Goal: Transaction & Acquisition: Purchase product/service

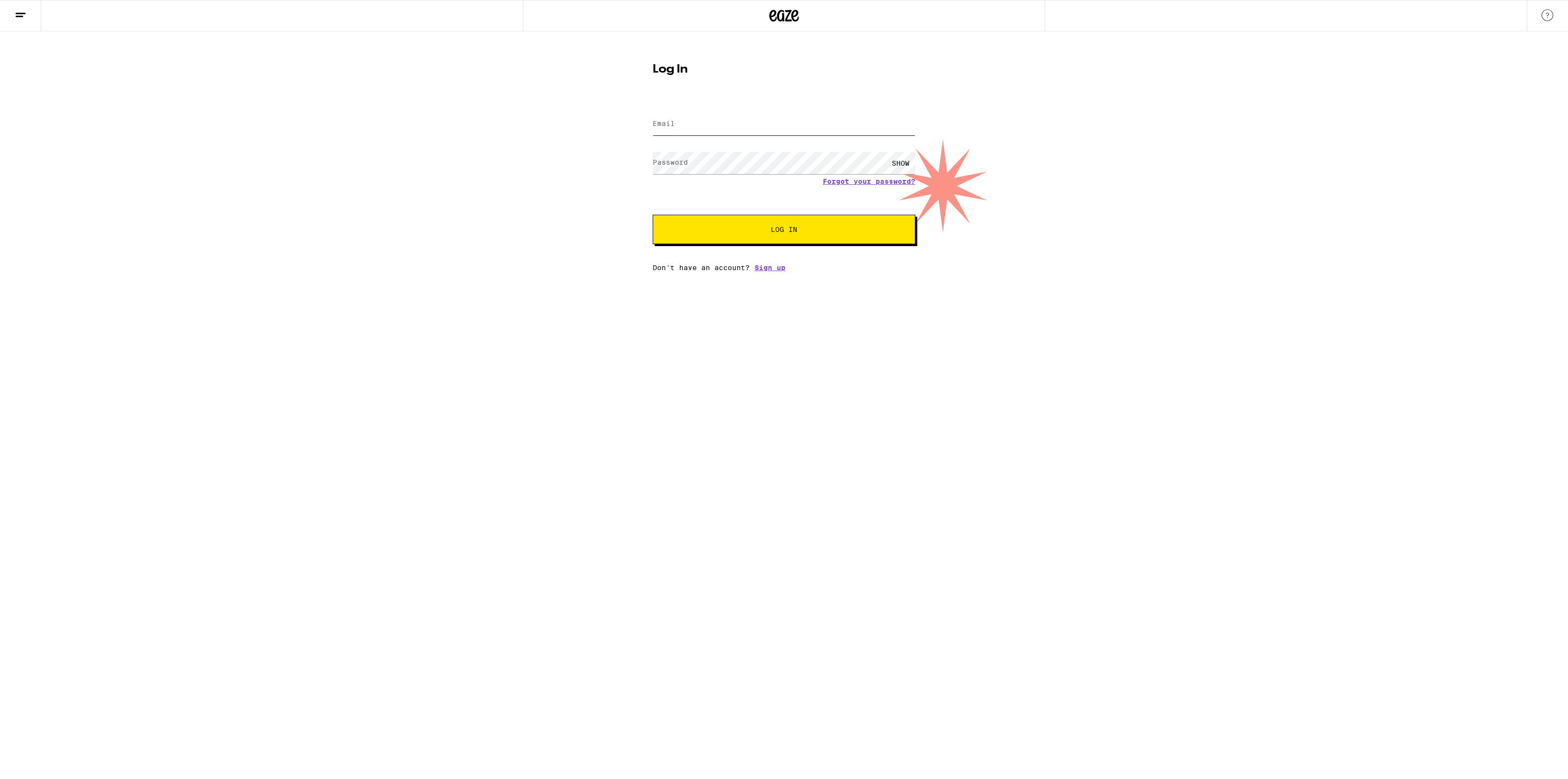
type input "[EMAIL_ADDRESS][DOMAIN_NAME]"
click at [719, 221] on button "Log In" at bounding box center [784, 229] width 263 height 30
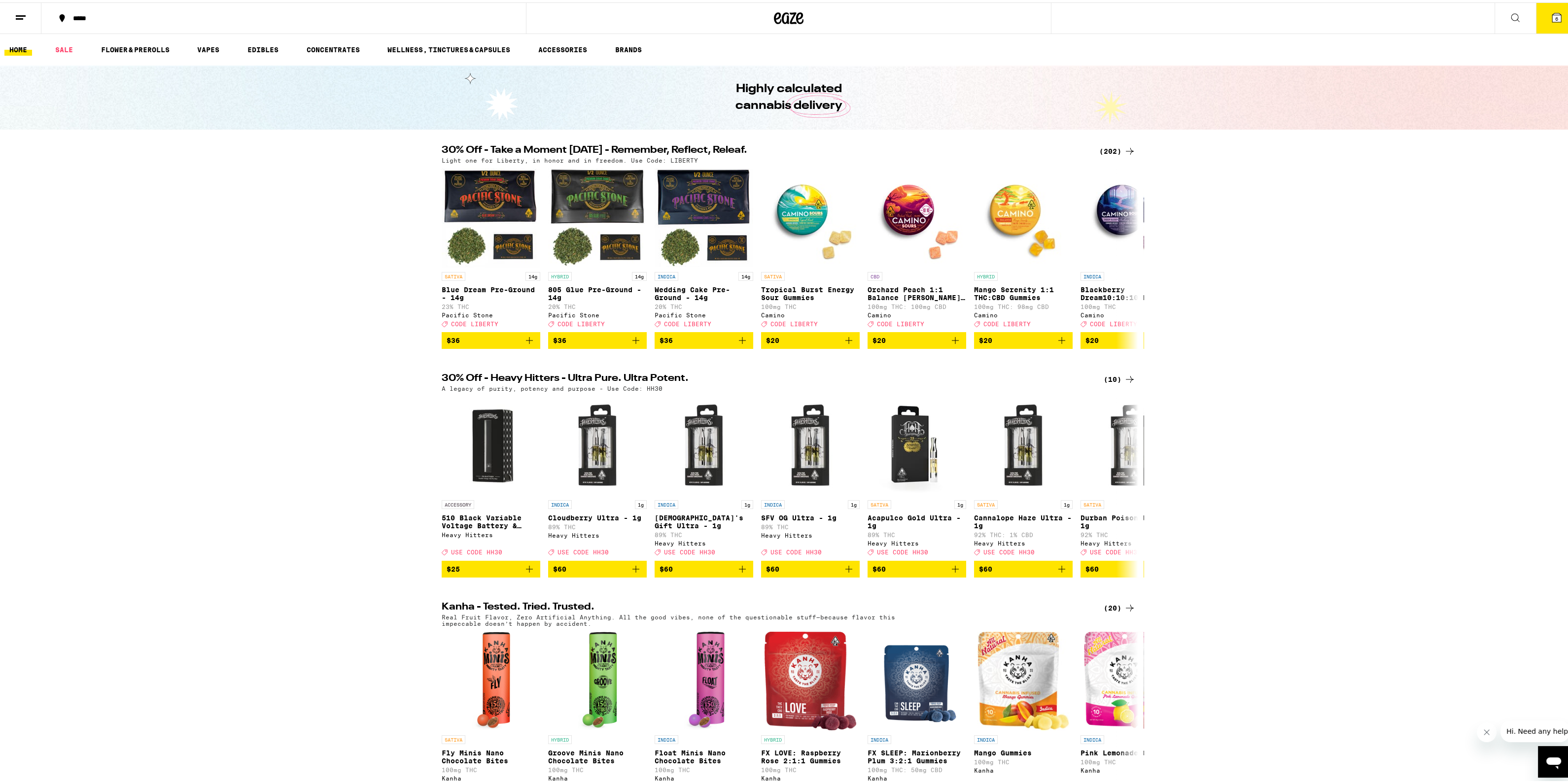
click at [1546, 23] on button "6" at bounding box center [1557, 16] width 42 height 30
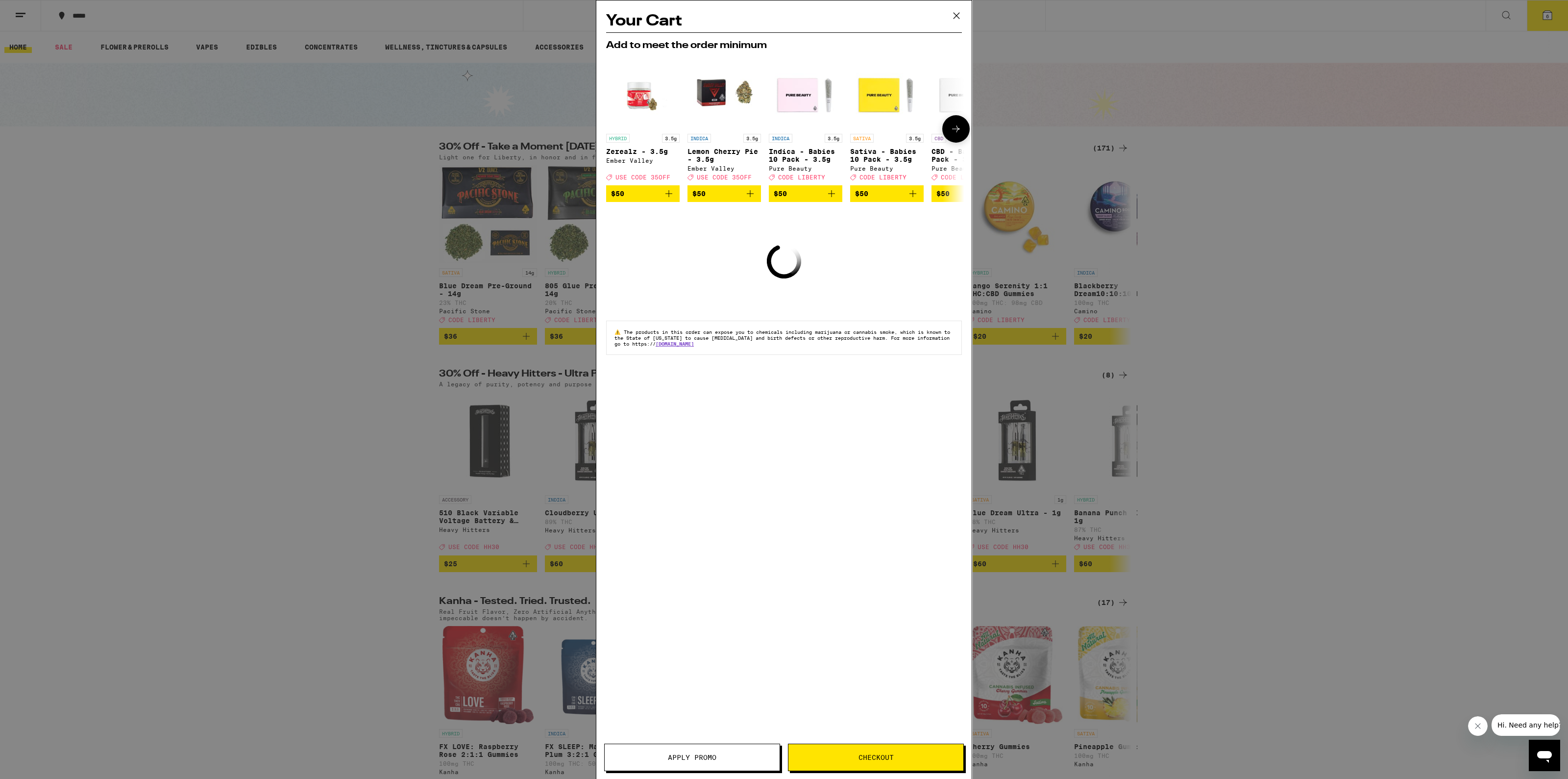
drag, startPoint x: 657, startPoint y: 167, endPoint x: 633, endPoint y: 234, distance: 71.2
click at [632, 234] on div "Your Cart Add to meet the order minimum HYBRID 3.5g Zerealz - 3.5g Ember Valley…" at bounding box center [784, 375] width 376 height 749
click at [669, 197] on icon "Add to bag" at bounding box center [668, 194] width 7 height 7
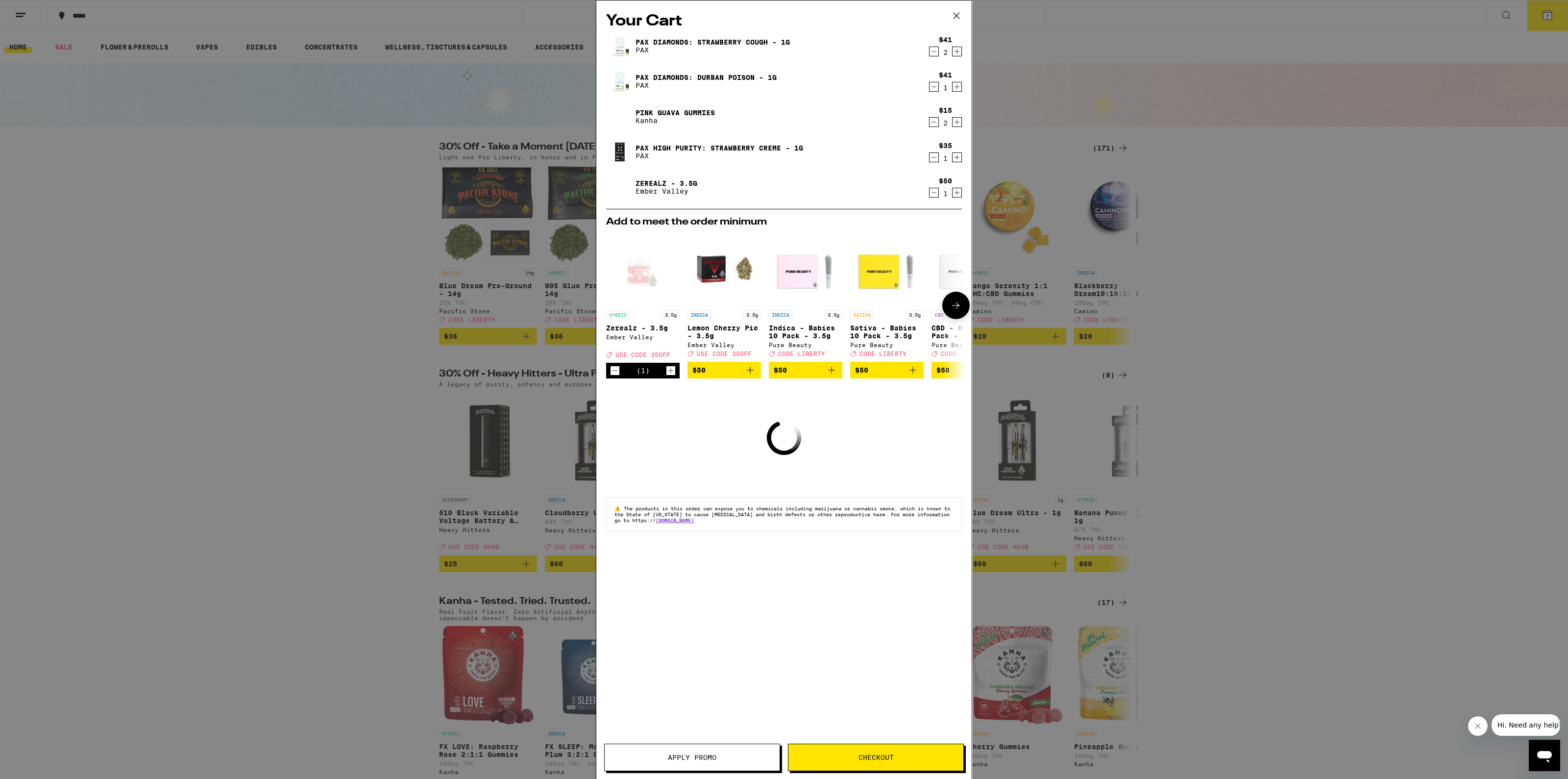
click at [611, 374] on icon "Decrement" at bounding box center [615, 370] width 9 height 12
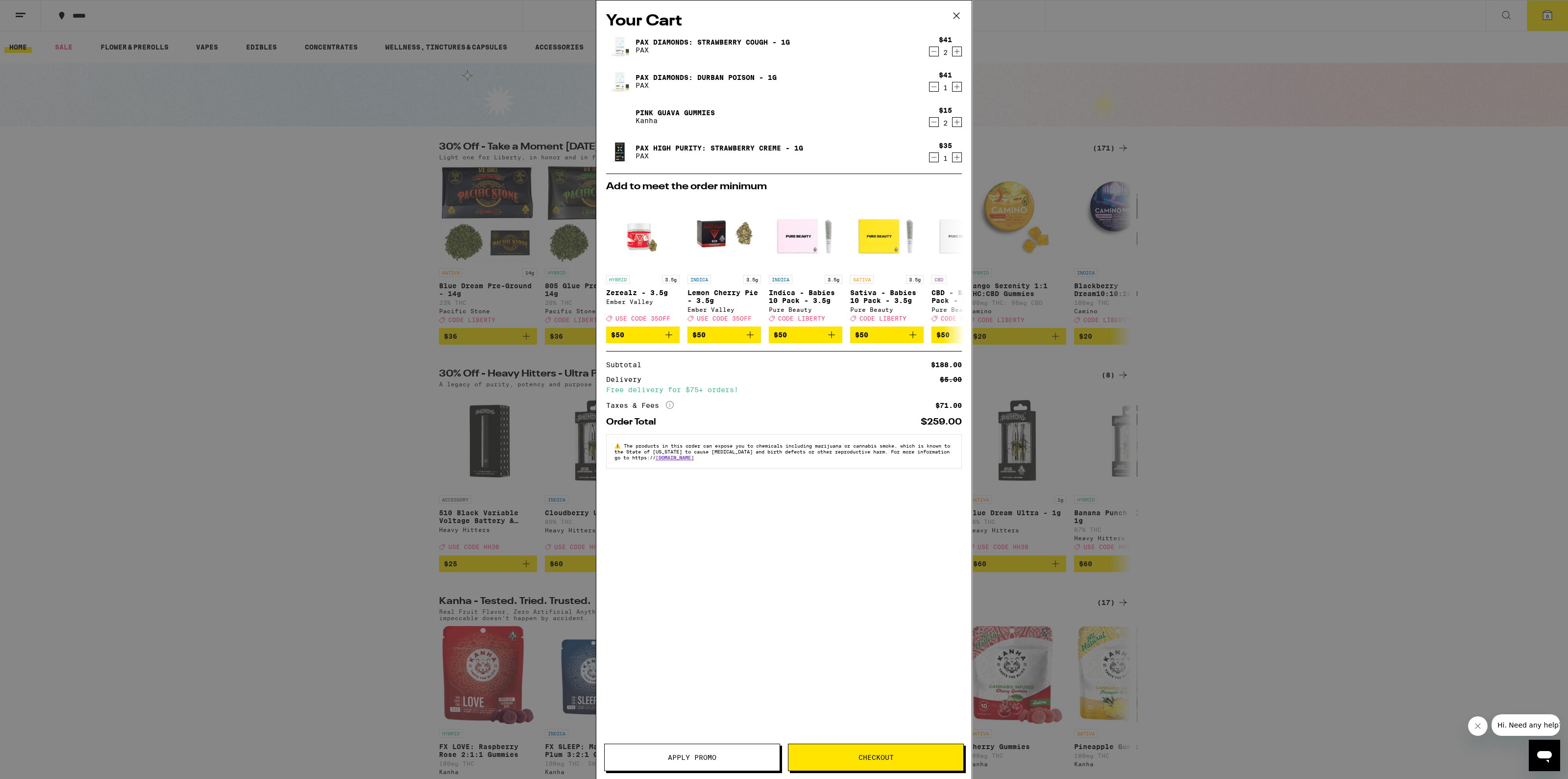
click at [934, 55] on icon "Decrement" at bounding box center [934, 51] width 9 height 12
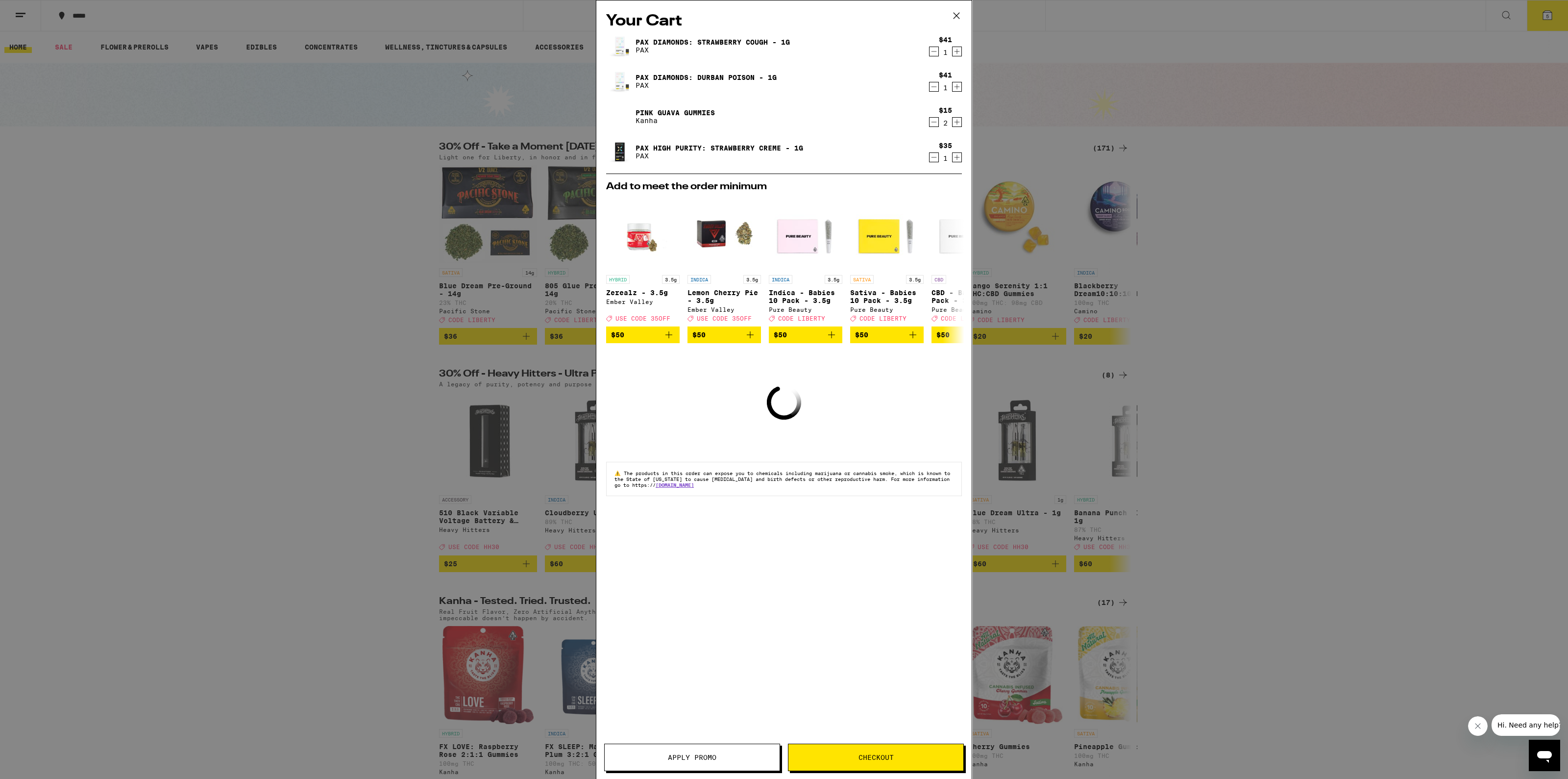
click at [934, 55] on icon "Decrement" at bounding box center [934, 51] width 9 height 12
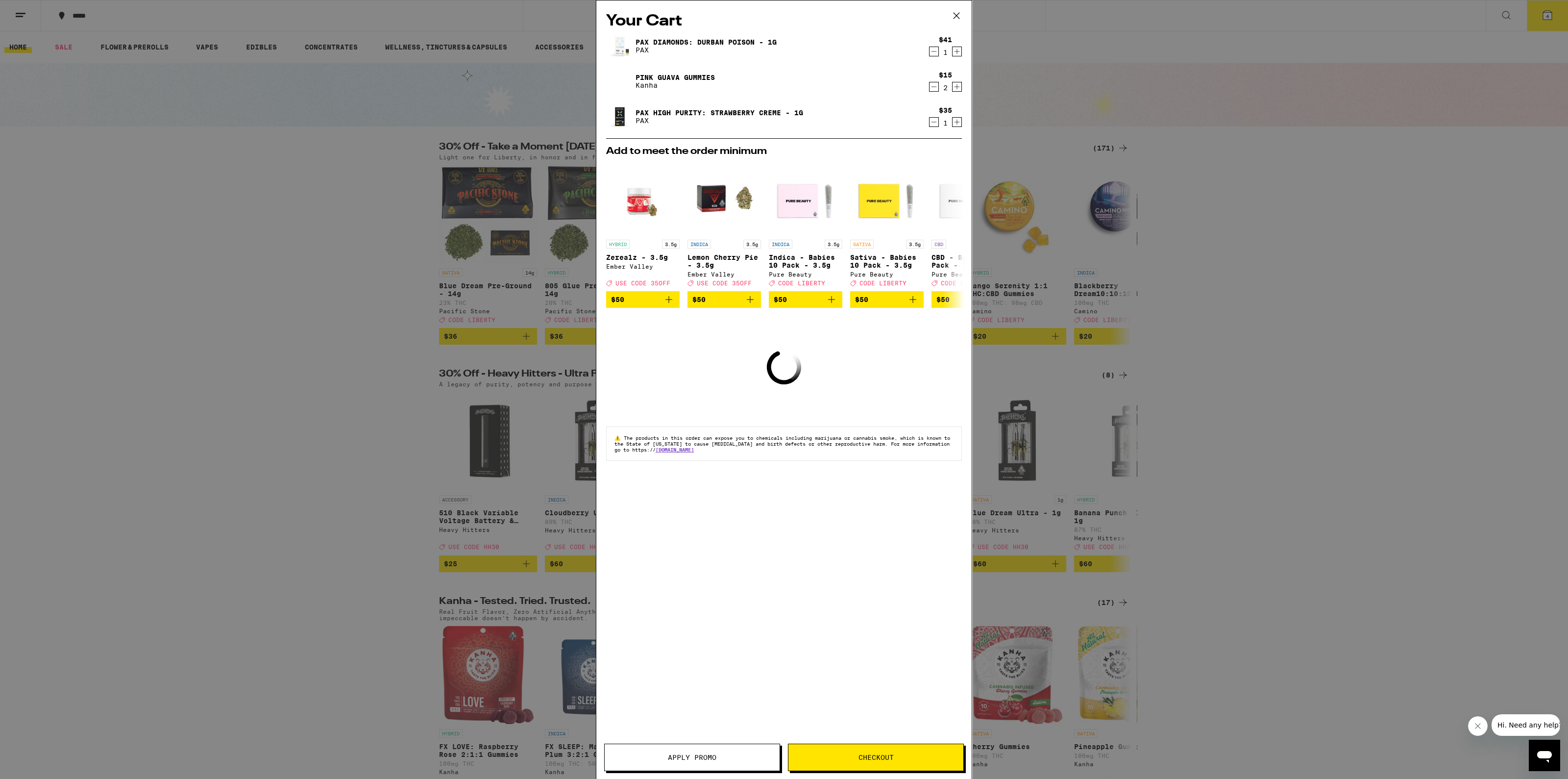
click at [934, 55] on icon "Decrement" at bounding box center [934, 51] width 9 height 12
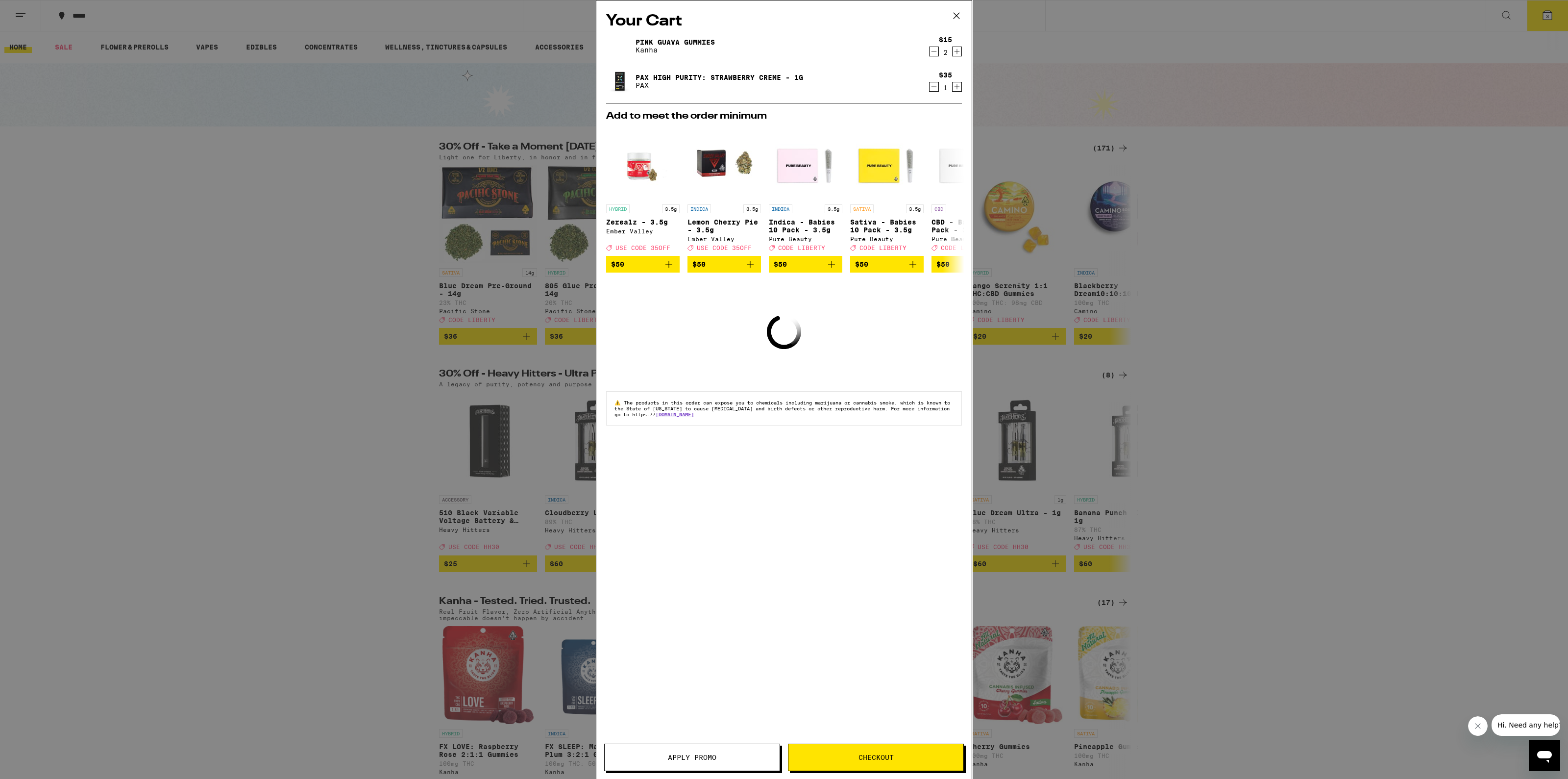
click at [934, 55] on icon "Decrement" at bounding box center [934, 51] width 9 height 12
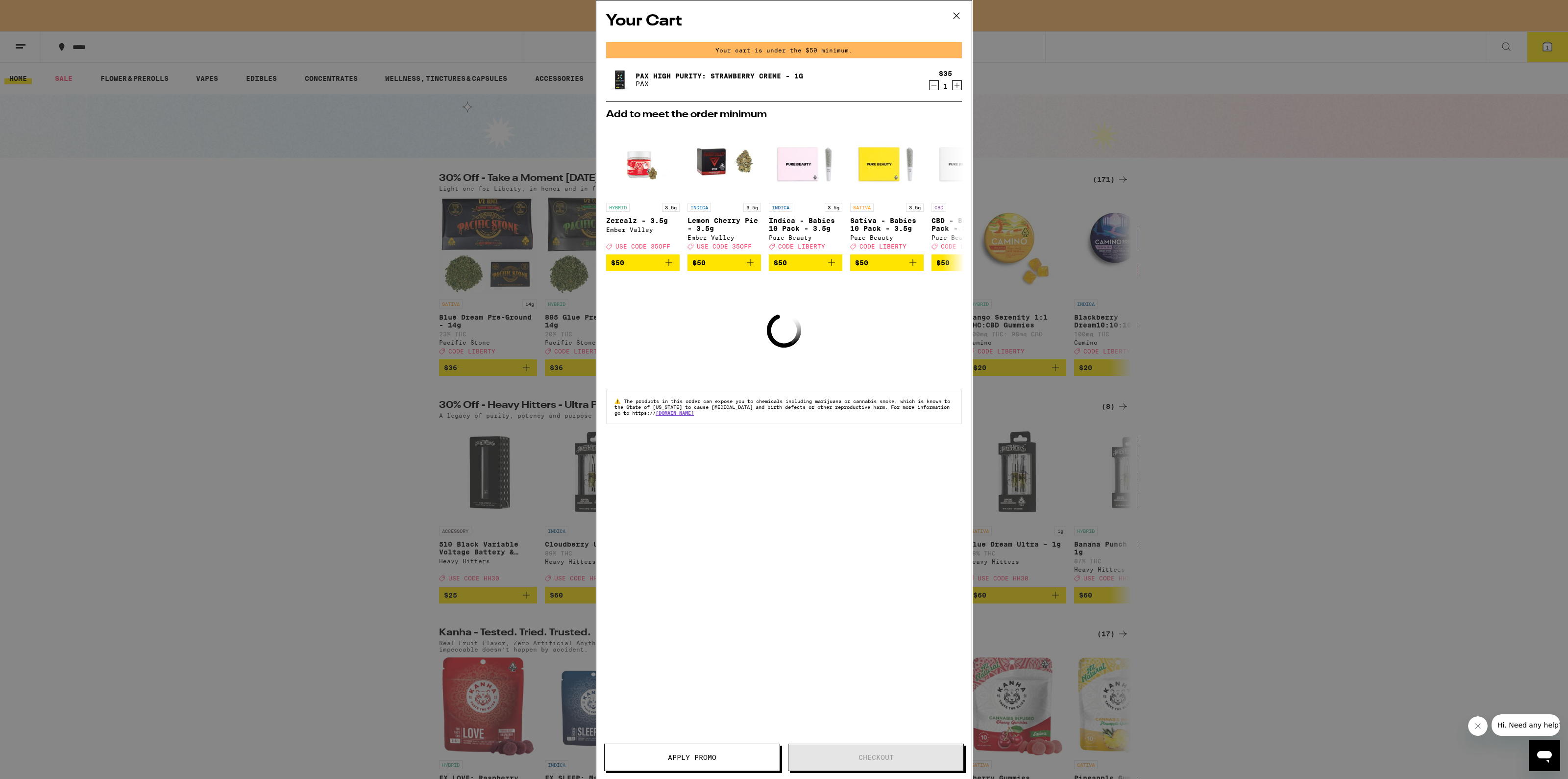
click at [933, 88] on icon "Decrement" at bounding box center [934, 85] width 9 height 12
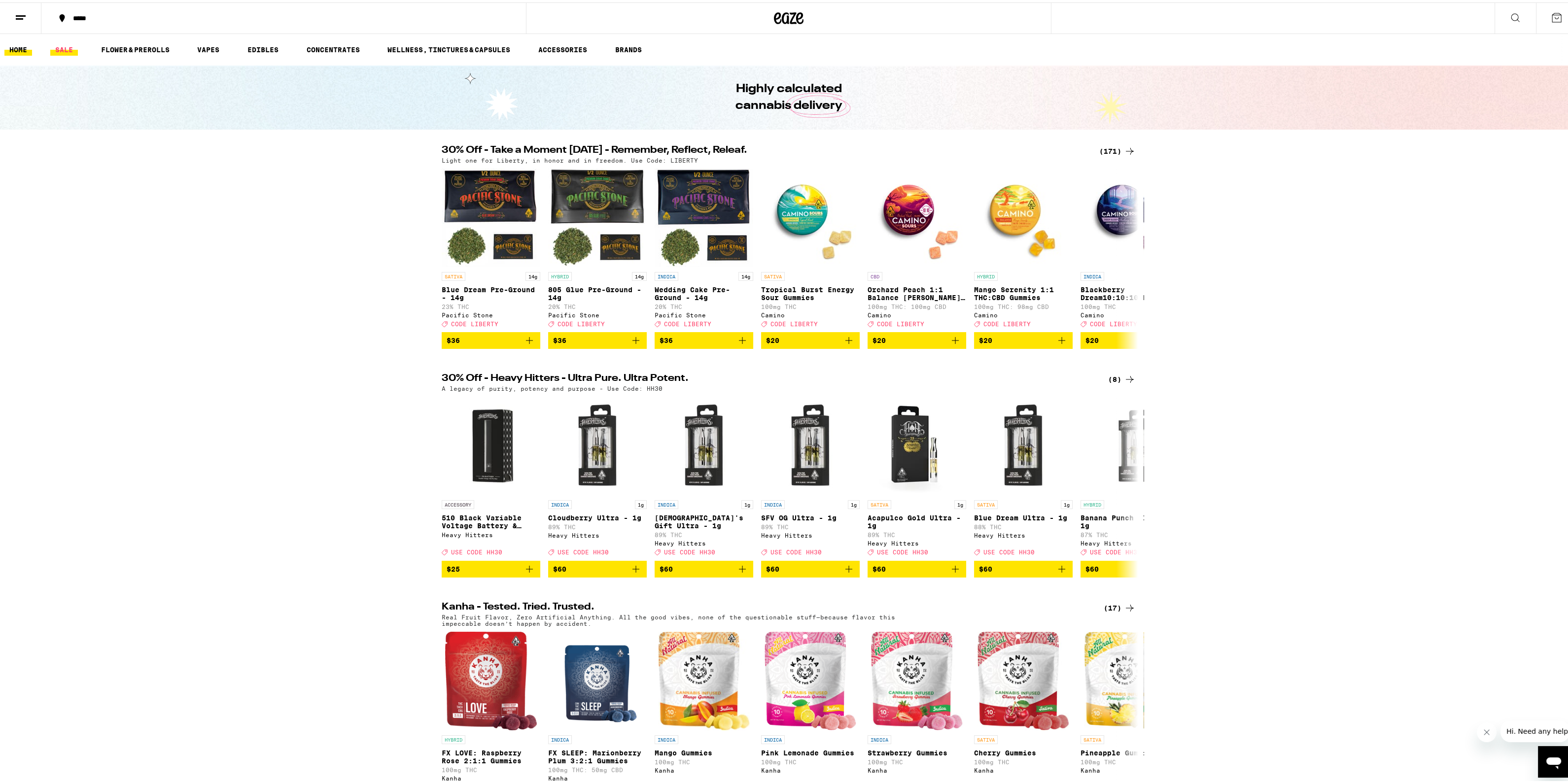
click at [59, 51] on link "SALE" at bounding box center [64, 48] width 28 height 12
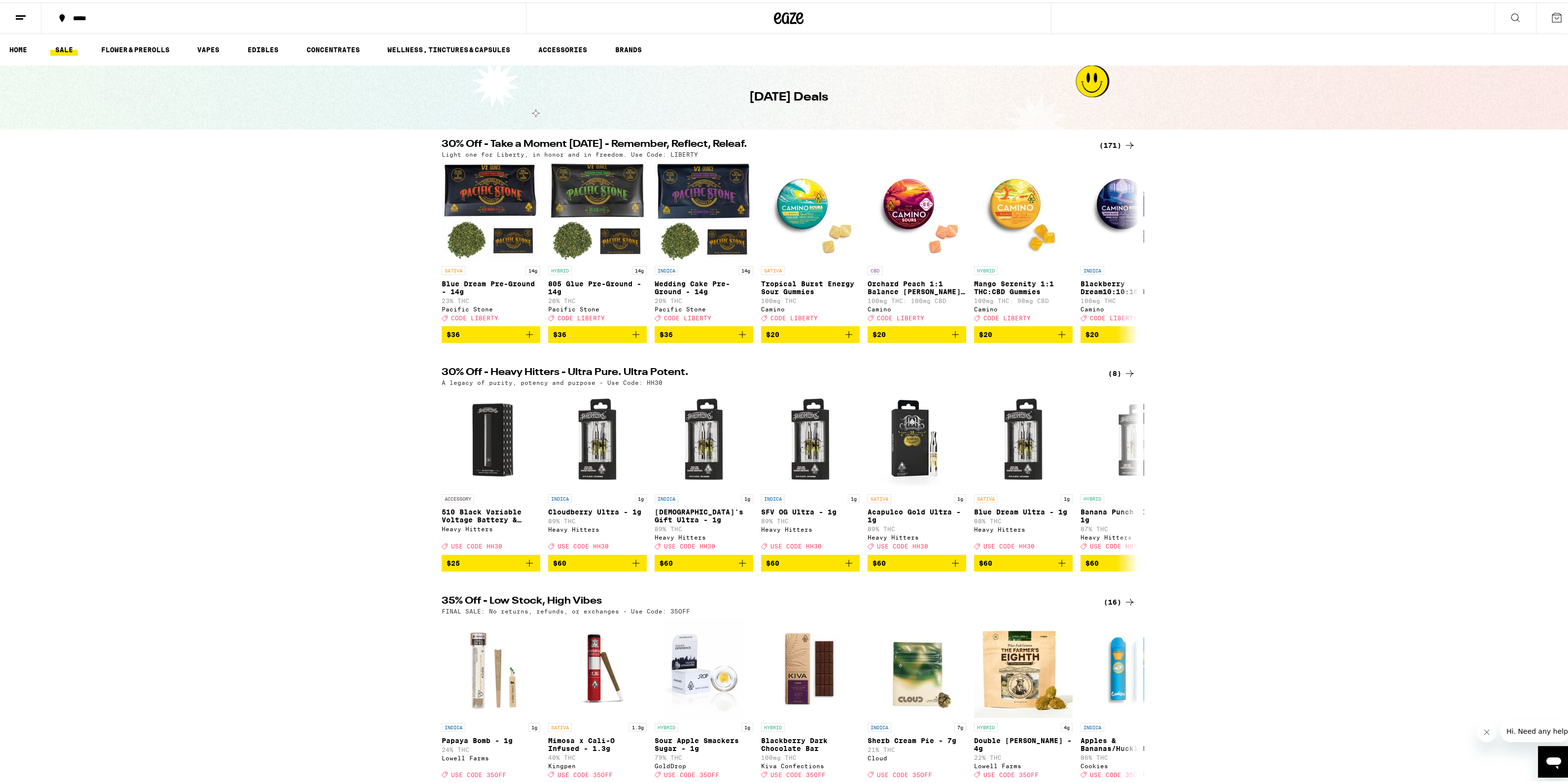
click at [15, 15] on icon at bounding box center [20, 15] width 12 height 12
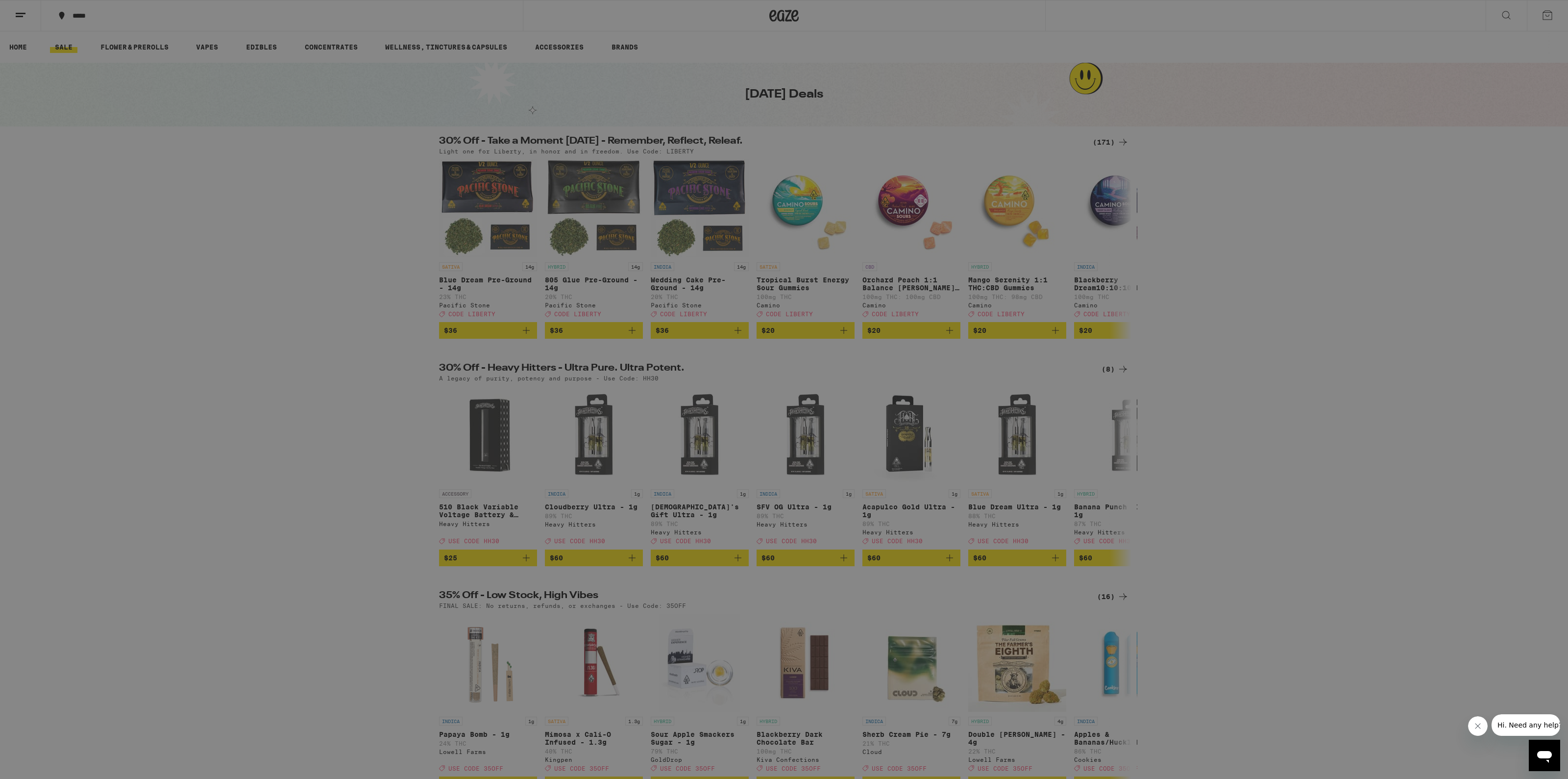
click at [102, 68] on div "Buy It Again" at bounding box center [85, 65] width 70 height 12
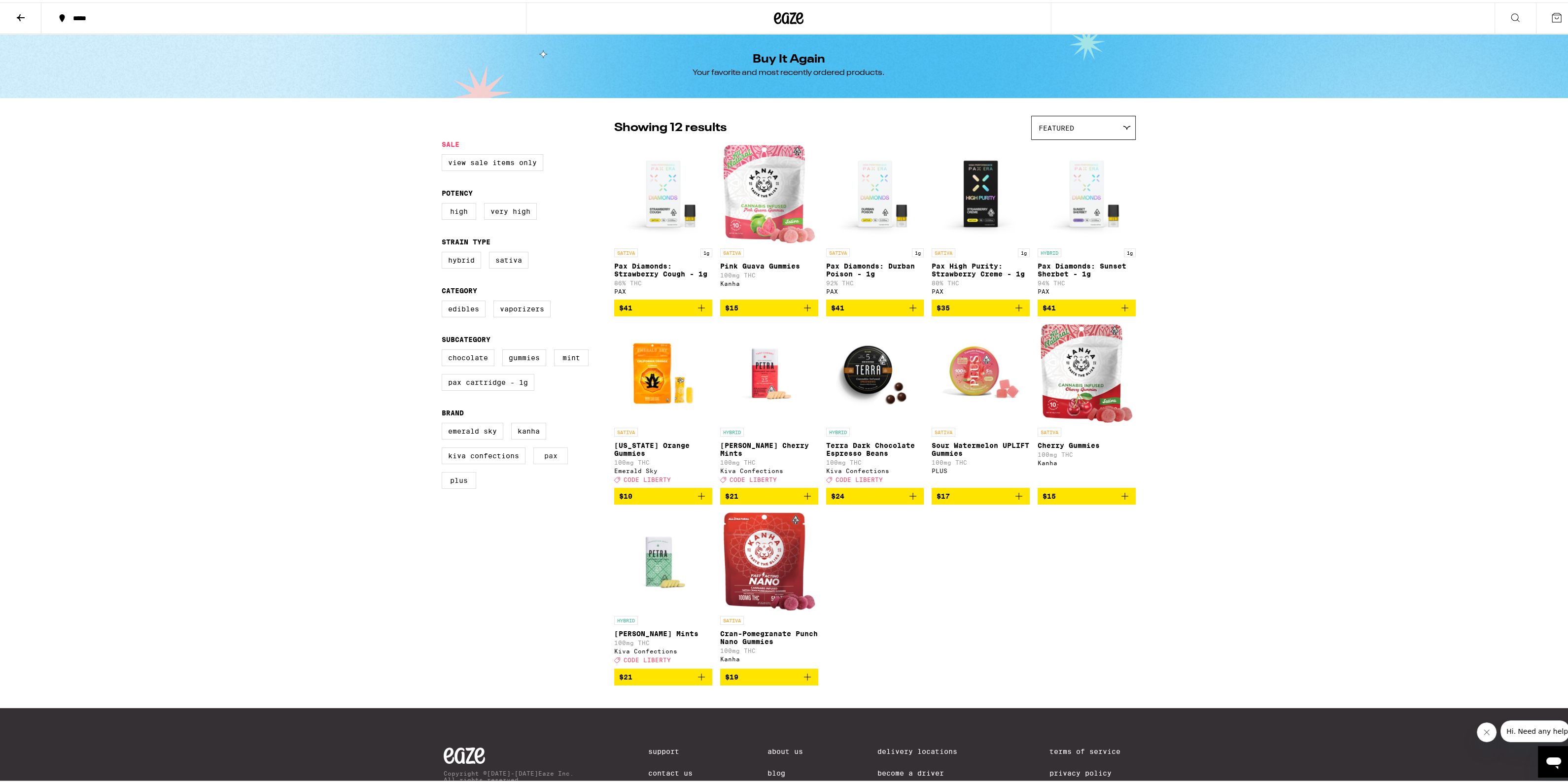
click at [539, 460] on label "PAX" at bounding box center [551, 453] width 34 height 17
click at [444, 423] on input "PAX" at bounding box center [444, 422] width 1 height 1
checkbox input "true"
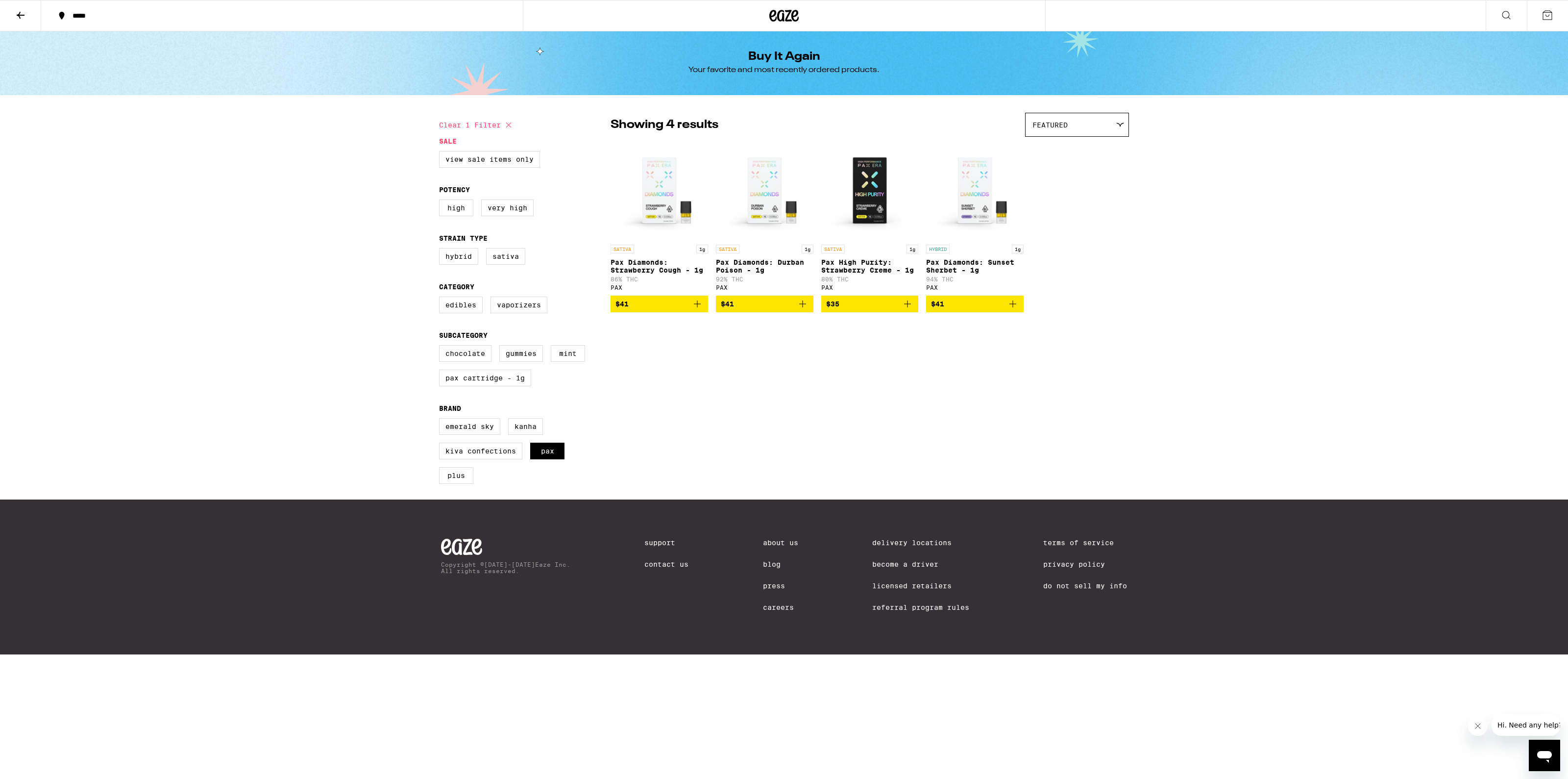
click at [26, 16] on icon at bounding box center [20, 15] width 12 height 12
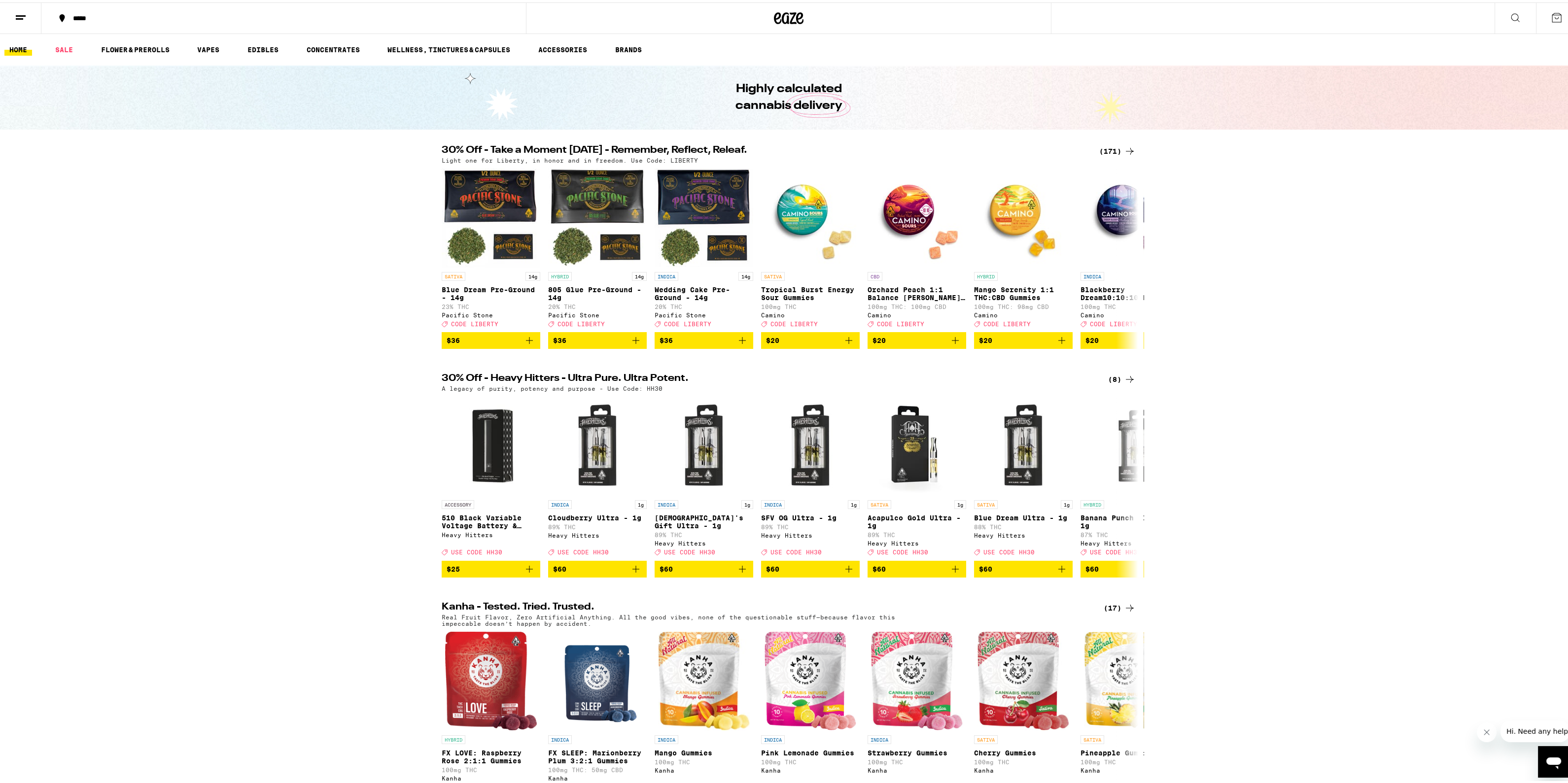
click at [1503, 20] on button at bounding box center [1515, 16] width 42 height 31
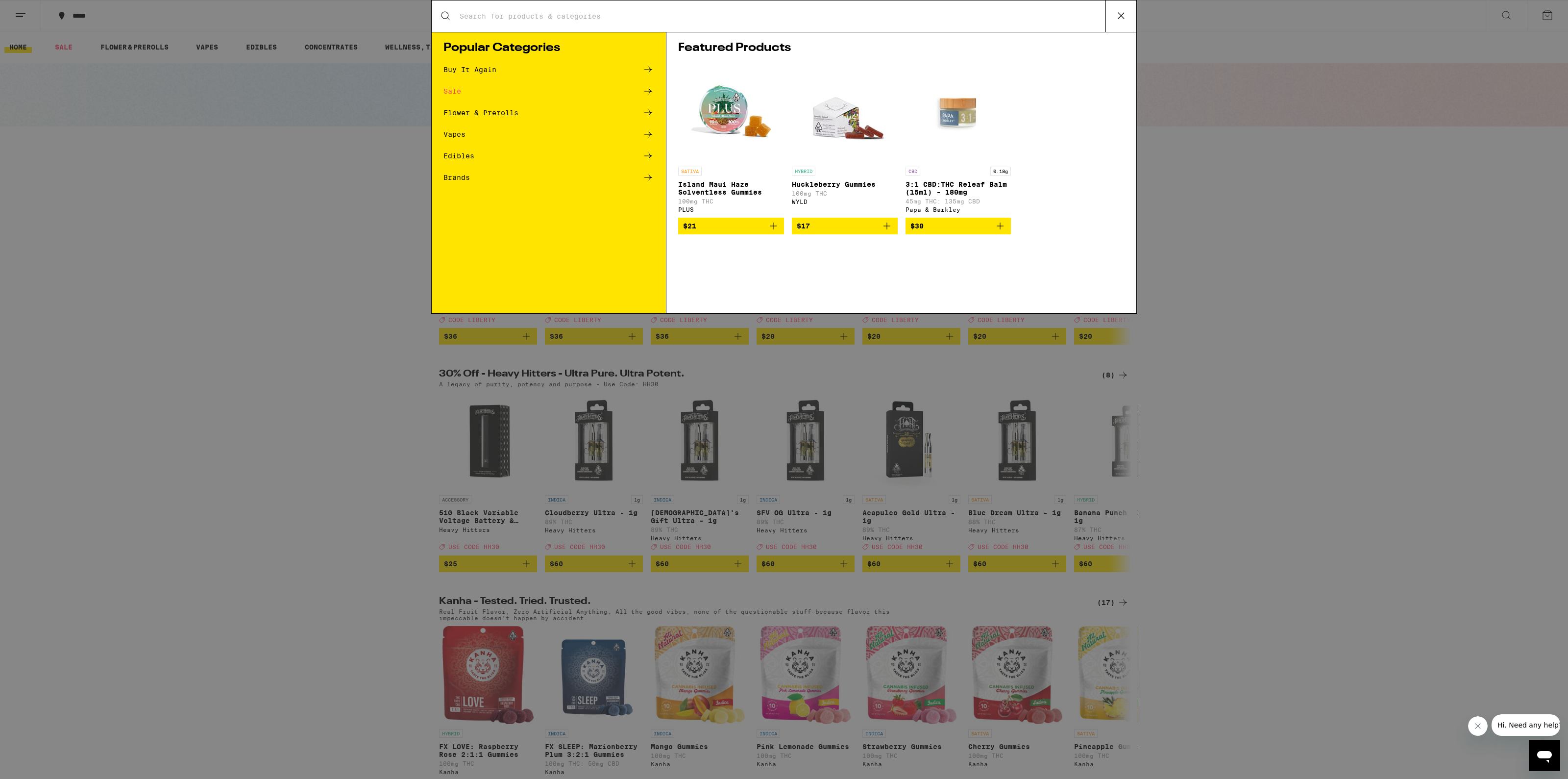
click at [607, 20] on input "Search for Products" at bounding box center [782, 16] width 646 height 9
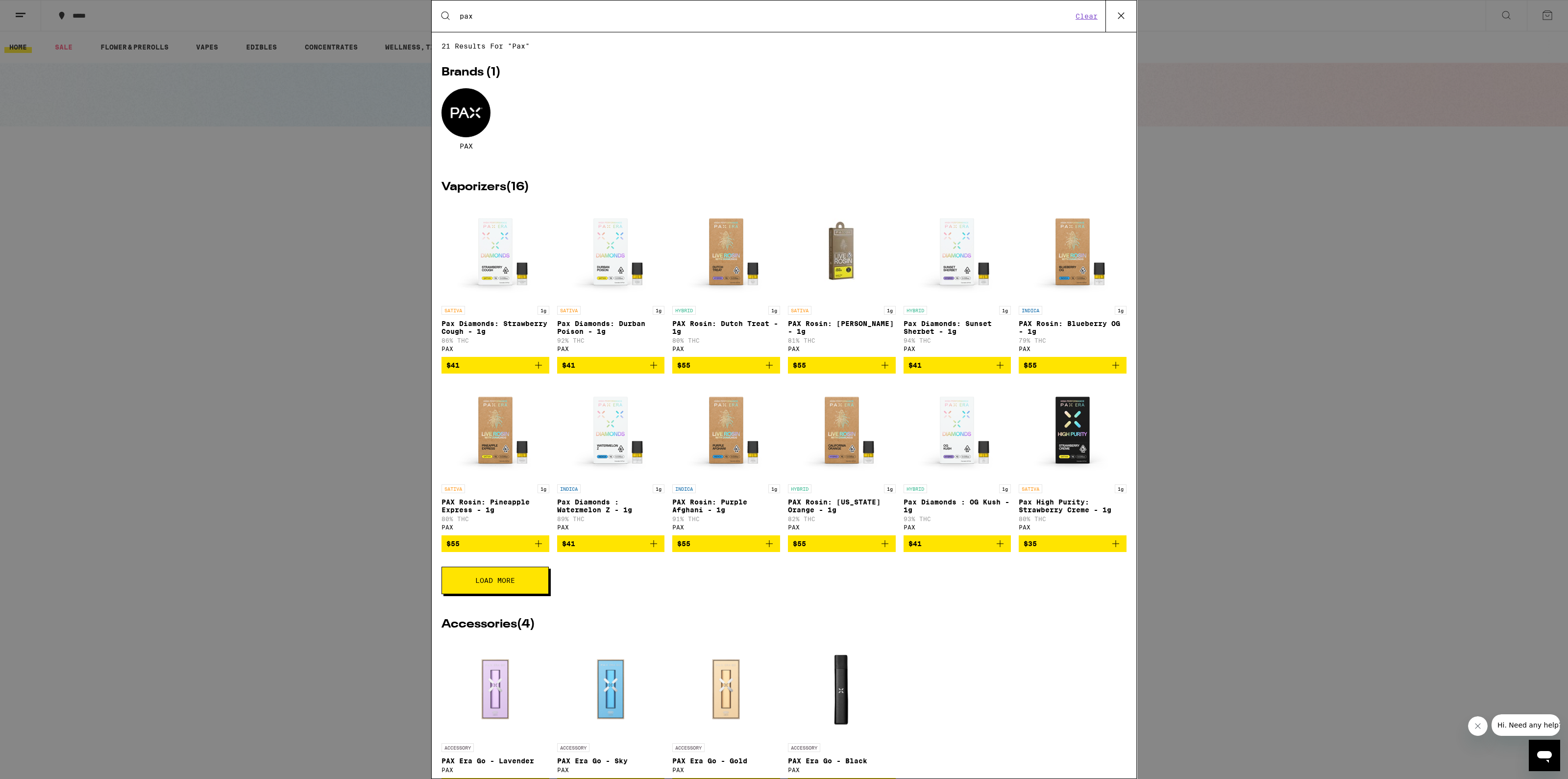
type input "pax"
click at [1110, 550] on icon "Add to bag" at bounding box center [1116, 544] width 12 height 12
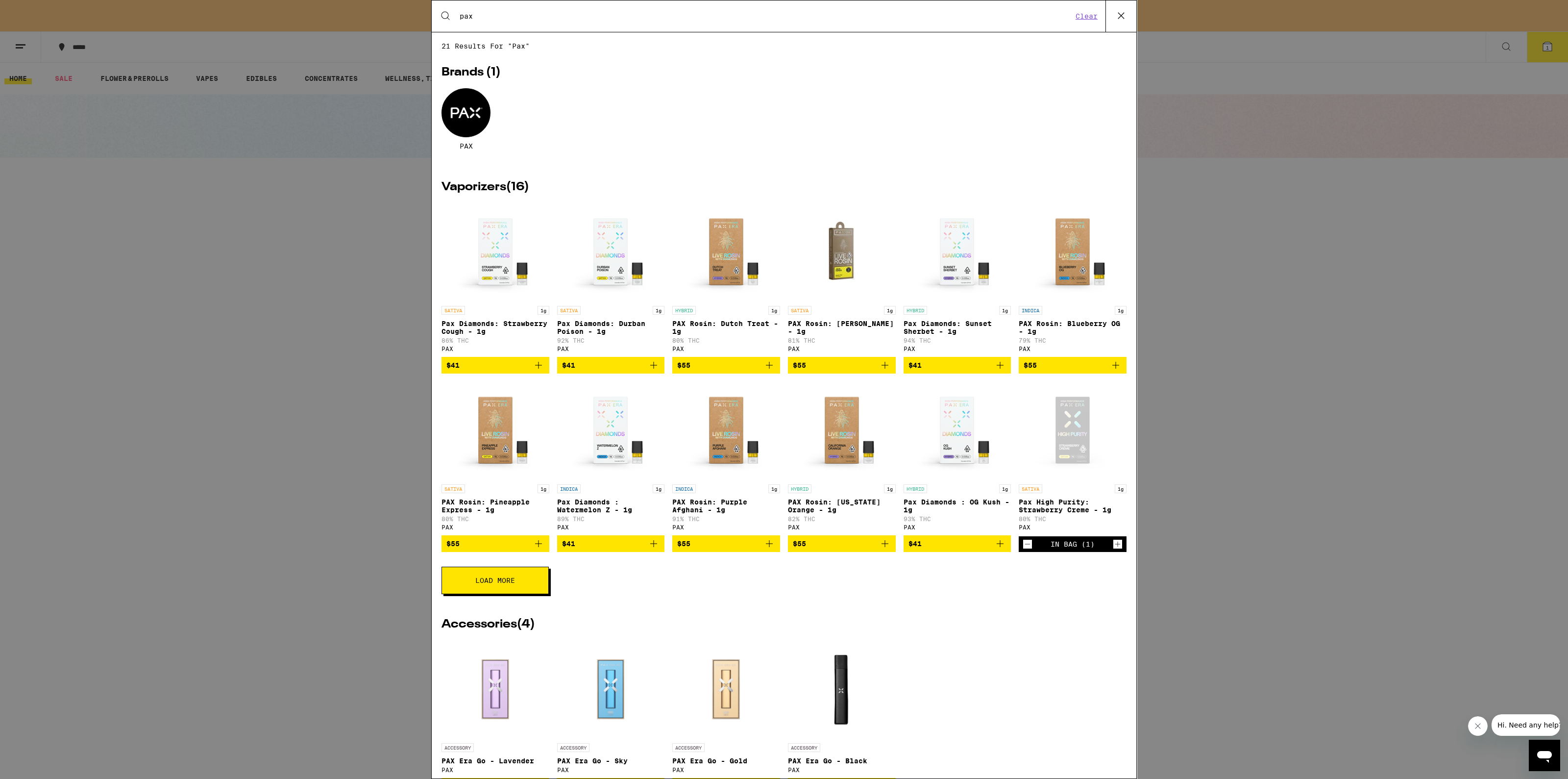
click at [542, 371] on icon "Add to bag" at bounding box center [538, 365] width 12 height 12
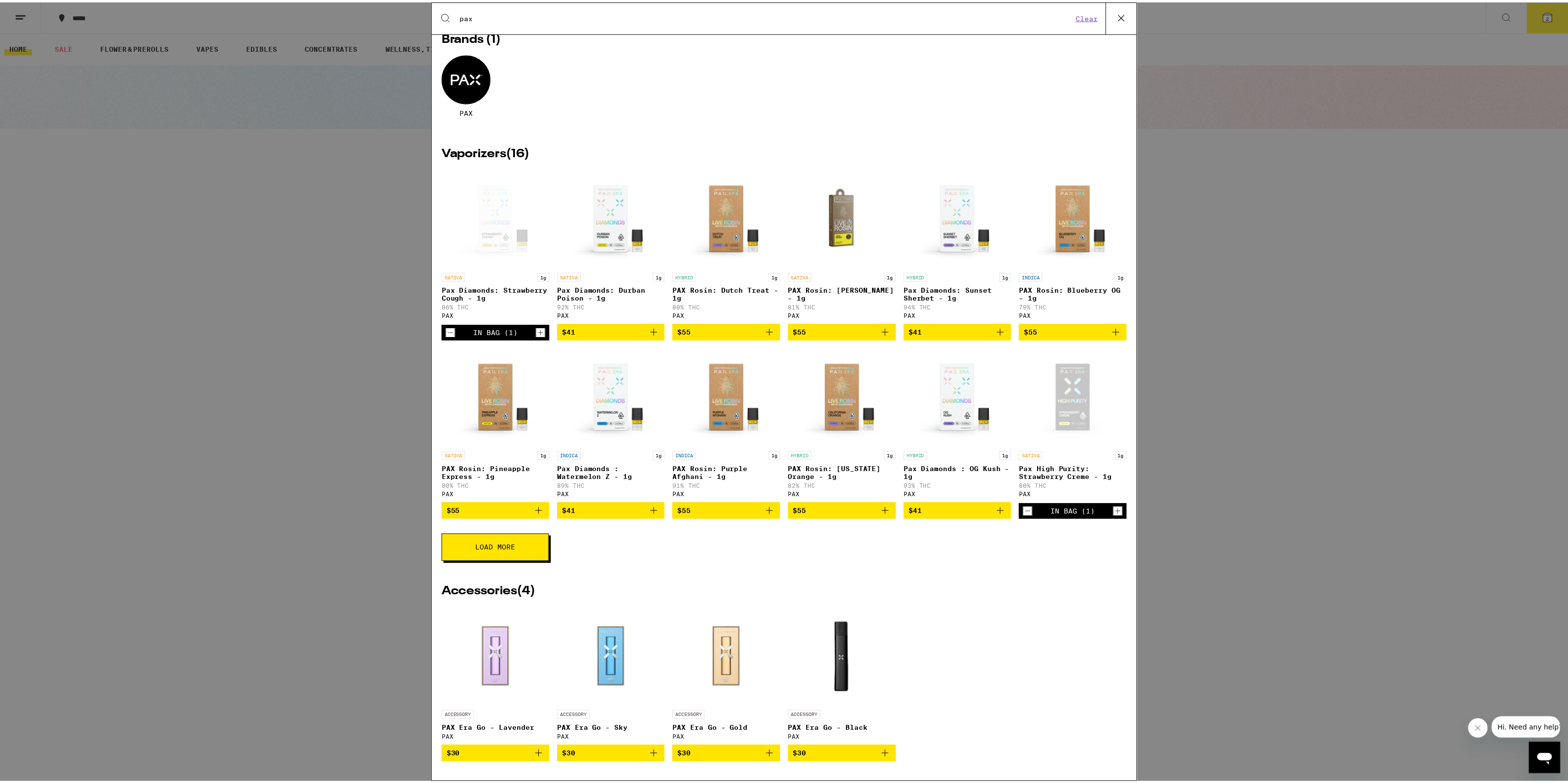
scroll to position [51, 0]
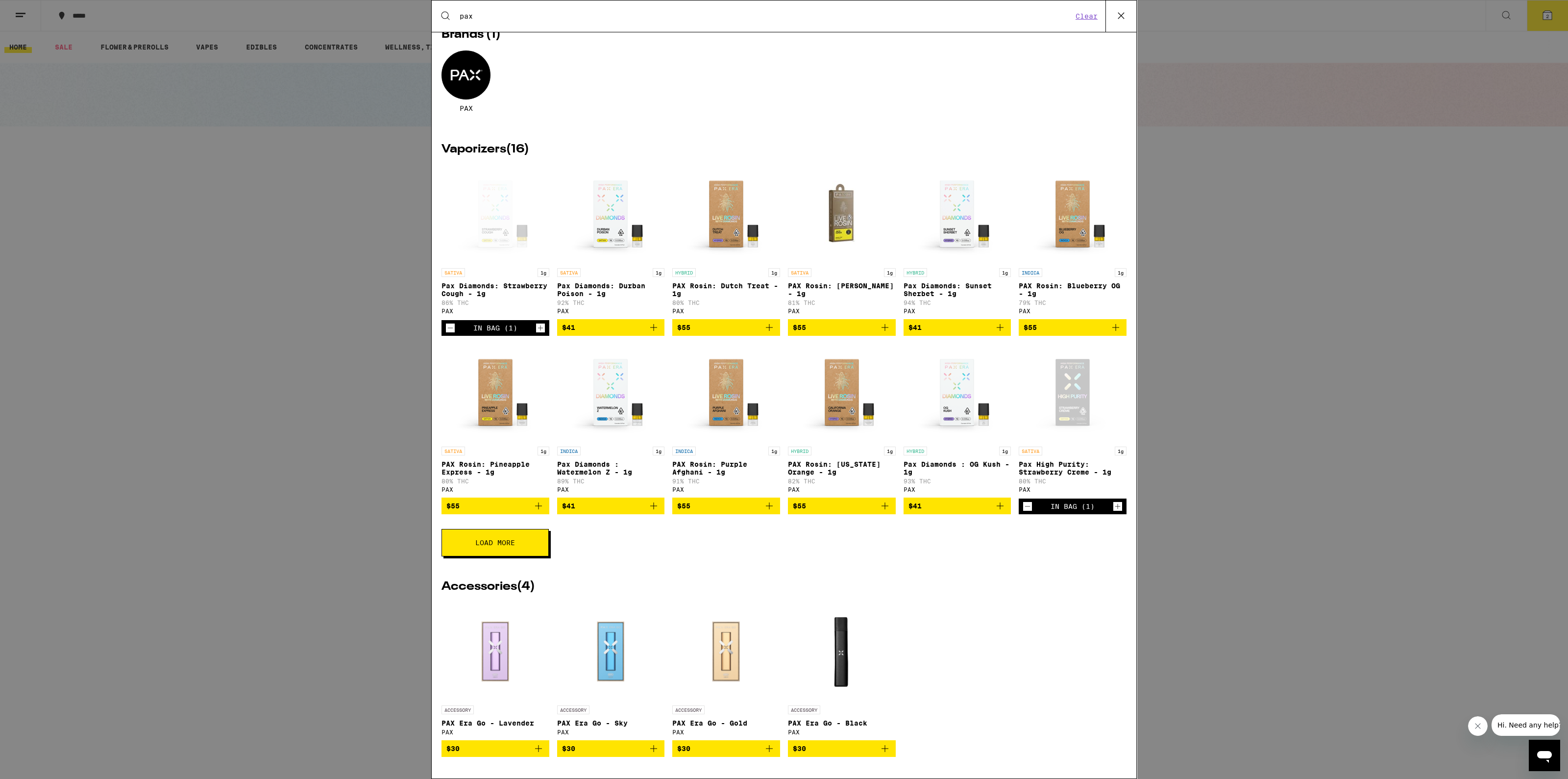
click at [1127, 14] on icon at bounding box center [1121, 16] width 14 height 14
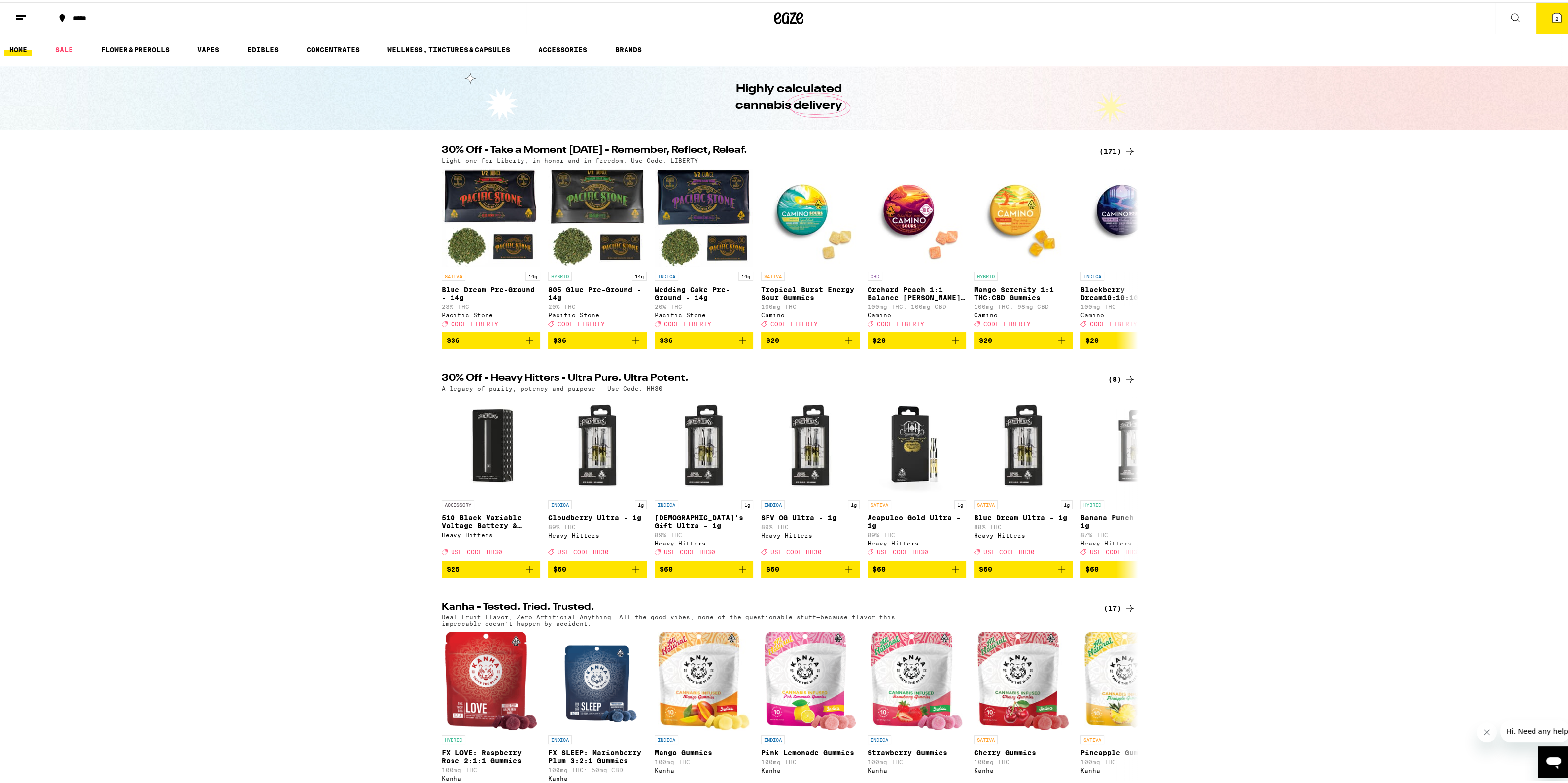
click at [1551, 9] on icon at bounding box center [1557, 15] width 12 height 12
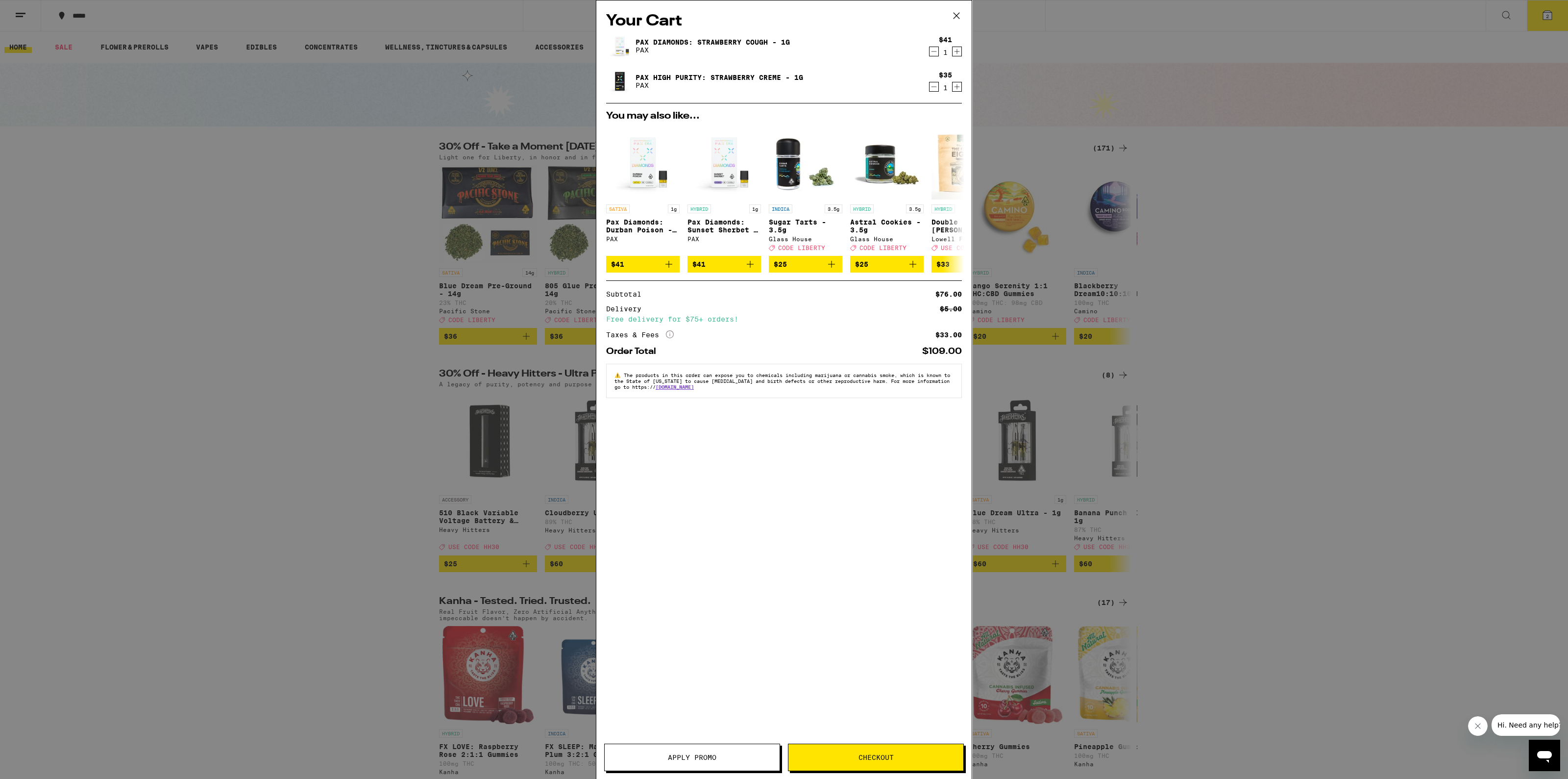
click at [283, 267] on div "Your Cart Pax Diamonds: Strawberry Cough - 1g PAX $41 1 Pax High Purity: Strawb…" at bounding box center [784, 390] width 1568 height 779
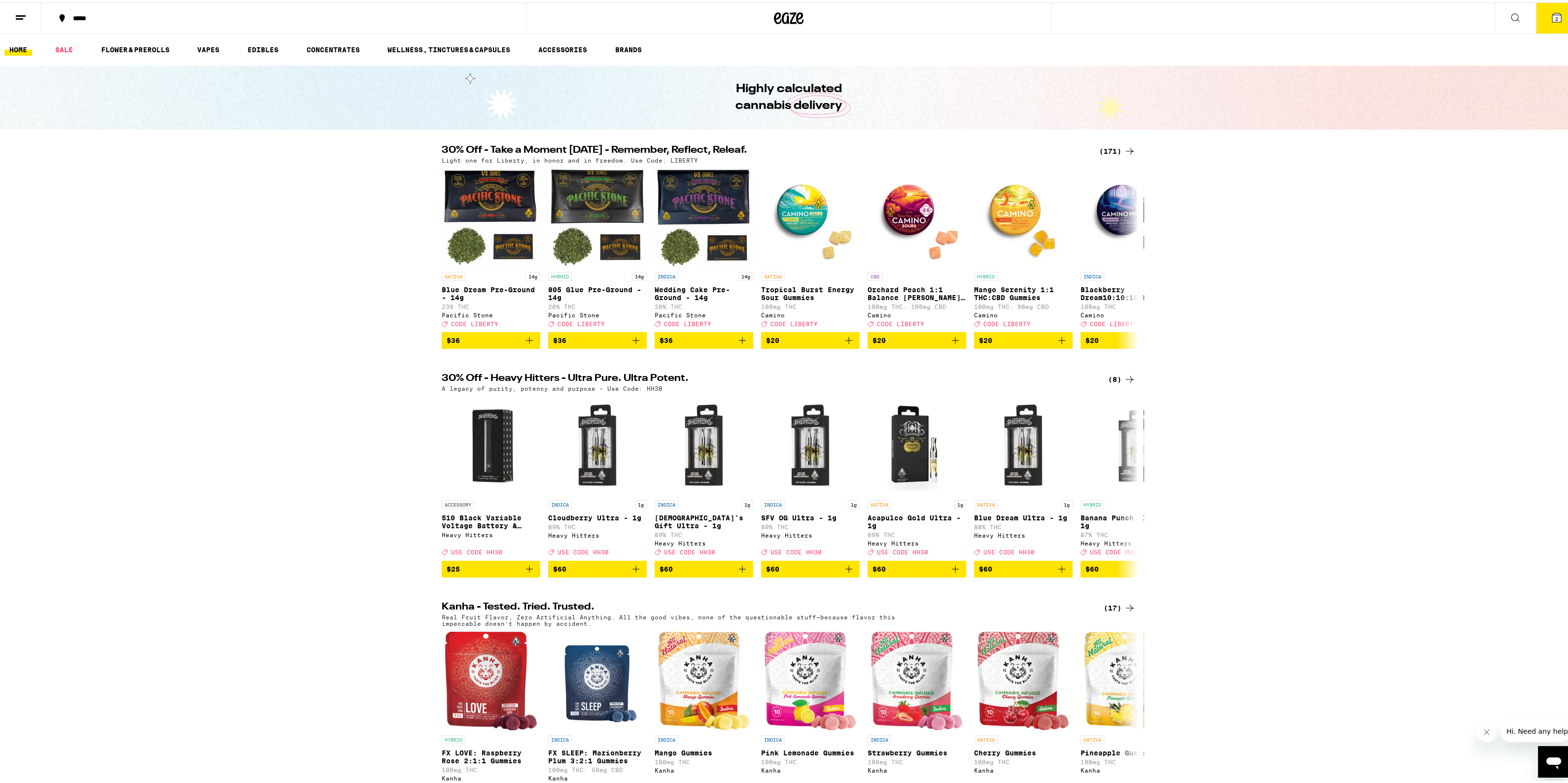
click at [1509, 9] on icon at bounding box center [1515, 15] width 12 height 12
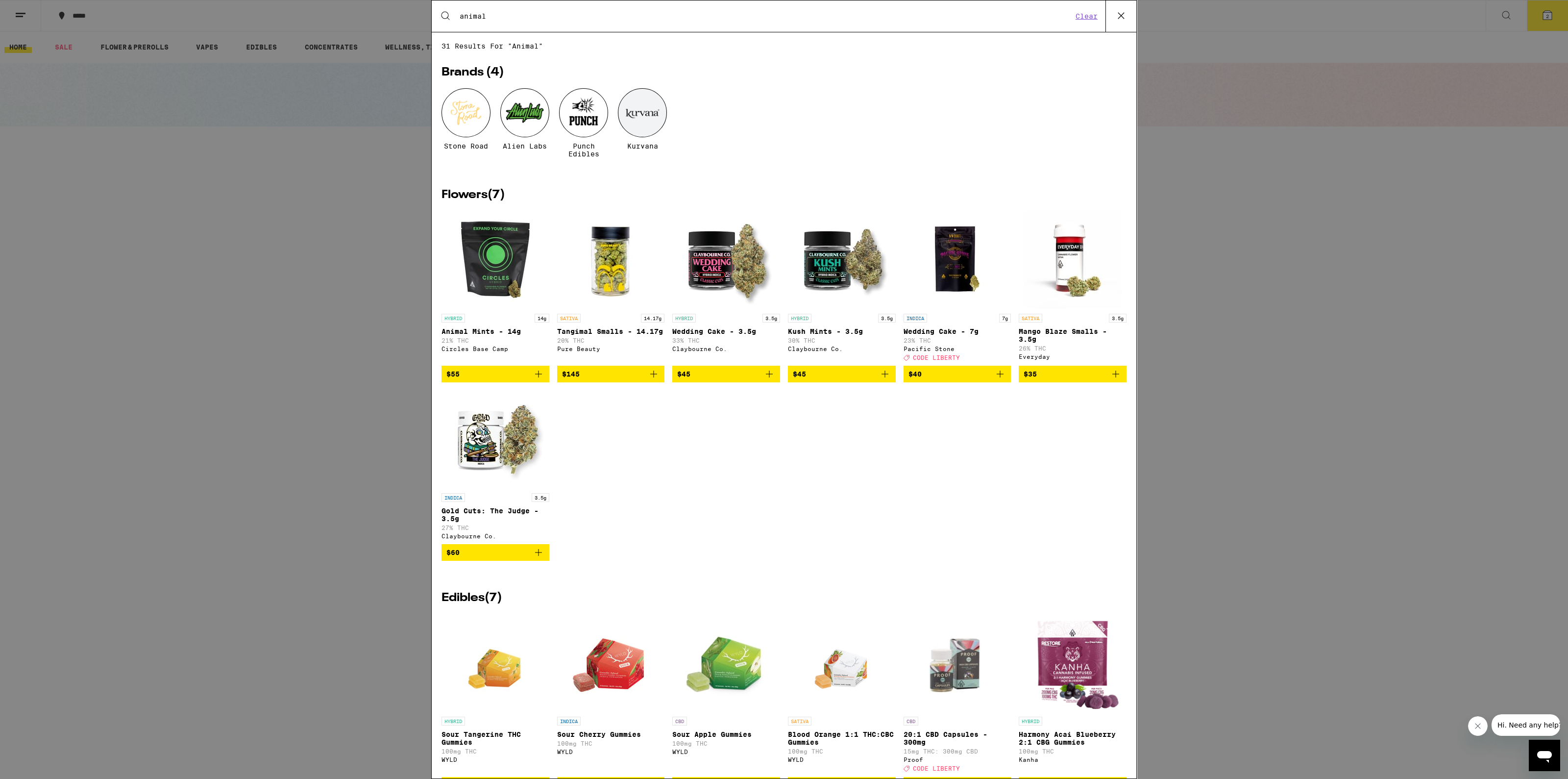
type input "animal"
click at [87, 141] on div "Search for Products animal Clear 31 results for "animal" Brands ( 4 ) Stone Roa…" at bounding box center [784, 390] width 1568 height 779
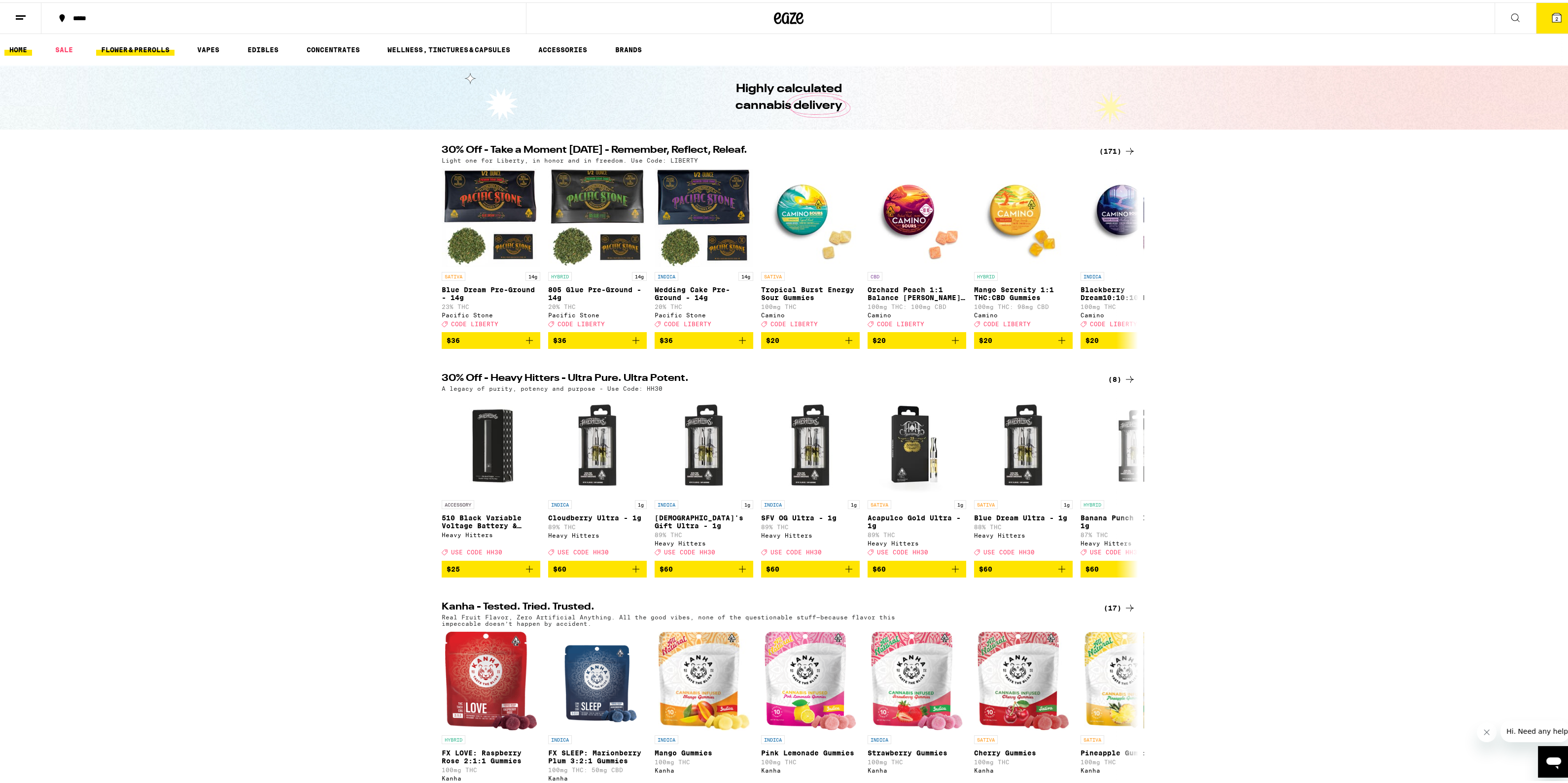
click at [133, 52] on link "FLOWER & PREROLLS" at bounding box center [135, 48] width 79 height 12
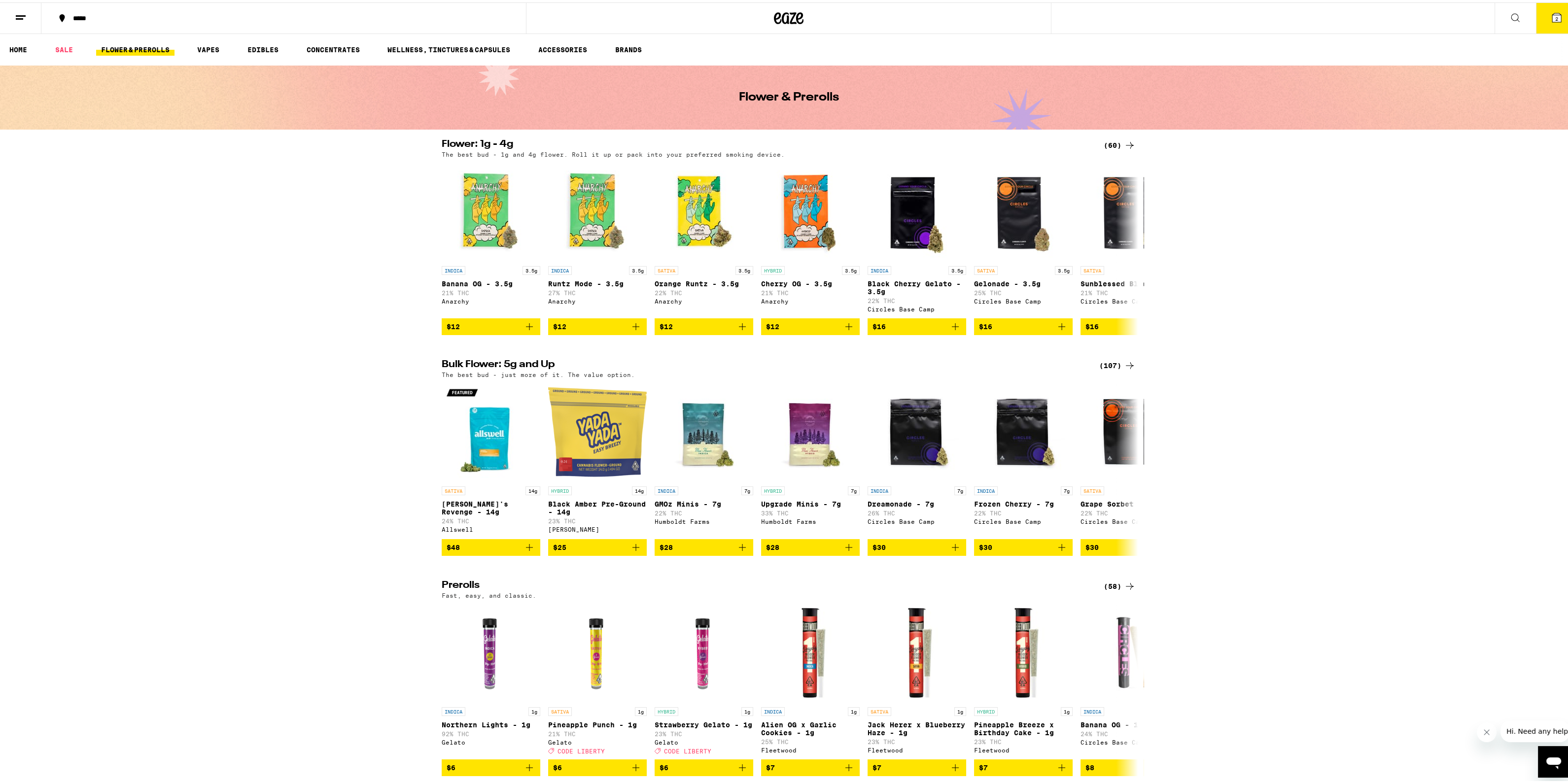
click at [1116, 590] on div "(58)" at bounding box center [1120, 584] width 32 height 12
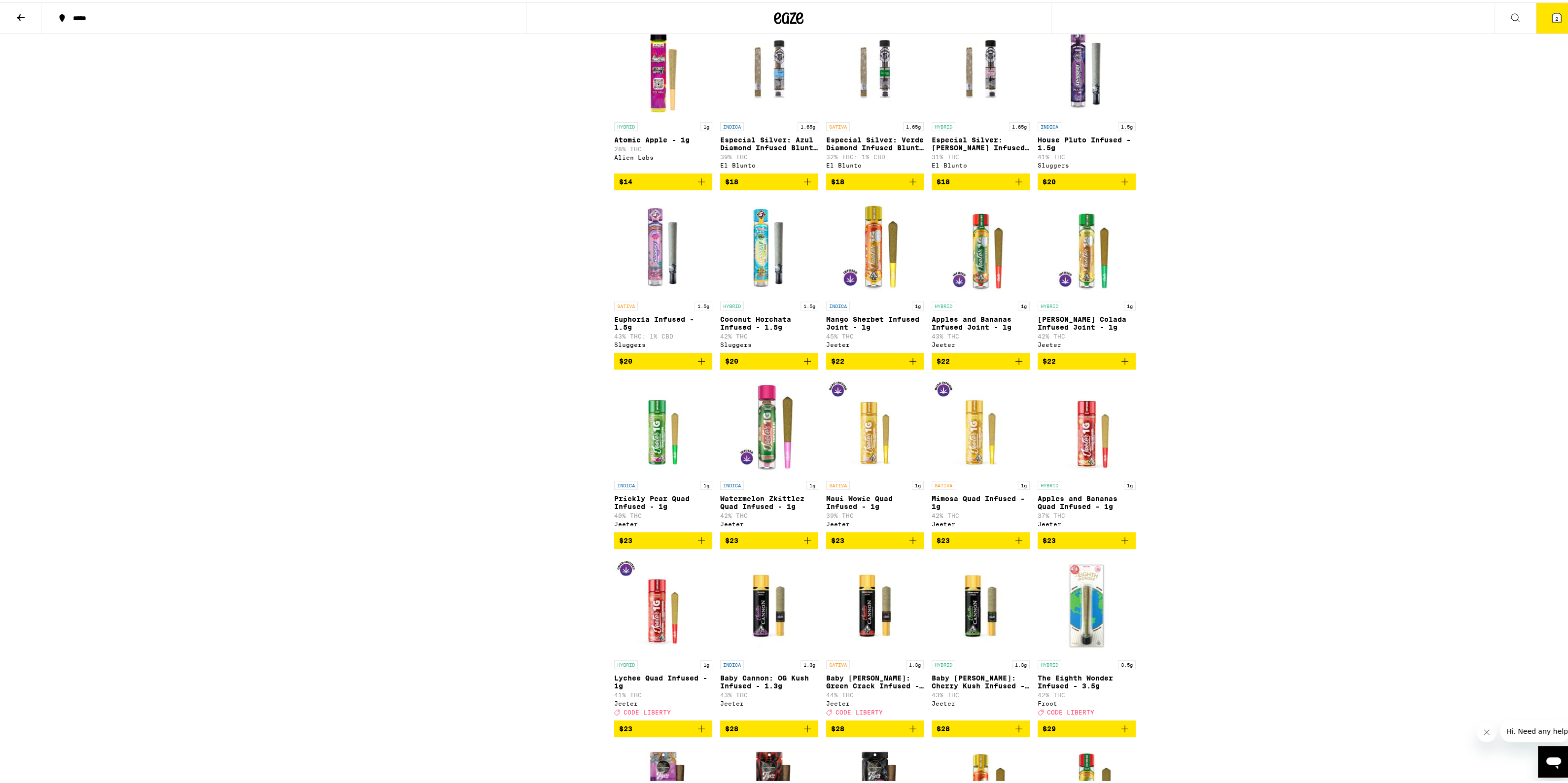
scroll to position [1232, 0]
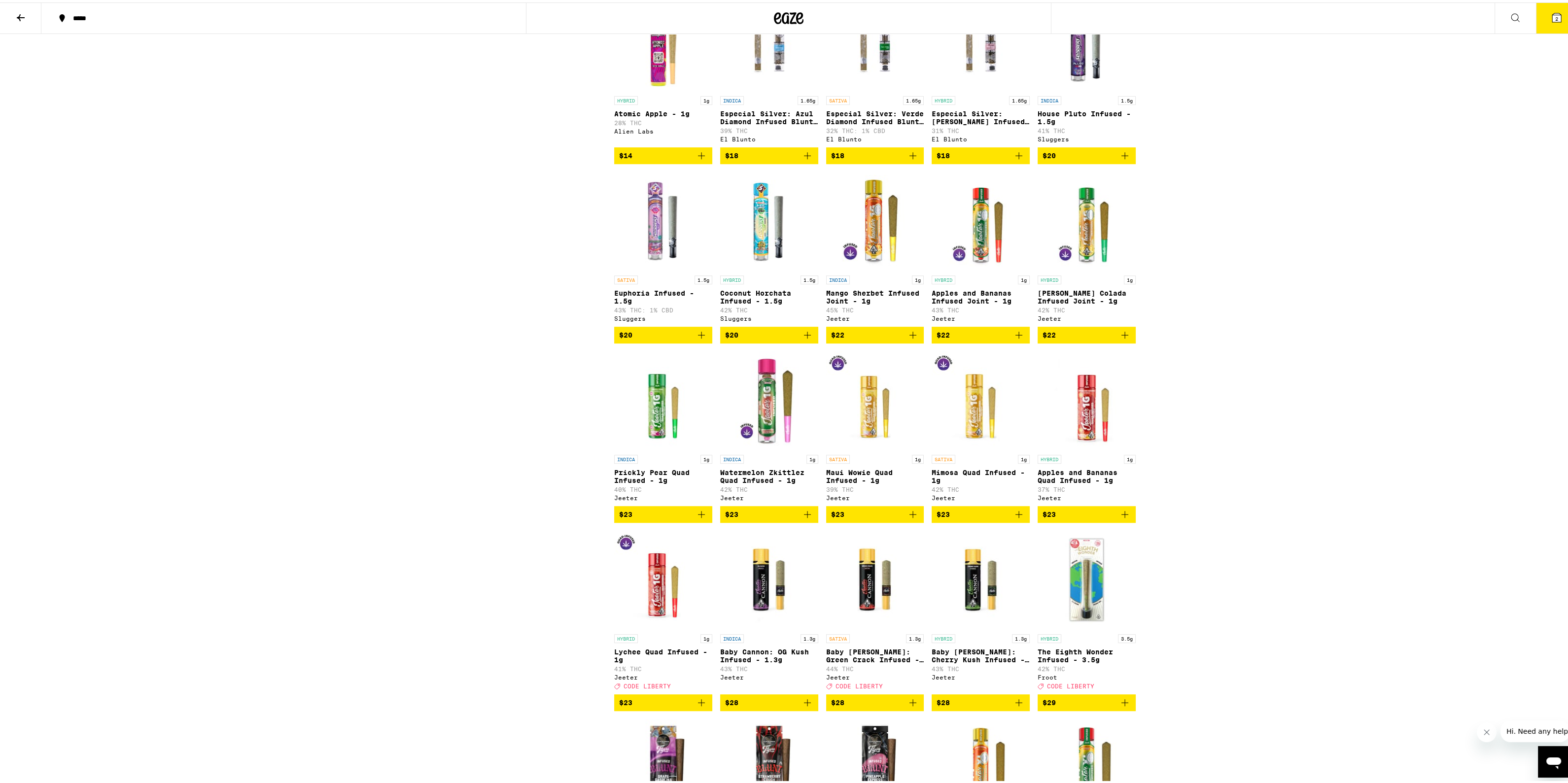
click at [857, 627] on img "Open page for Baby Cannon: Green Crack Infused - 1.3g from Jeeter" at bounding box center [875, 577] width 98 height 98
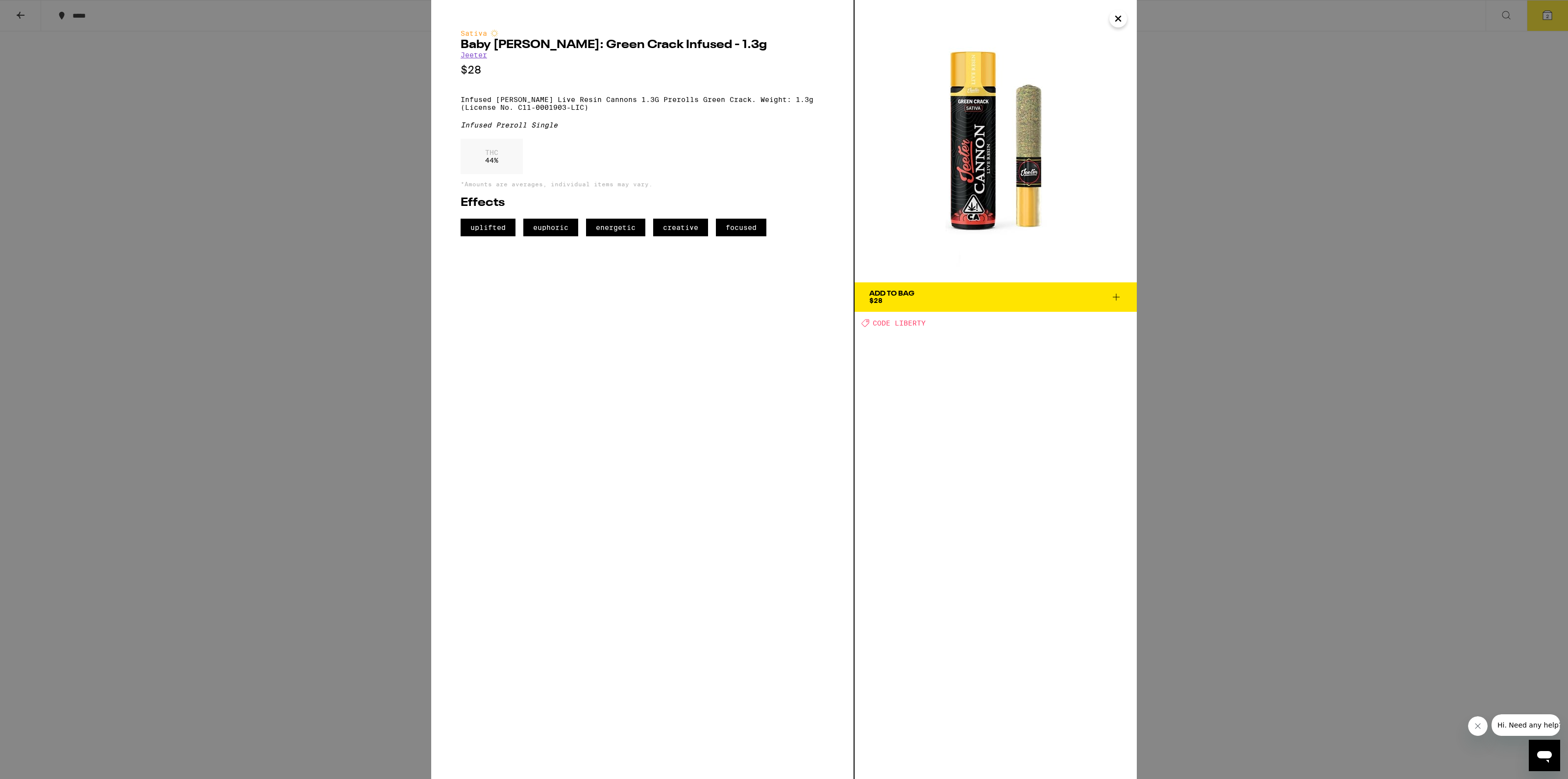
click at [617, 373] on div "Sativa Baby [PERSON_NAME]: Green Crack Infused - 1.3g [PERSON_NAME] $28 Infused…" at bounding box center [643, 390] width 424 height 779
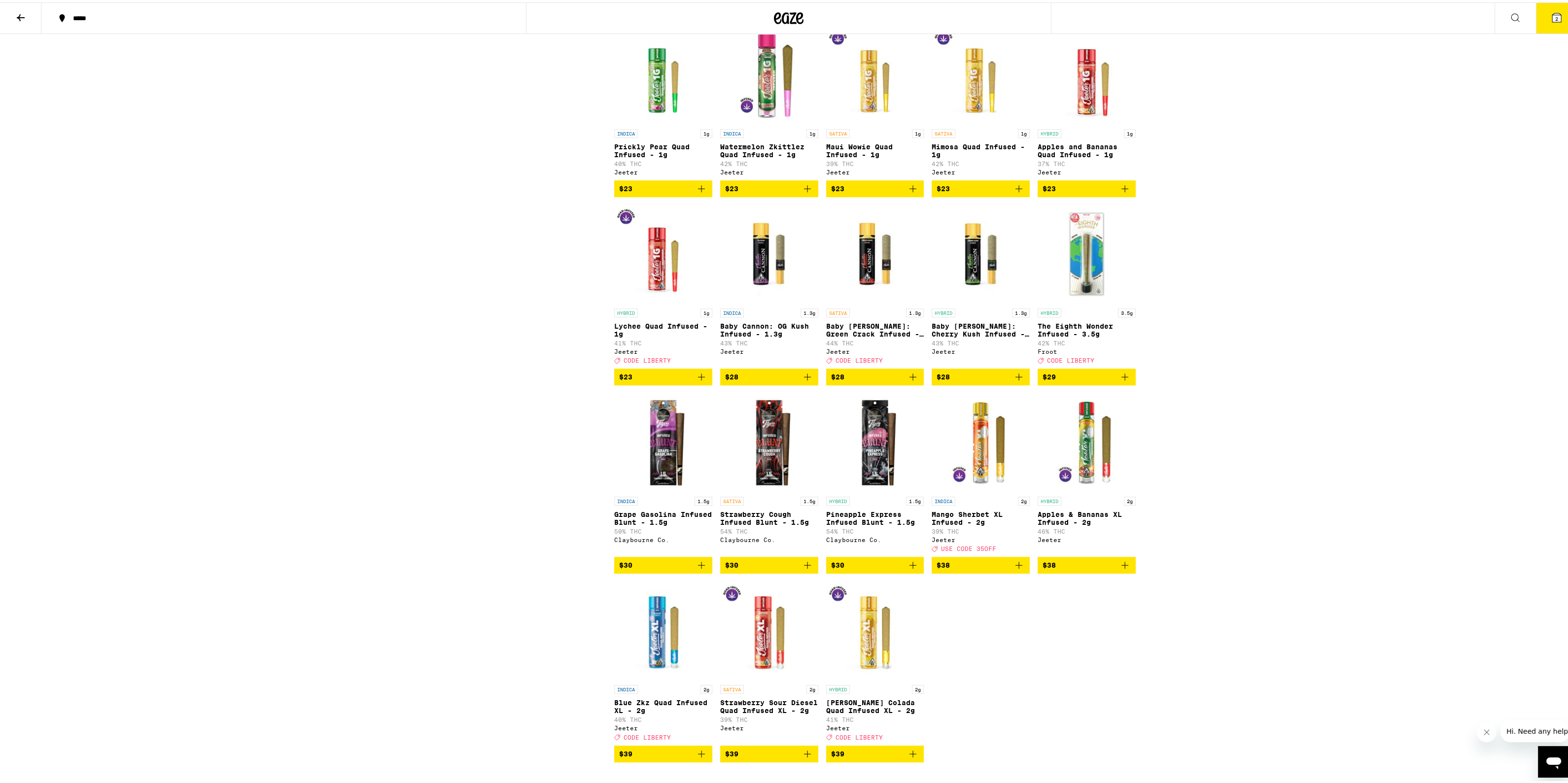
scroll to position [1538, 0]
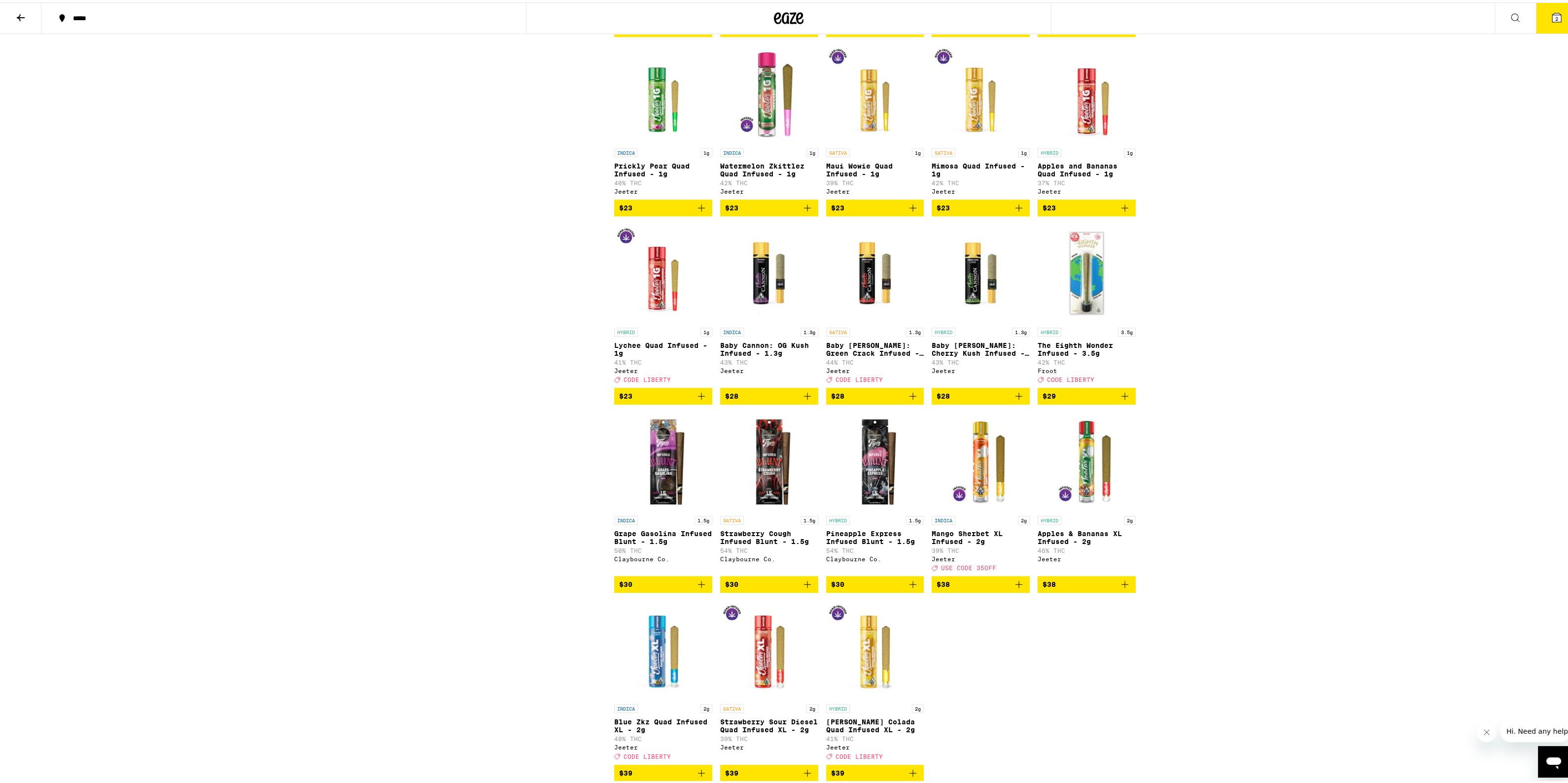
click at [889, 355] on p "Baby [PERSON_NAME]: Green Crack Infused - 1.3g" at bounding box center [875, 347] width 98 height 16
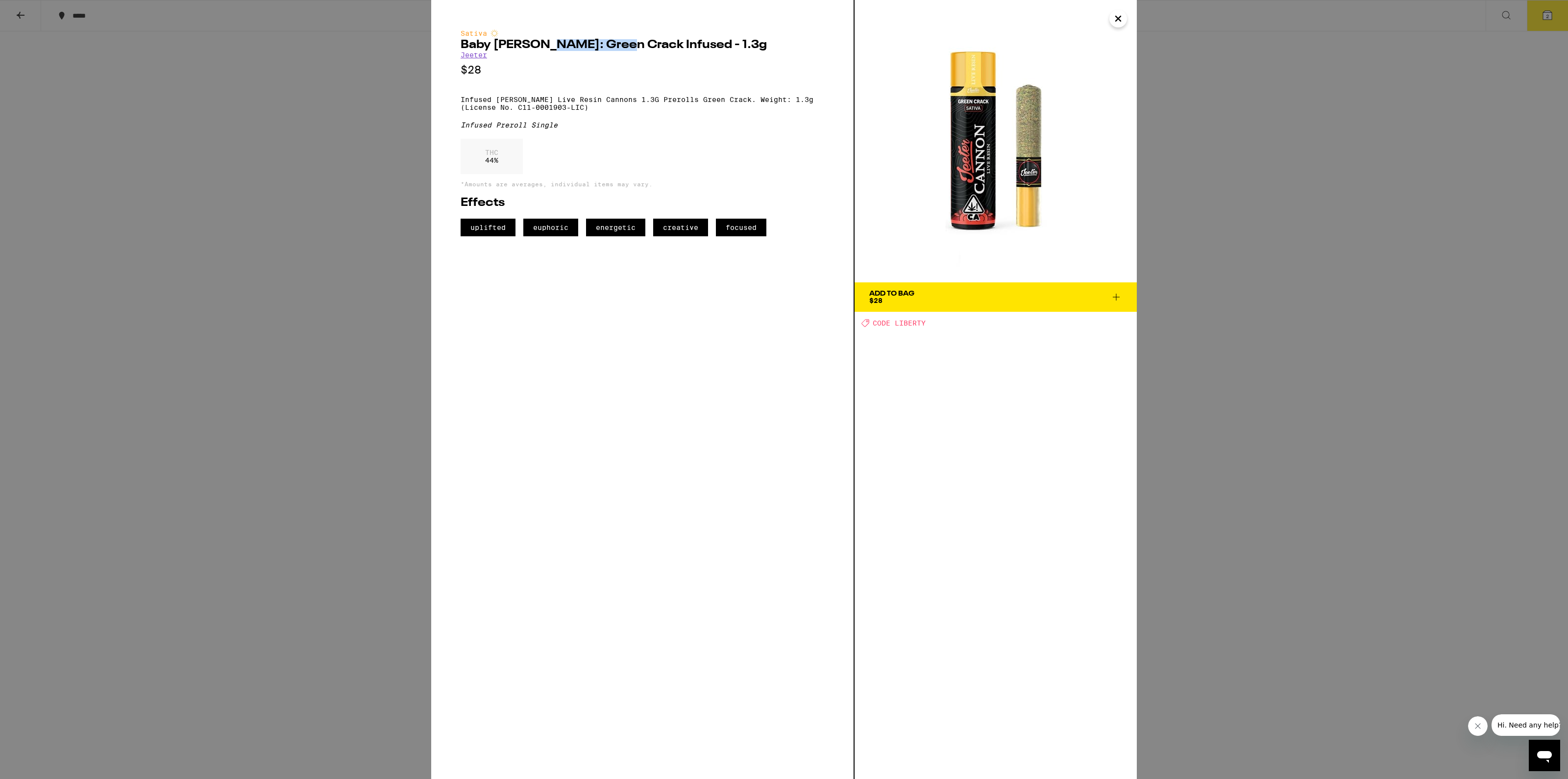
drag, startPoint x: 550, startPoint y: 45, endPoint x: 626, endPoint y: 39, distance: 76.2
click at [626, 39] on h2 "Baby [PERSON_NAME]: Green Crack Infused - 1.3g" at bounding box center [643, 45] width 364 height 12
drag, startPoint x: 505, startPoint y: 170, endPoint x: 478, endPoint y: 162, distance: 28.2
click at [478, 162] on div "THC 44 %" at bounding box center [492, 156] width 62 height 35
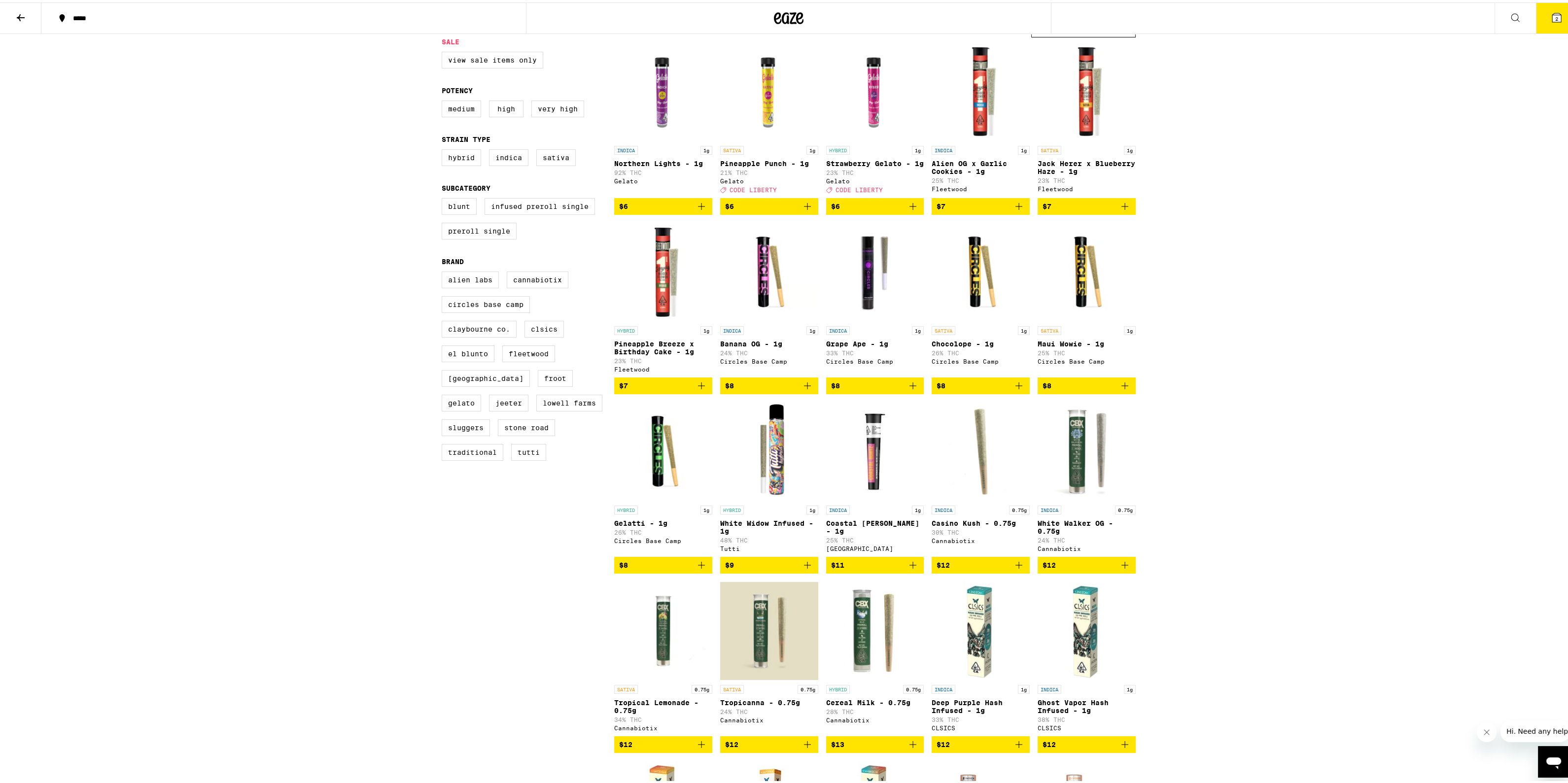
scroll to position [121, 0]
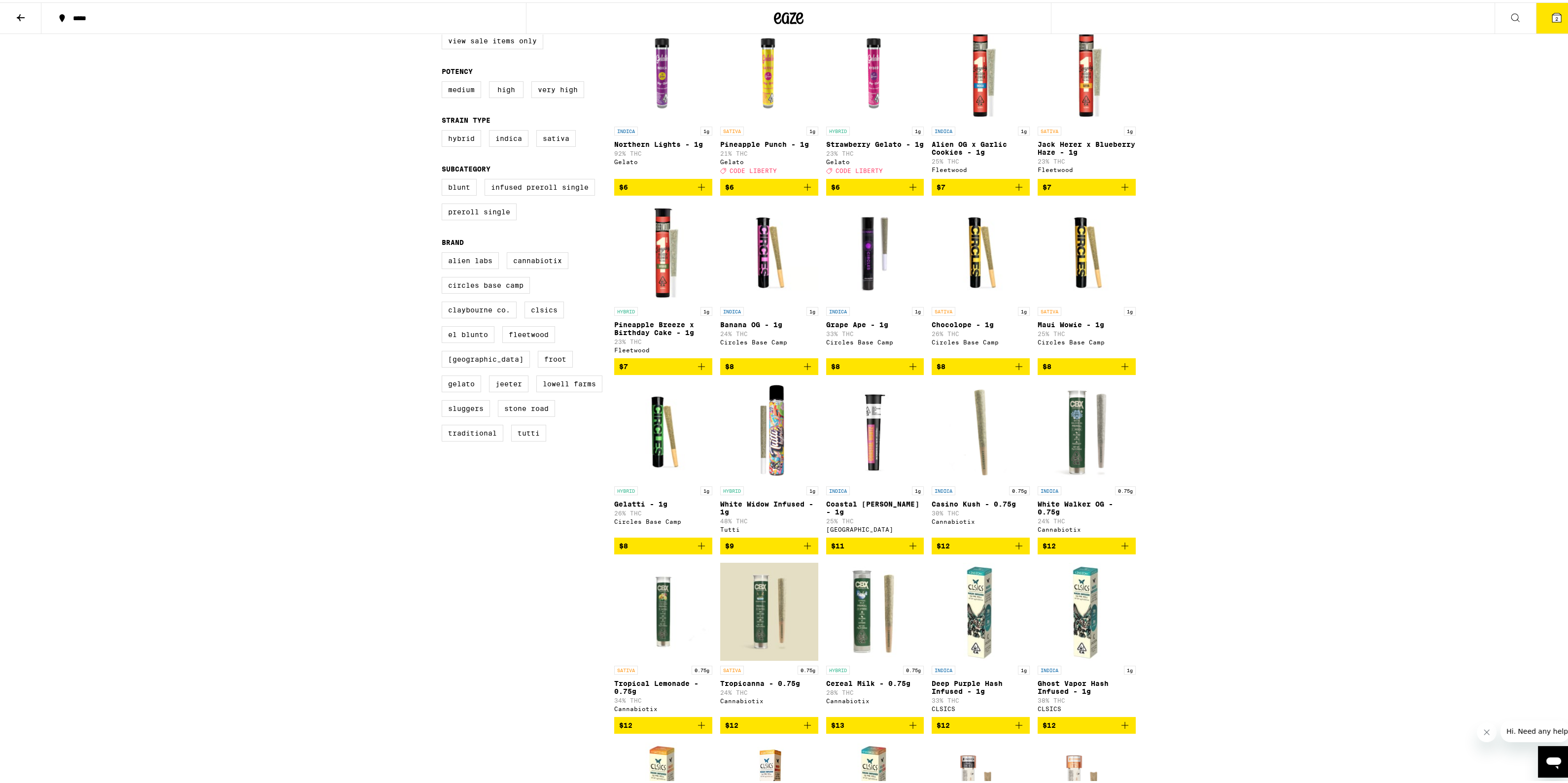
click at [651, 75] on img "Open page for Northern Lights - 1g from Gelato" at bounding box center [663, 69] width 98 height 98
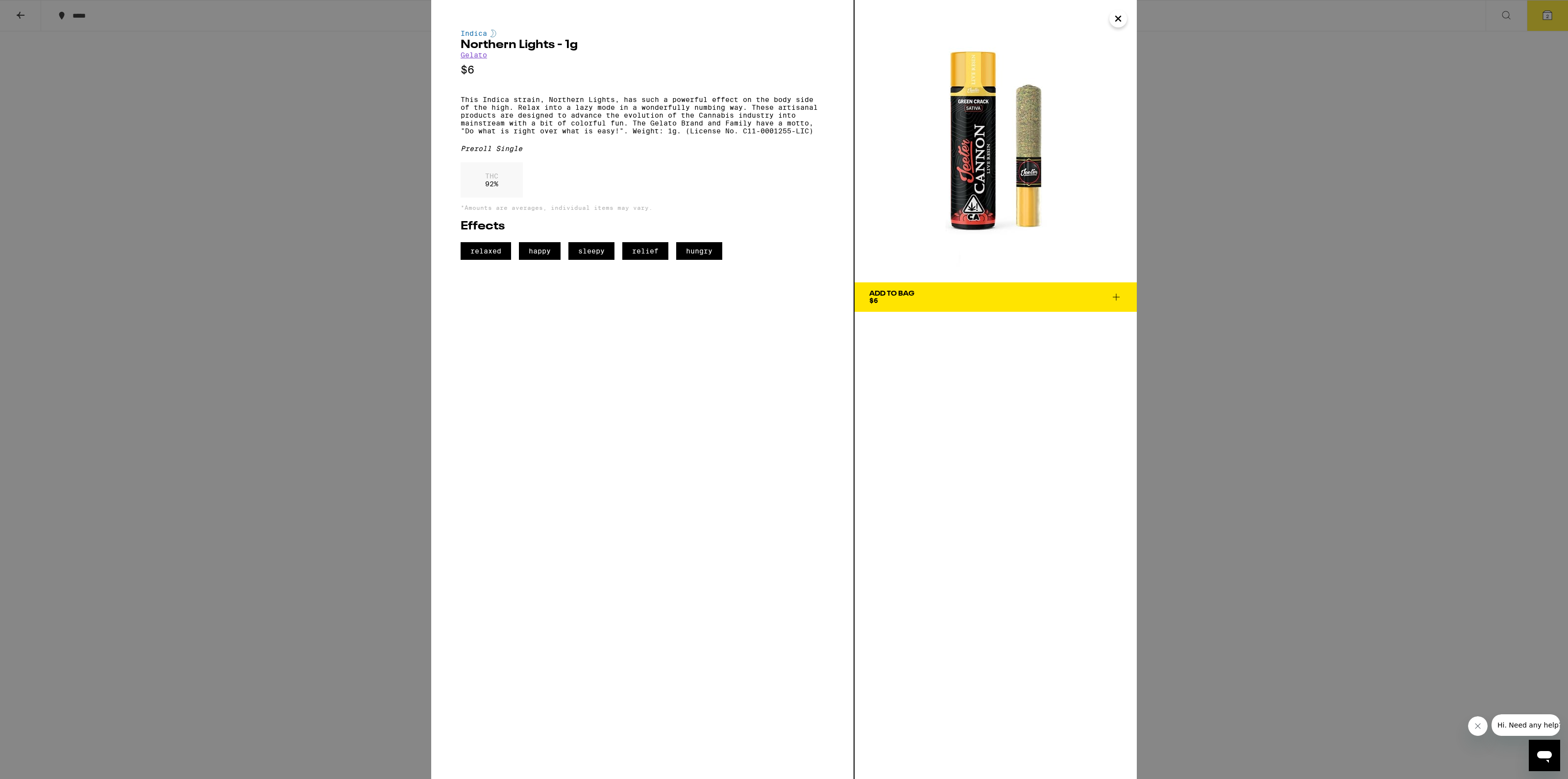
drag, startPoint x: 531, startPoint y: 170, endPoint x: 534, endPoint y: 174, distance: 5.0
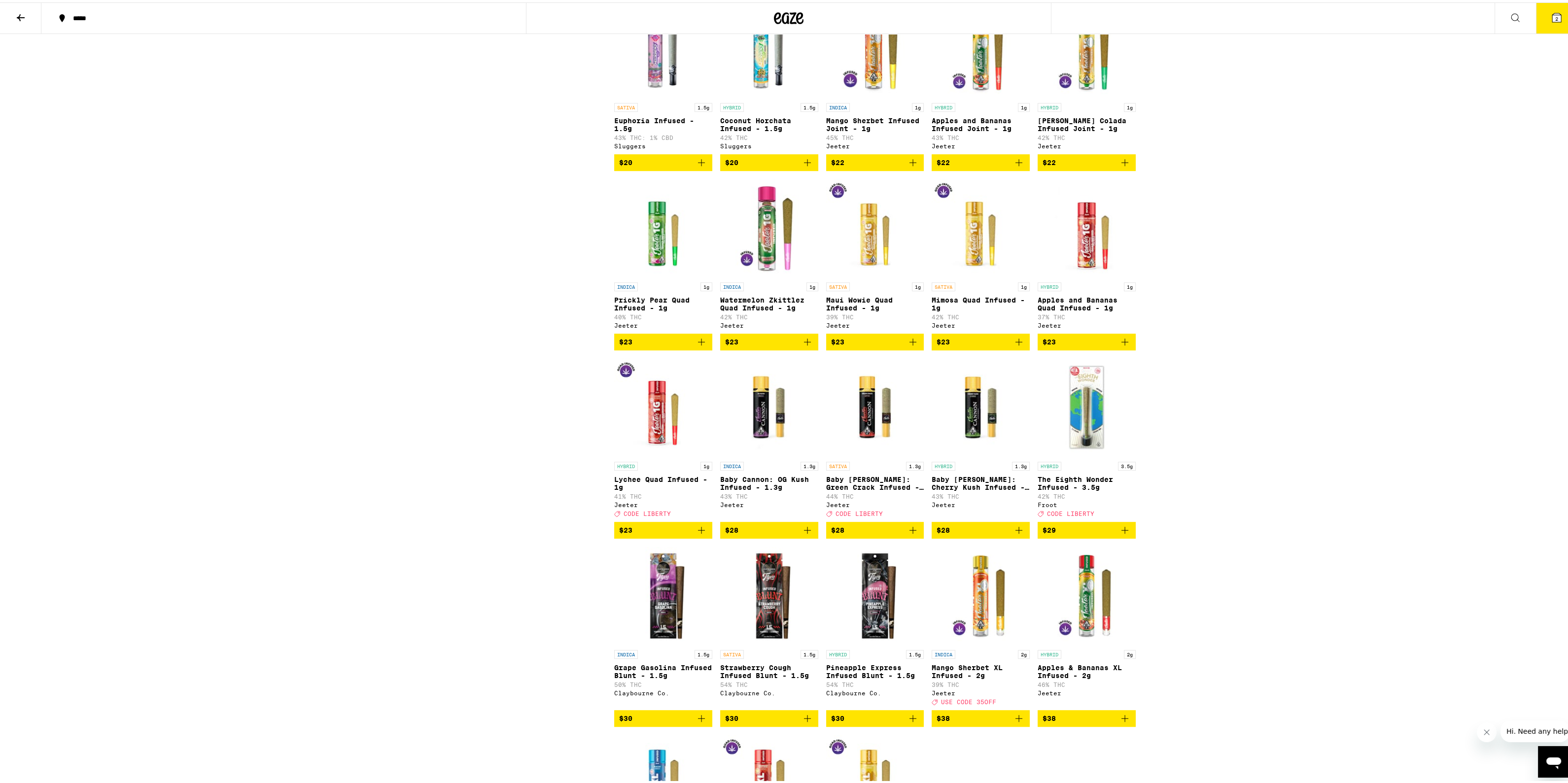
scroll to position [1415, 0]
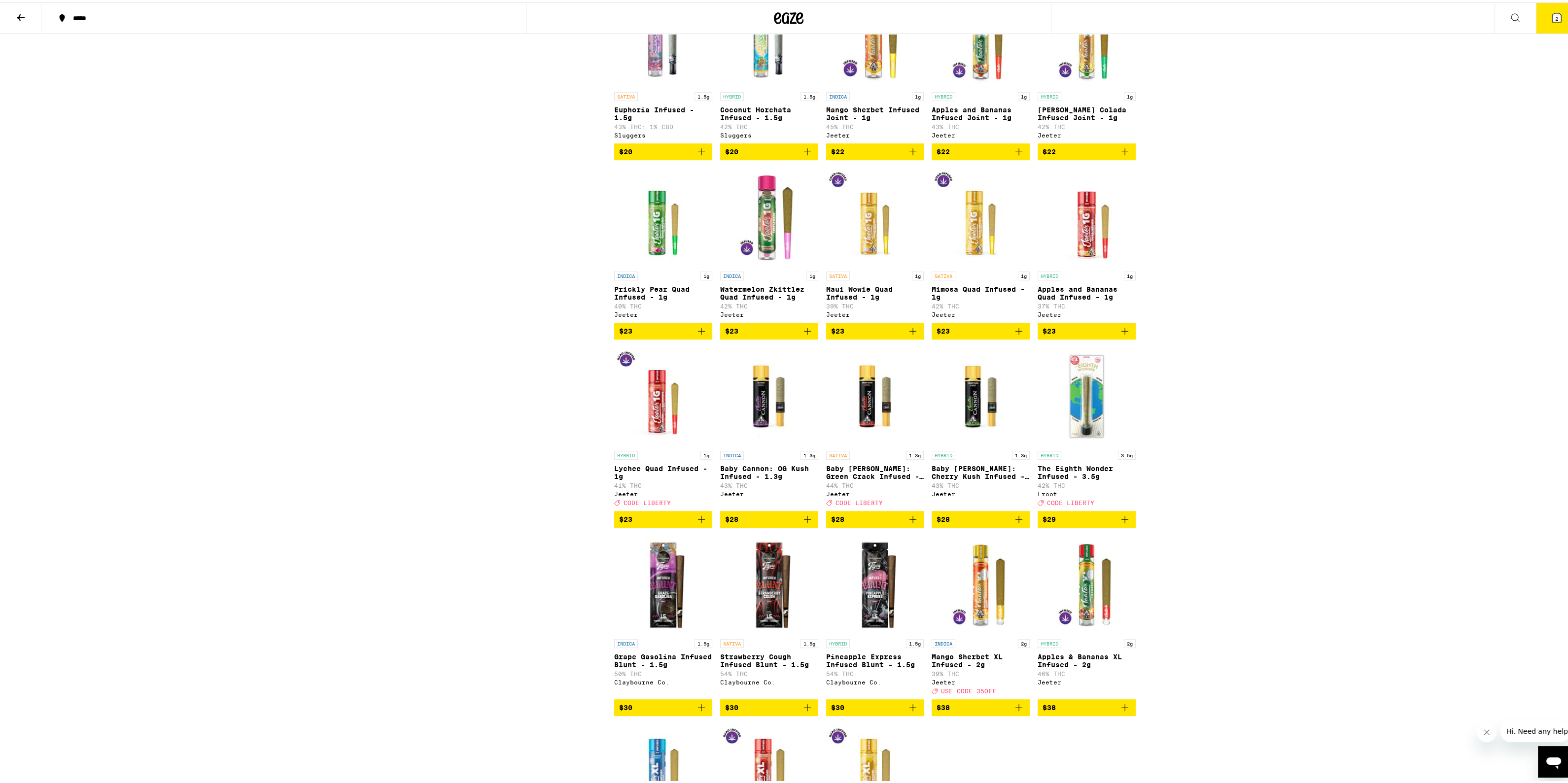
click at [866, 264] on img "Open page for Maui Wowie Quad Infused - 1g from Jeeter" at bounding box center [875, 215] width 98 height 98
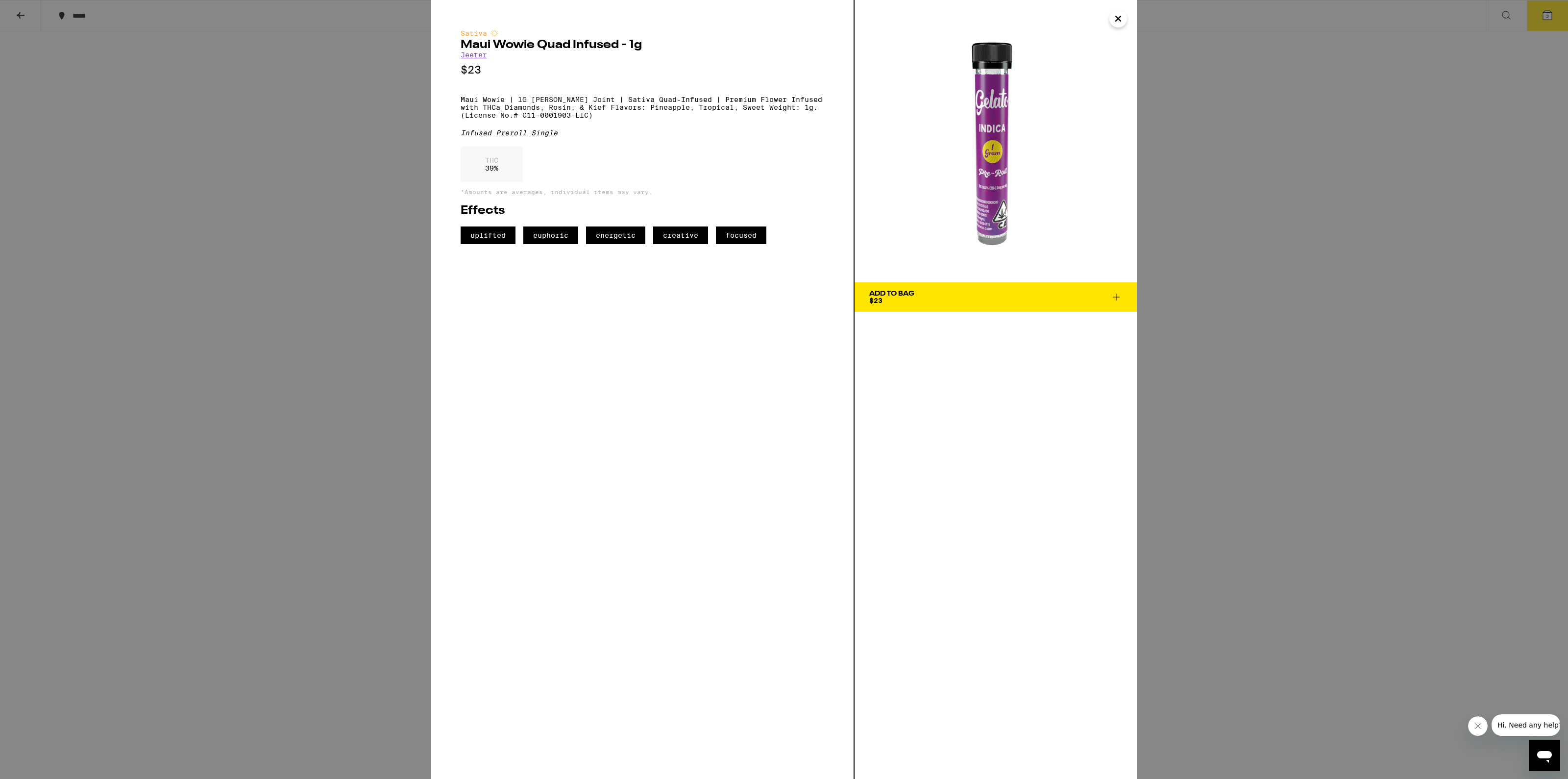
click at [1118, 22] on icon "Close" at bounding box center [1118, 18] width 12 height 14
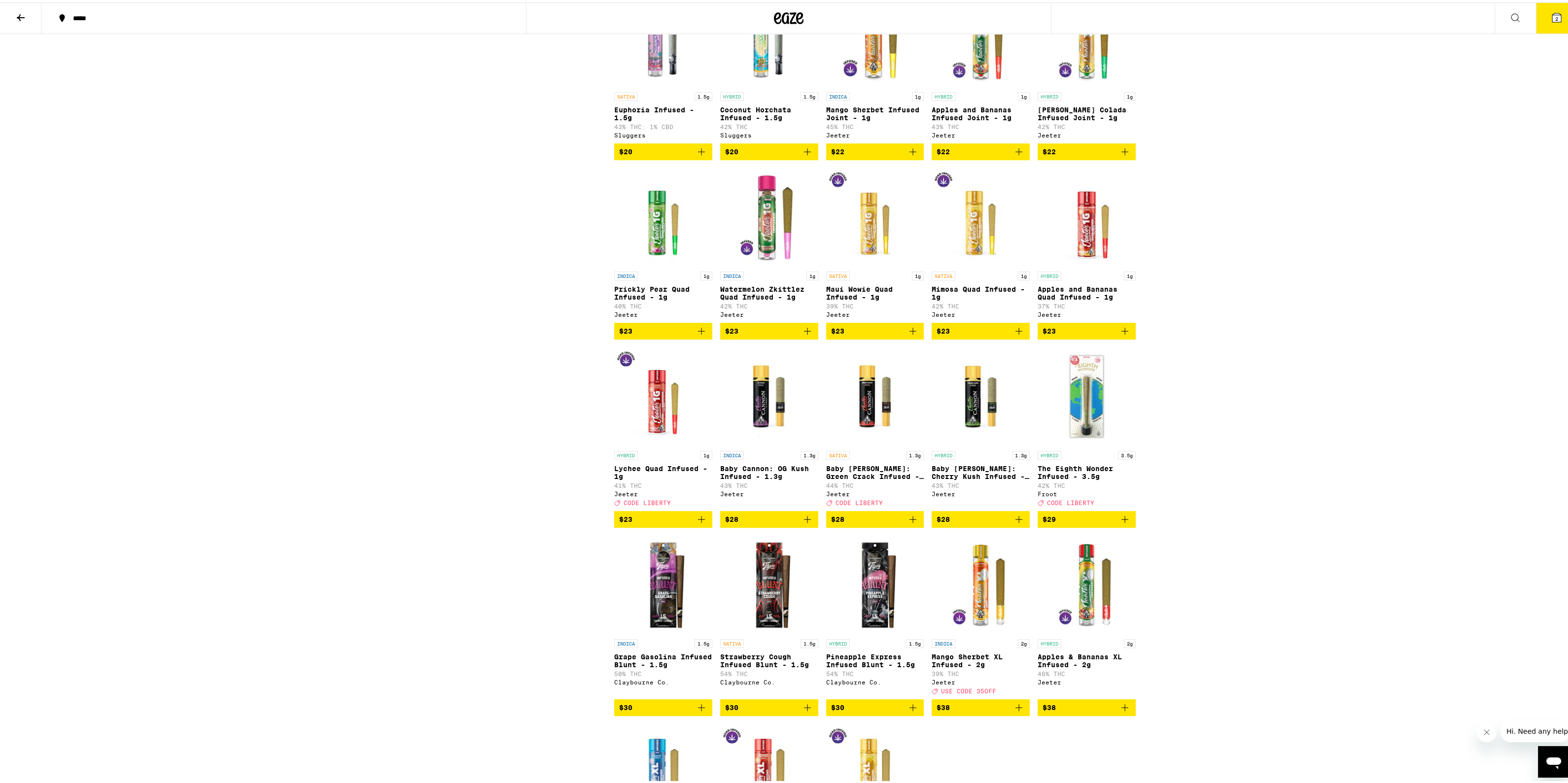
click at [869, 264] on img "Open page for Maui Wowie Quad Infused - 1g from Jeeter" at bounding box center [875, 215] width 98 height 98
click at [875, 478] on p "Baby [PERSON_NAME]: Green Crack Infused - 1.3g" at bounding box center [875, 470] width 98 height 16
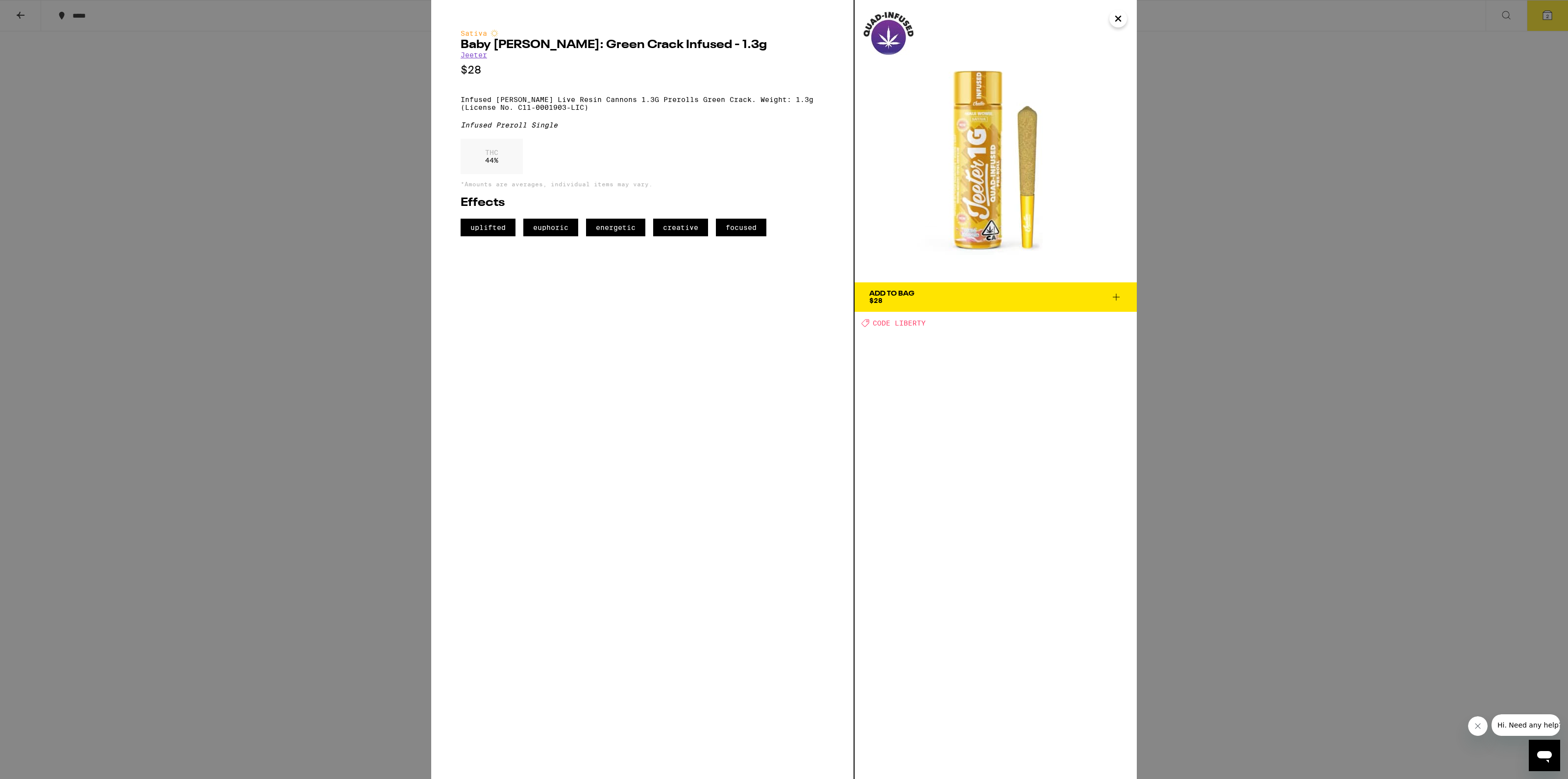
click at [1046, 300] on span "Add To Bag $28" at bounding box center [995, 297] width 253 height 14
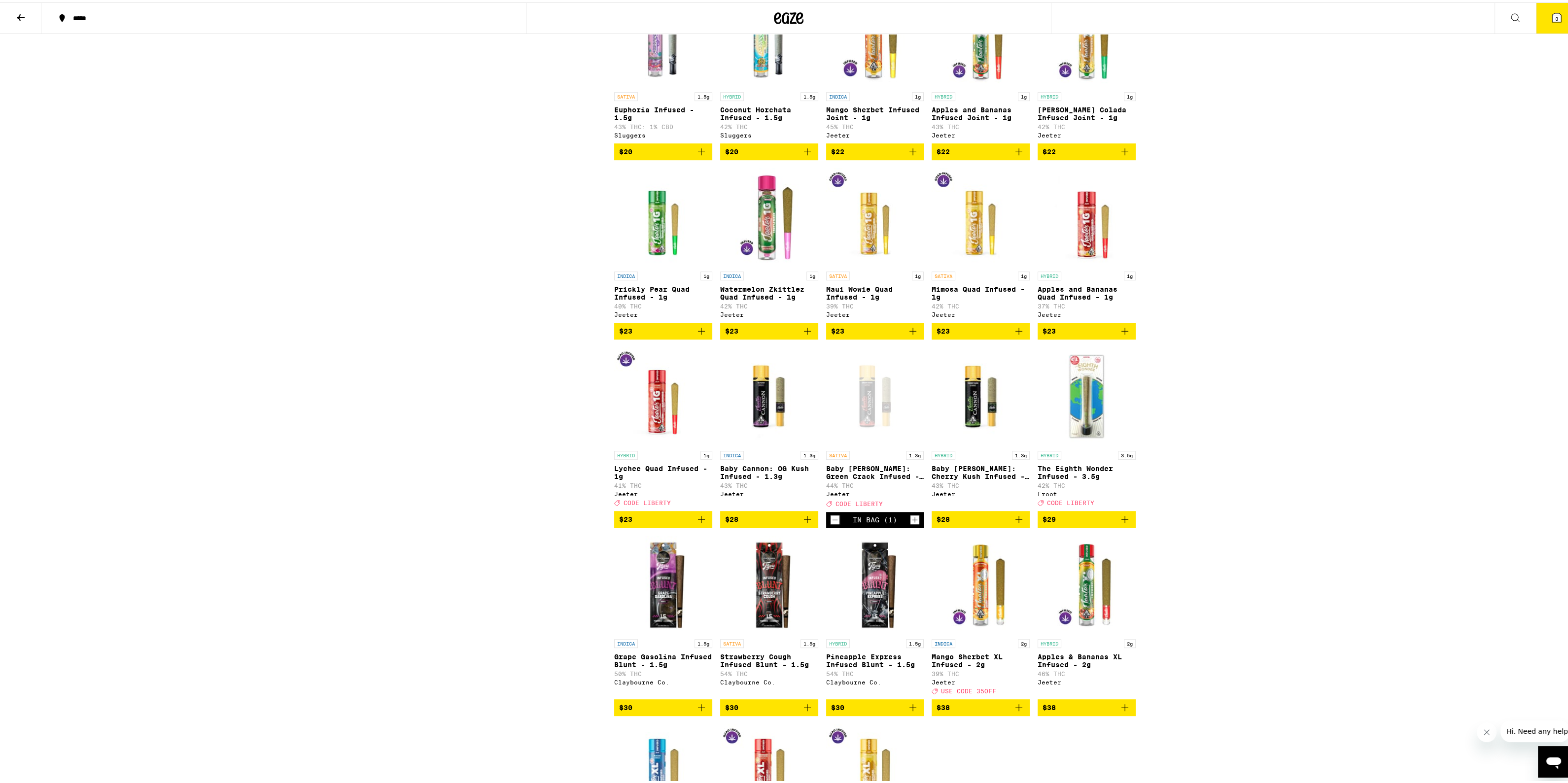
click at [1553, 20] on button "3" at bounding box center [1557, 16] width 42 height 30
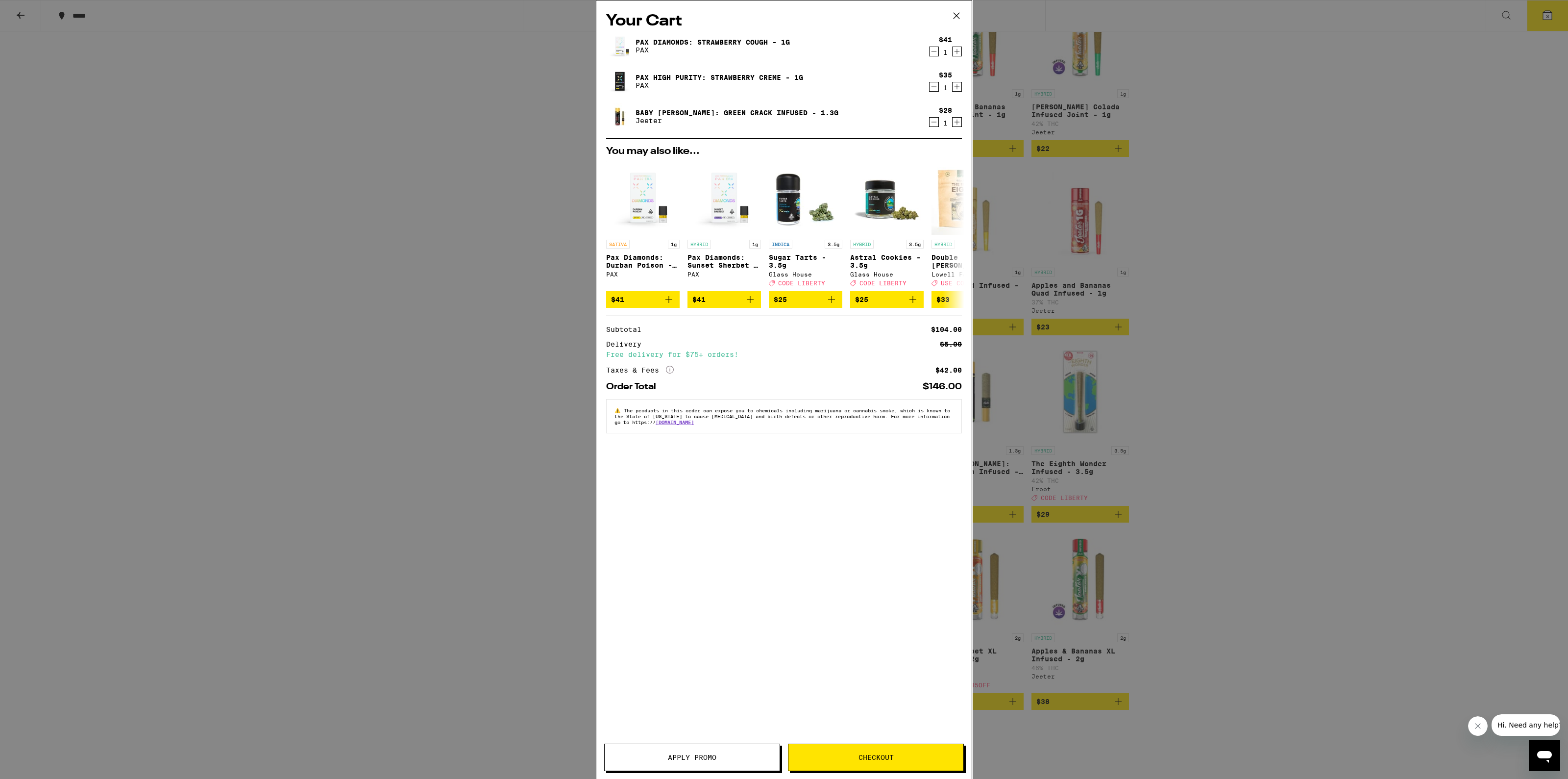
click at [695, 759] on span "Apply Promo" at bounding box center [692, 757] width 49 height 7
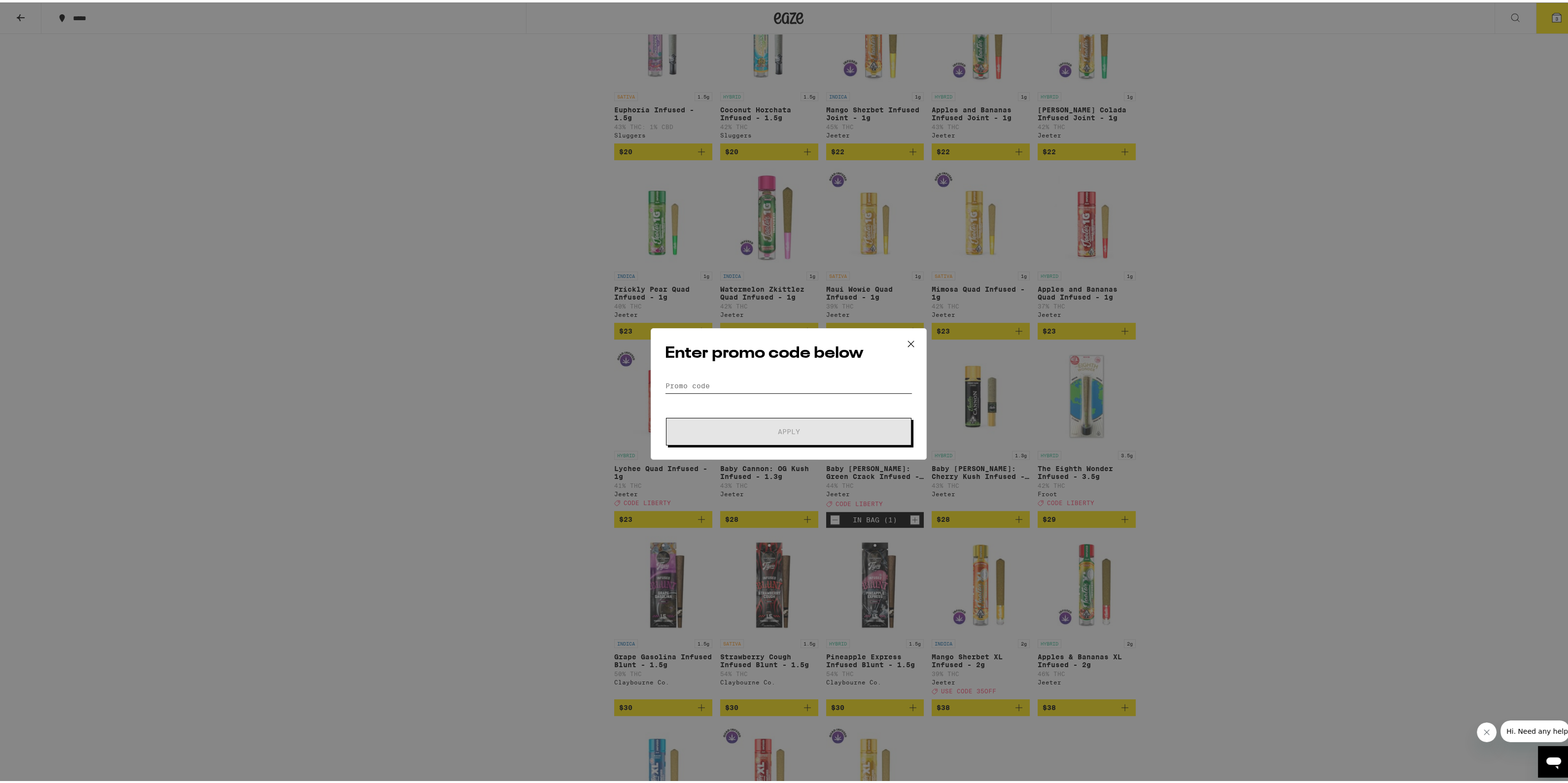
click at [724, 384] on input "Promo Code" at bounding box center [789, 383] width 248 height 15
type input "liberty"
click at [741, 442] on button "Apply" at bounding box center [789, 429] width 246 height 28
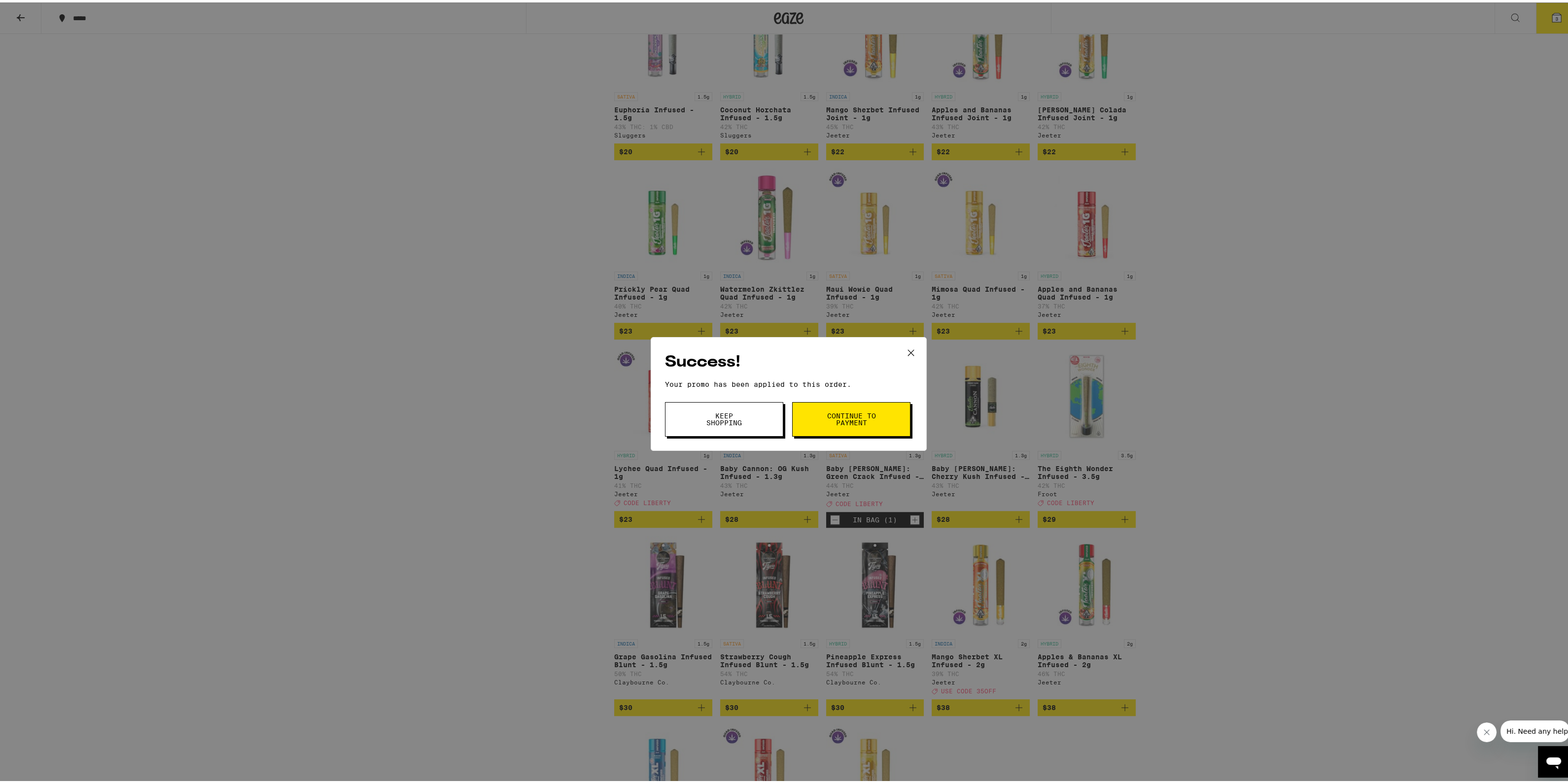
click at [831, 423] on span "Continue to payment" at bounding box center [851, 417] width 50 height 14
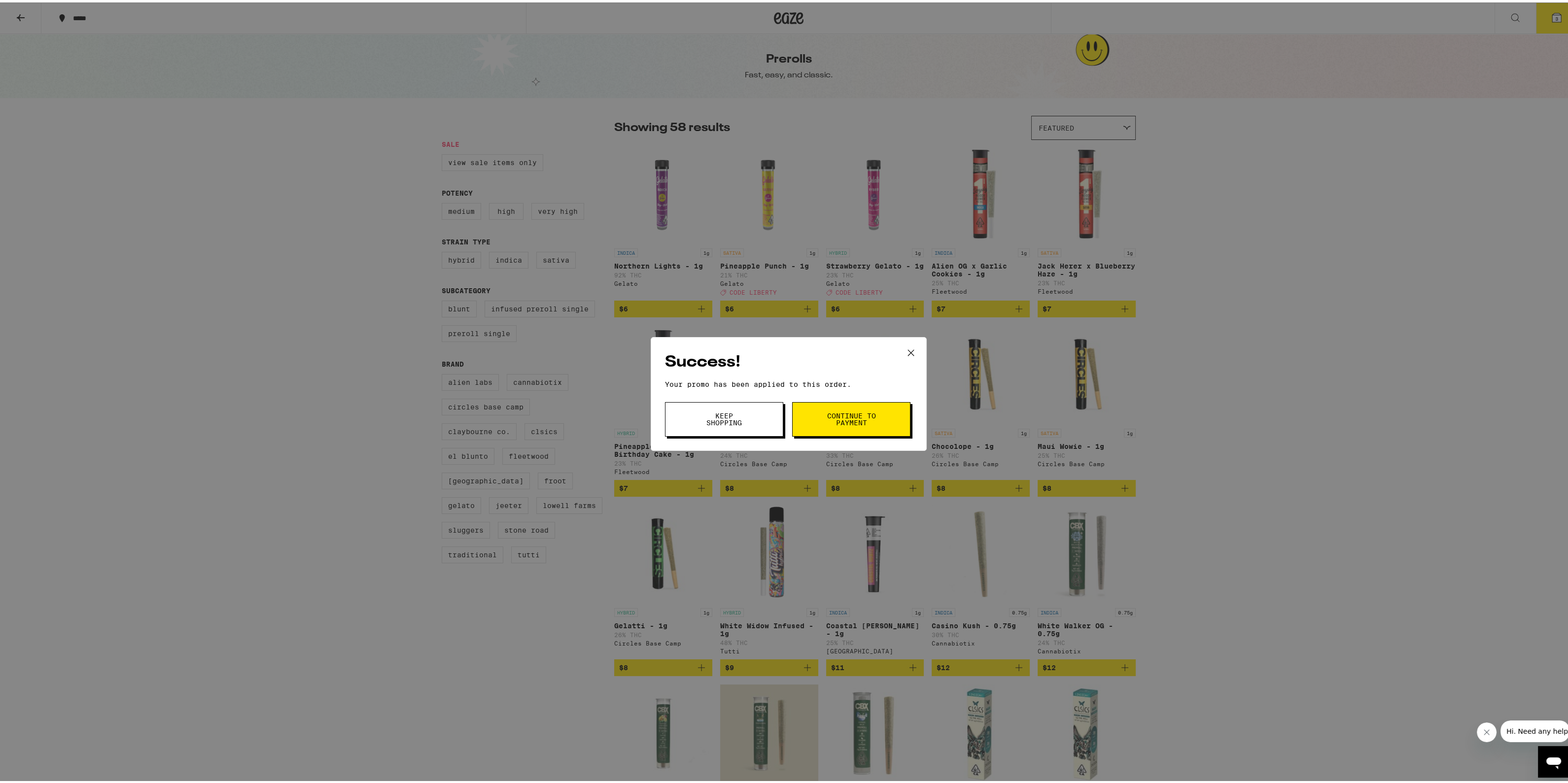
click at [906, 343] on icon at bounding box center [911, 350] width 15 height 15
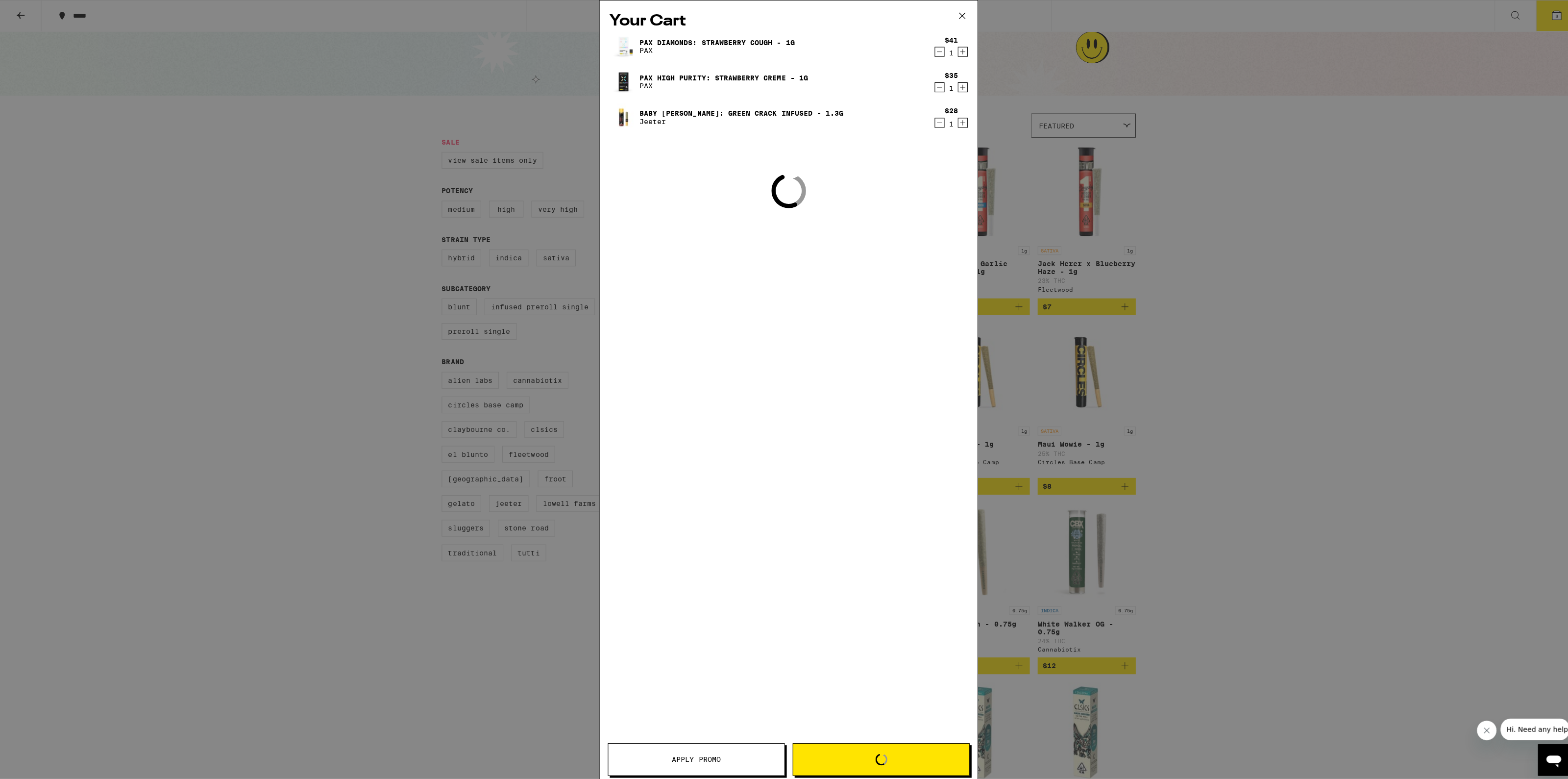
scroll to position [1408, 0]
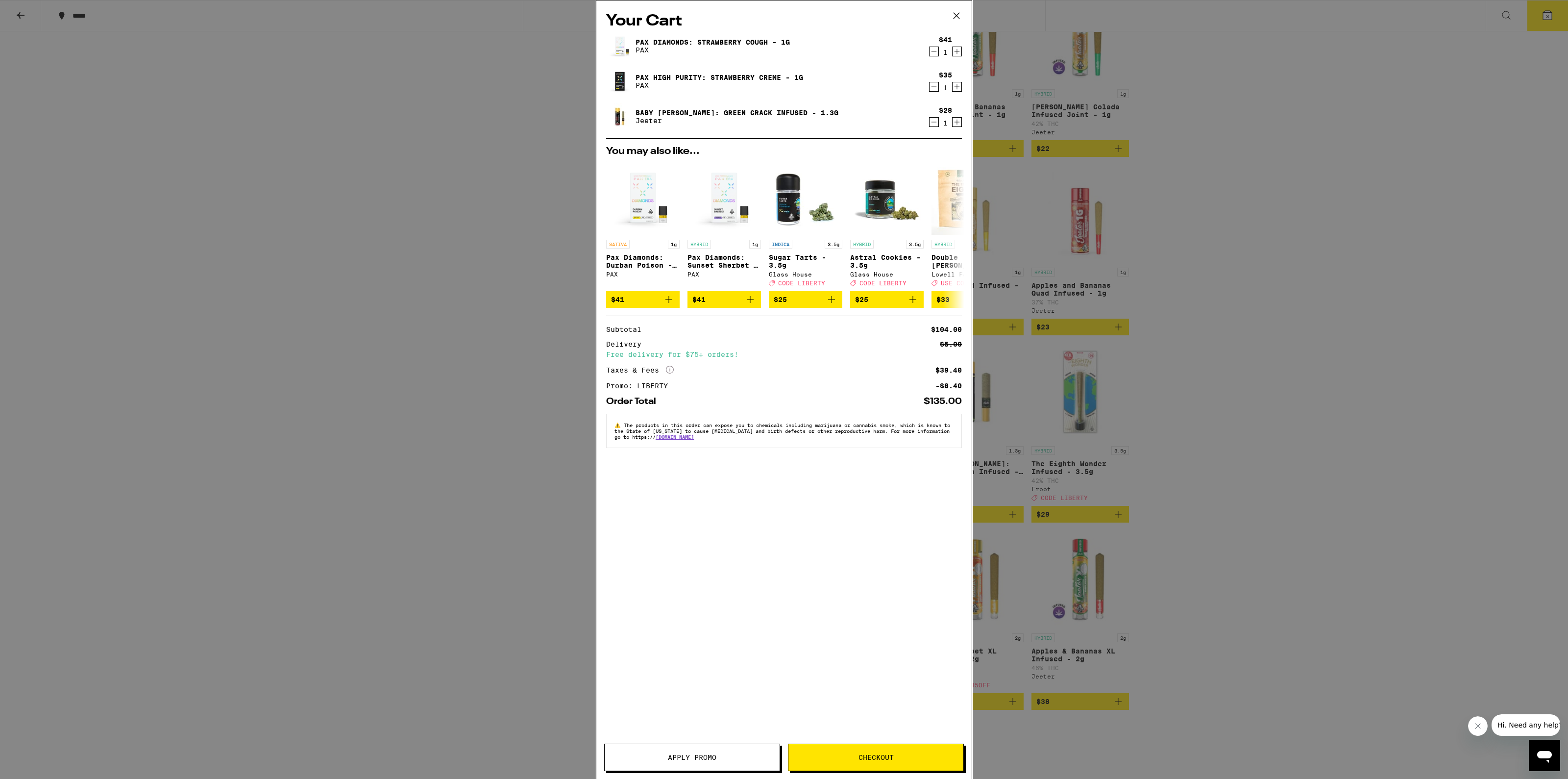
click at [955, 89] on icon "Increment" at bounding box center [957, 87] width 9 height 12
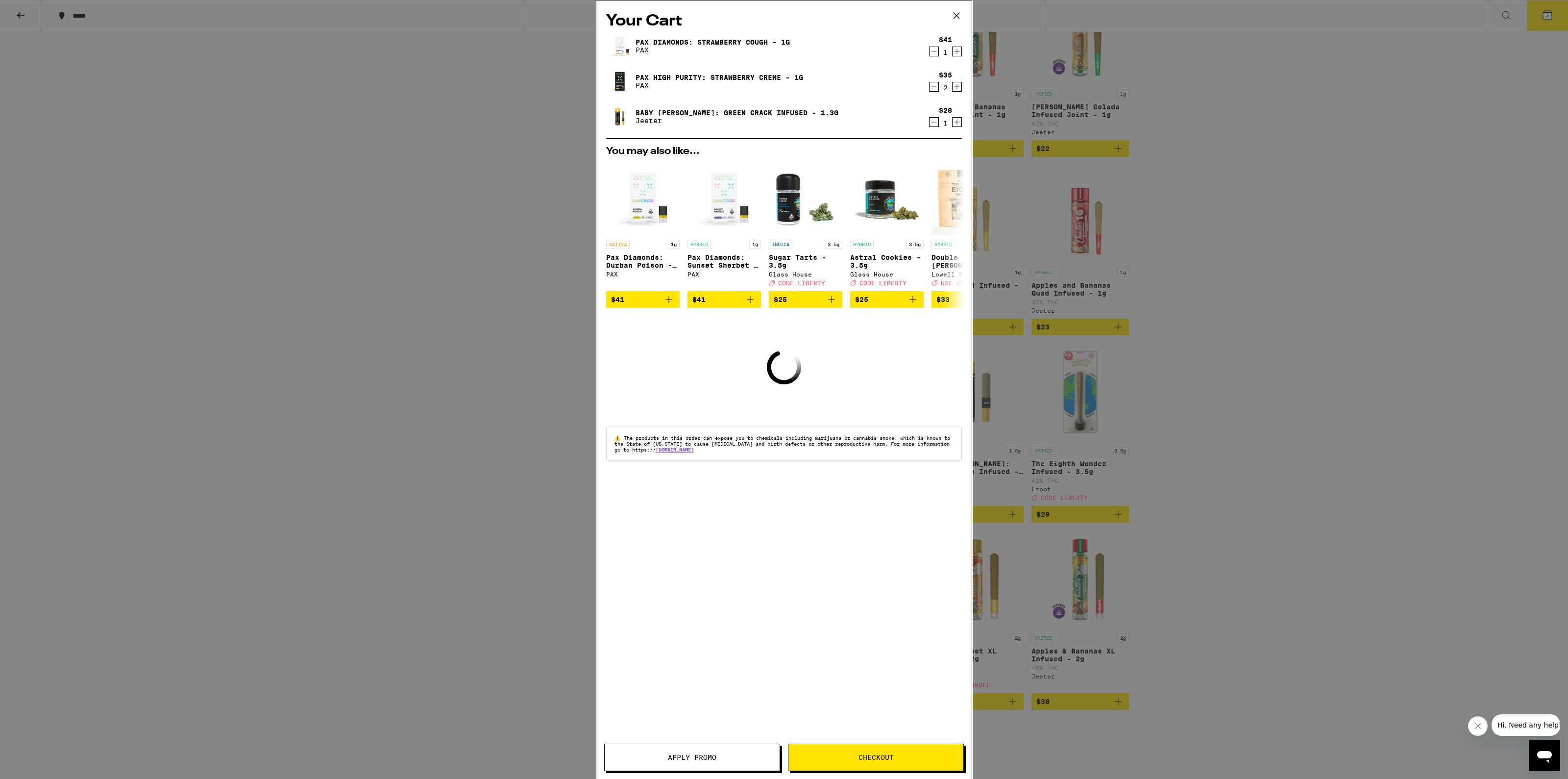
click at [934, 51] on icon "Decrement" at bounding box center [934, 51] width 9 height 12
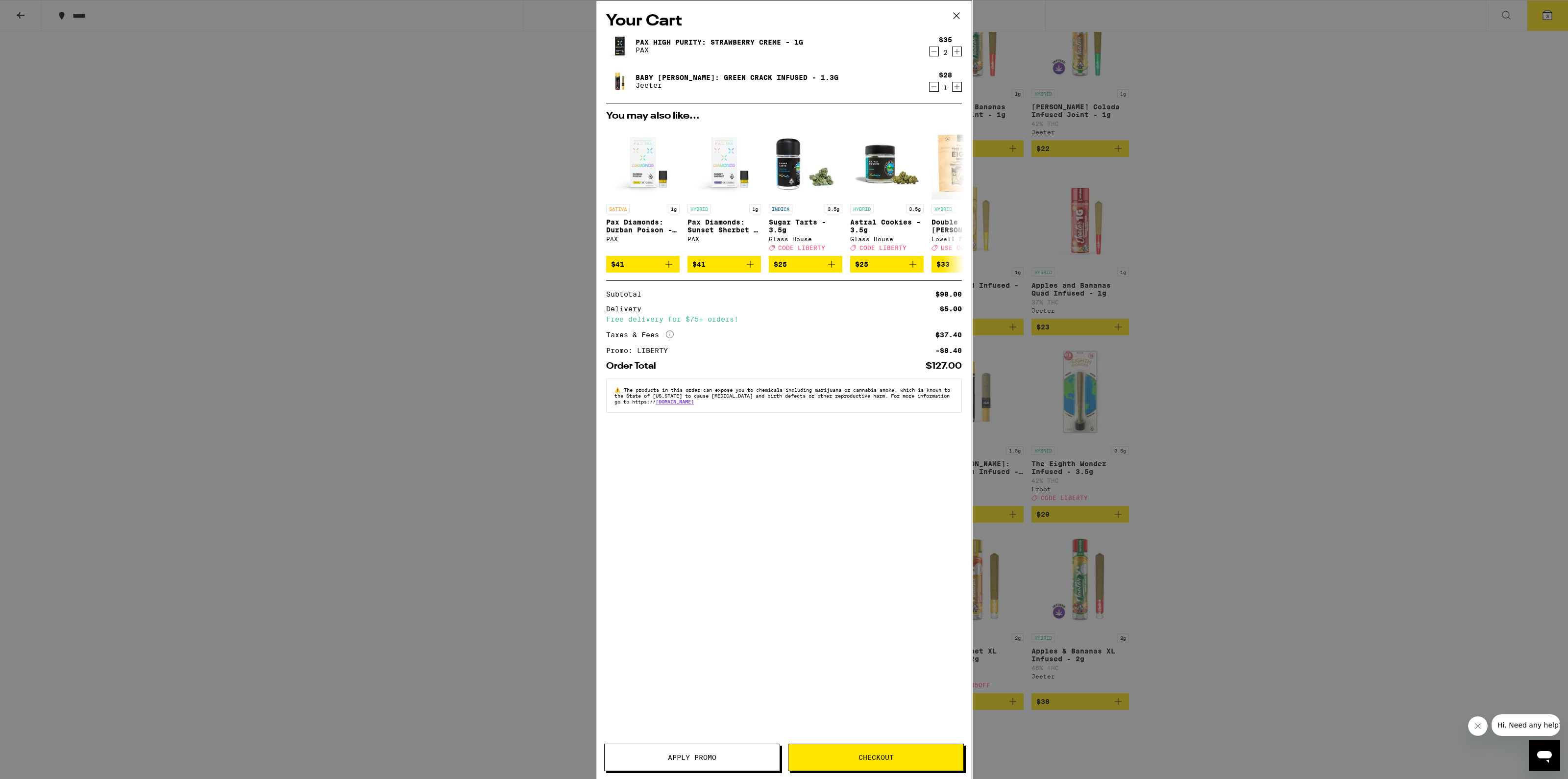
click at [843, 753] on button "Checkout" at bounding box center [876, 757] width 176 height 28
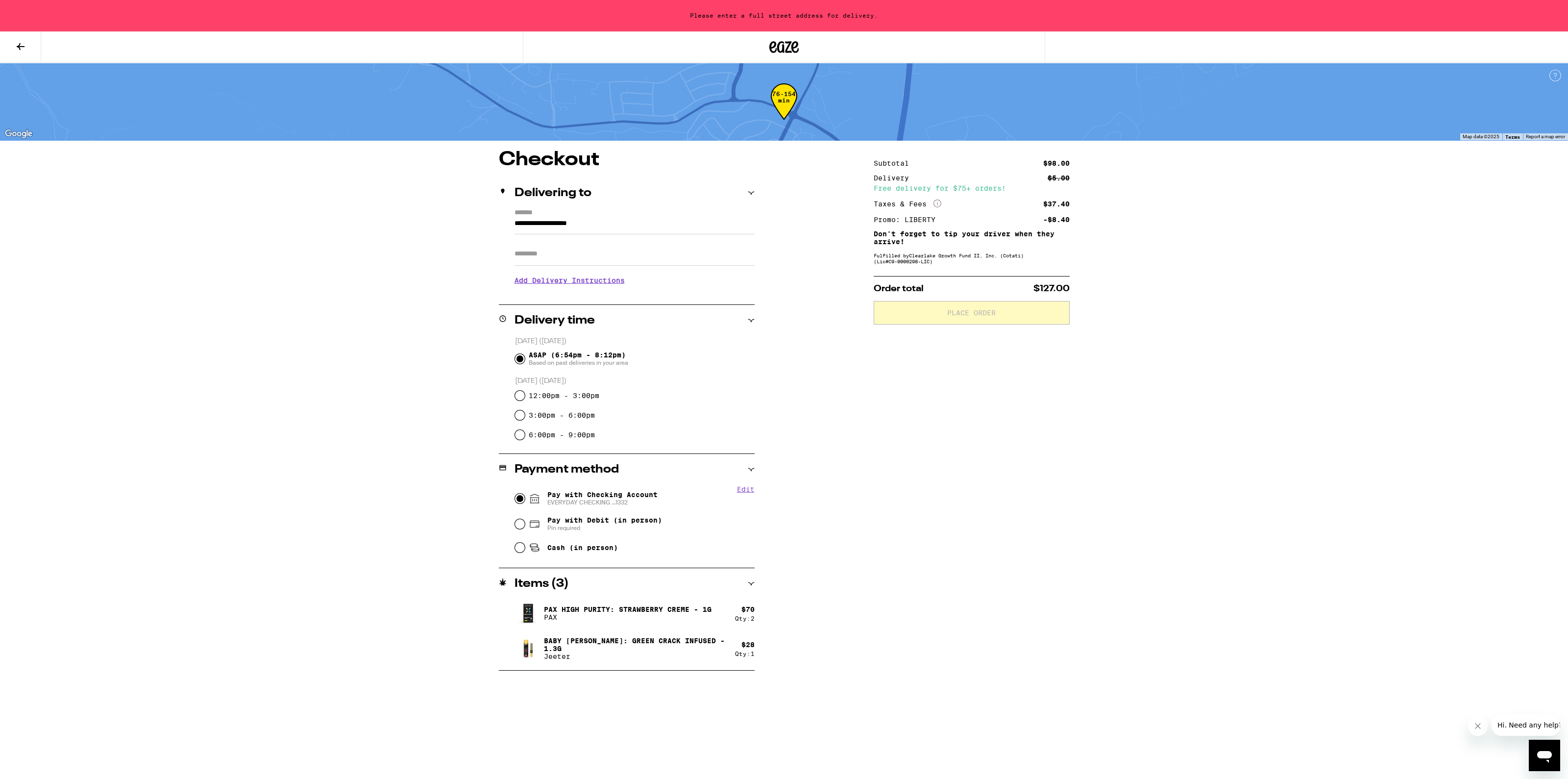
click at [521, 497] on input "Pay with Checking Account EVERYDAY CHECKING ...1332" at bounding box center [519, 499] width 10 height 10
radio input "true"
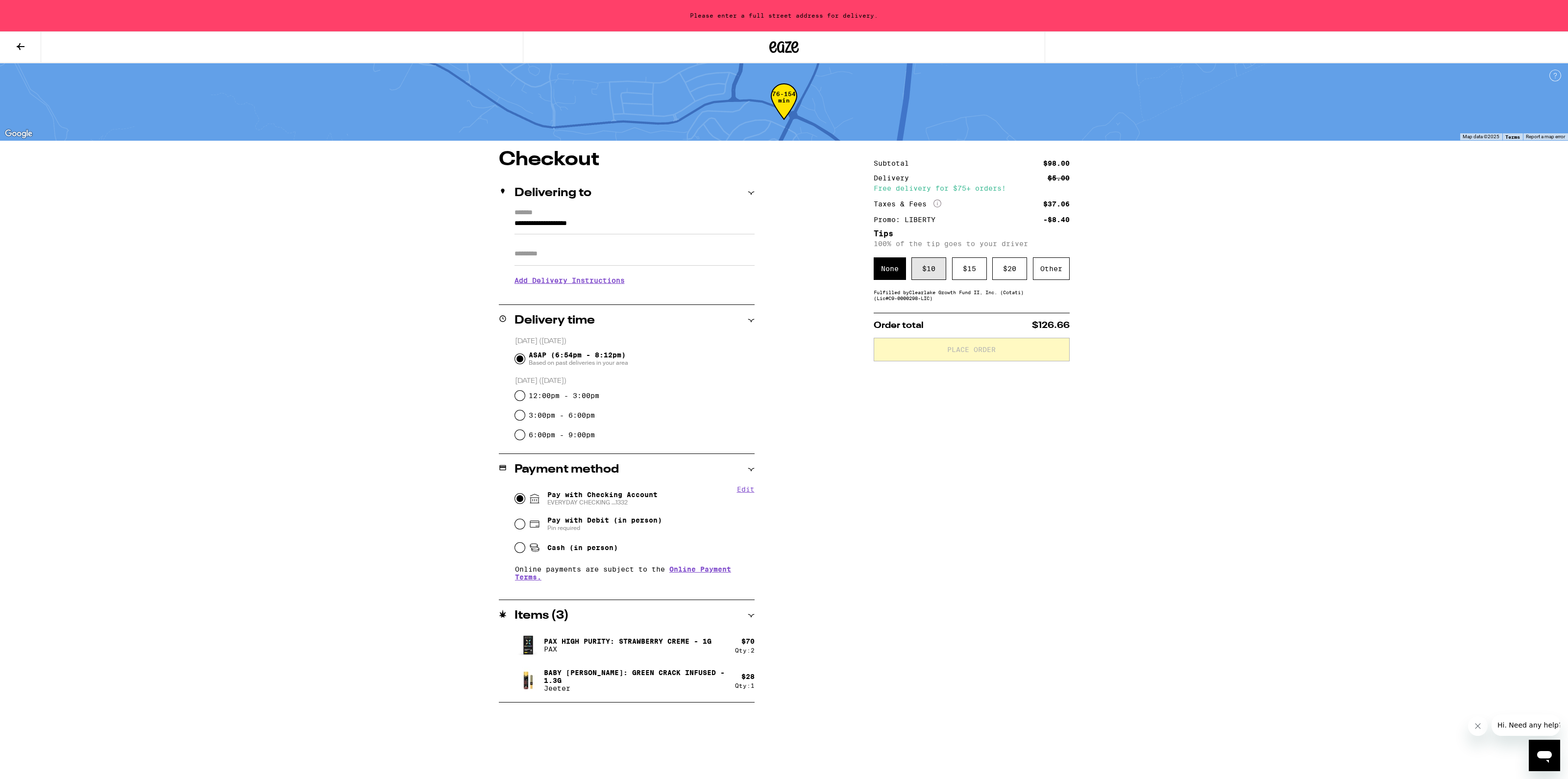
click at [922, 273] on div "$ 10" at bounding box center [928, 269] width 35 height 22
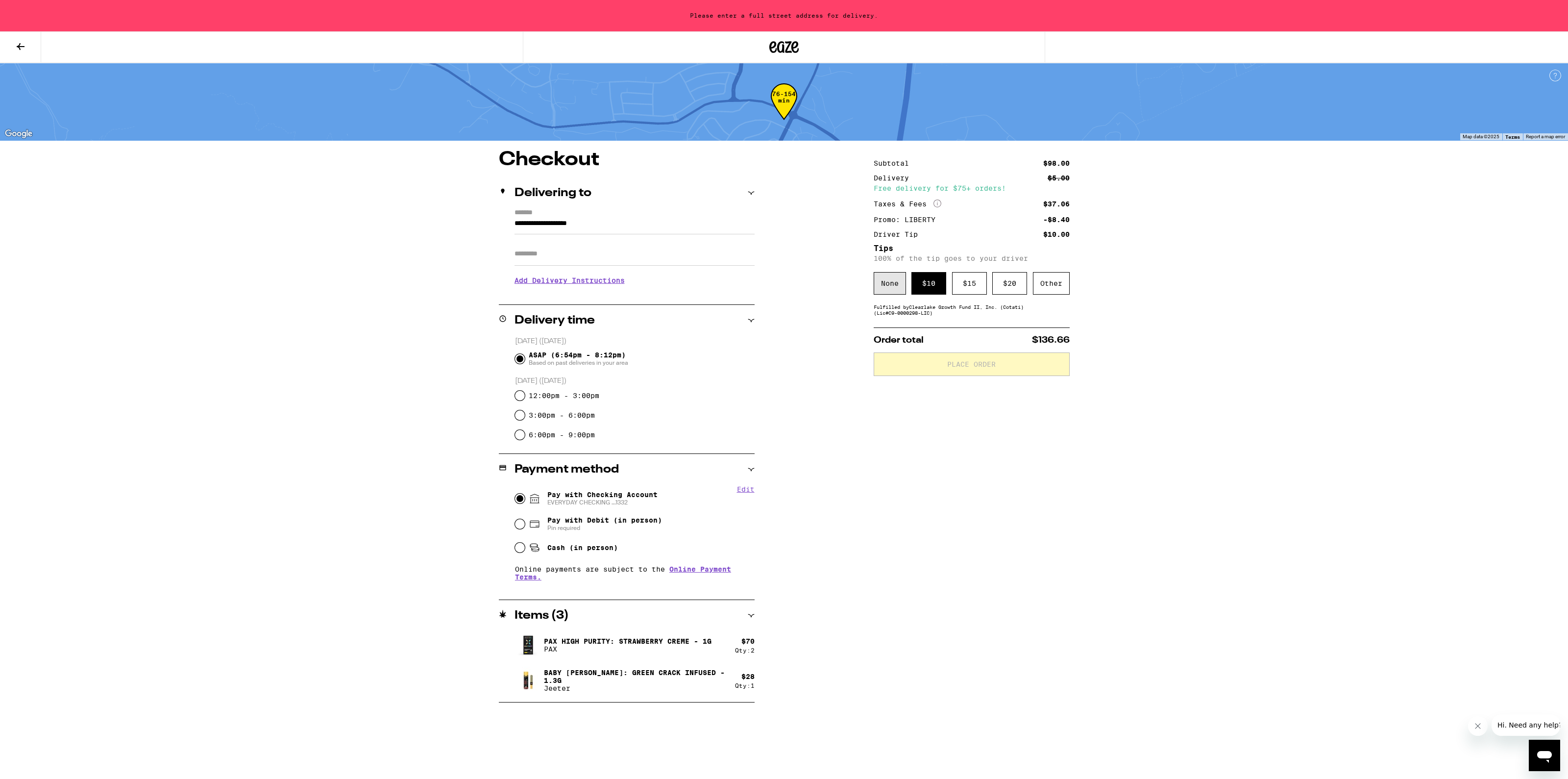
click at [889, 290] on div "None" at bounding box center [890, 283] width 32 height 22
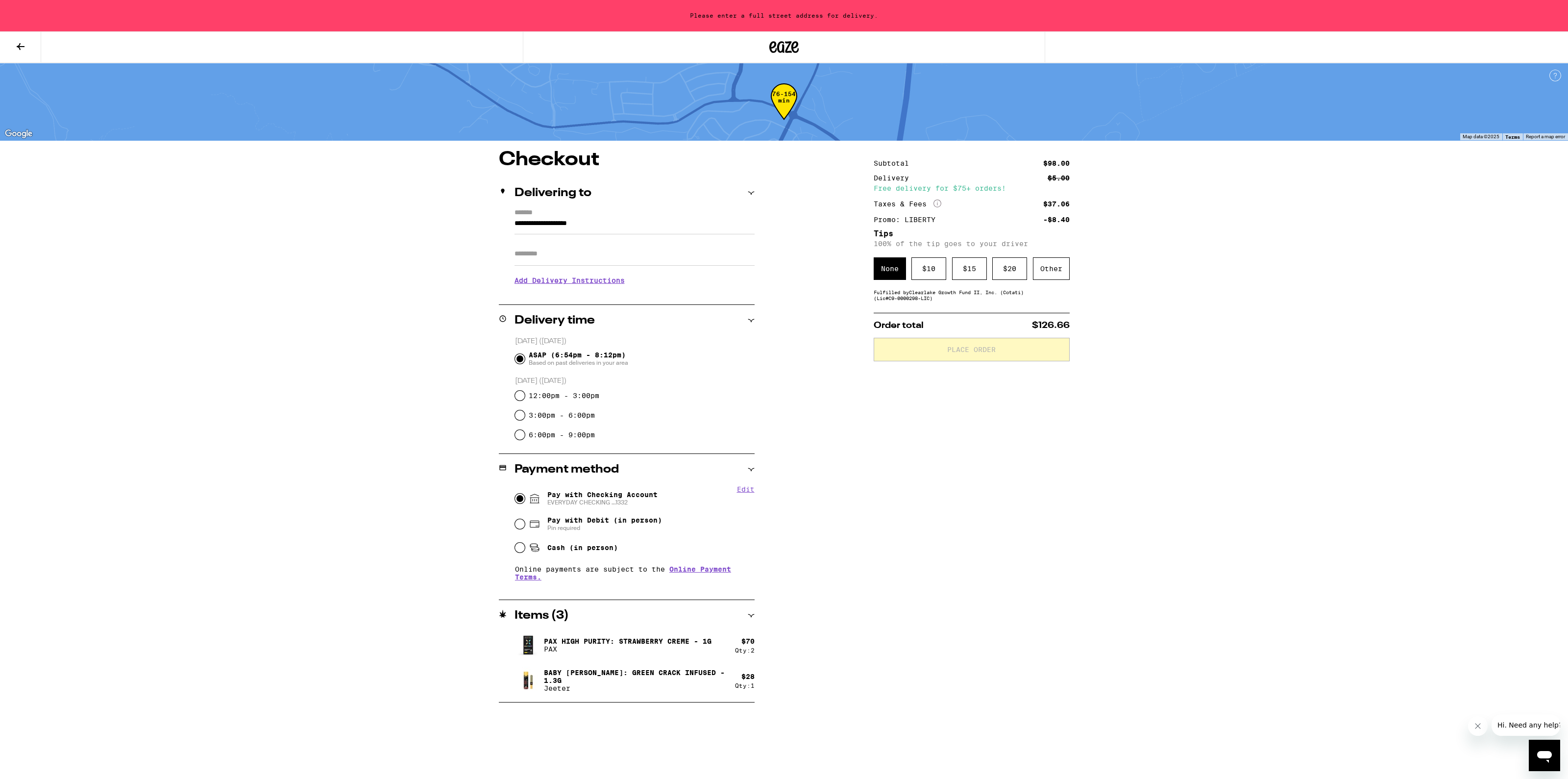
click at [566, 284] on h3 "Add Delivery Instructions" at bounding box center [635, 280] width 240 height 22
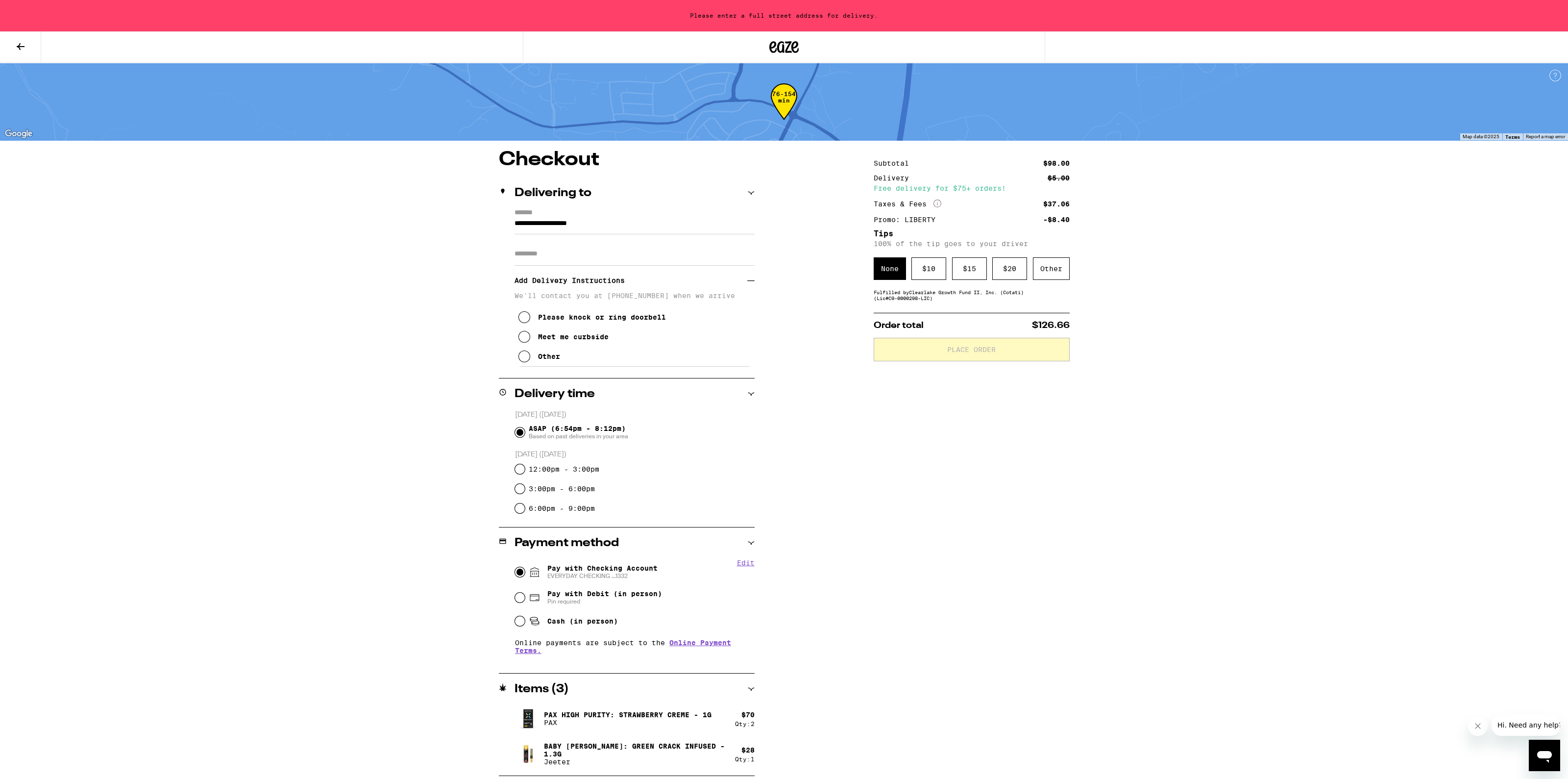
click at [534, 339] on button "Meet me curbside" at bounding box center [563, 337] width 90 height 20
click at [554, 212] on label "*******" at bounding box center [635, 213] width 240 height 9
click at [554, 217] on input "**********" at bounding box center [635, 225] width 240 height 16
drag, startPoint x: 628, startPoint y: 227, endPoint x: 457, endPoint y: 219, distance: 171.2
click at [457, 219] on div "**********" at bounding box center [784, 462] width 706 height 626
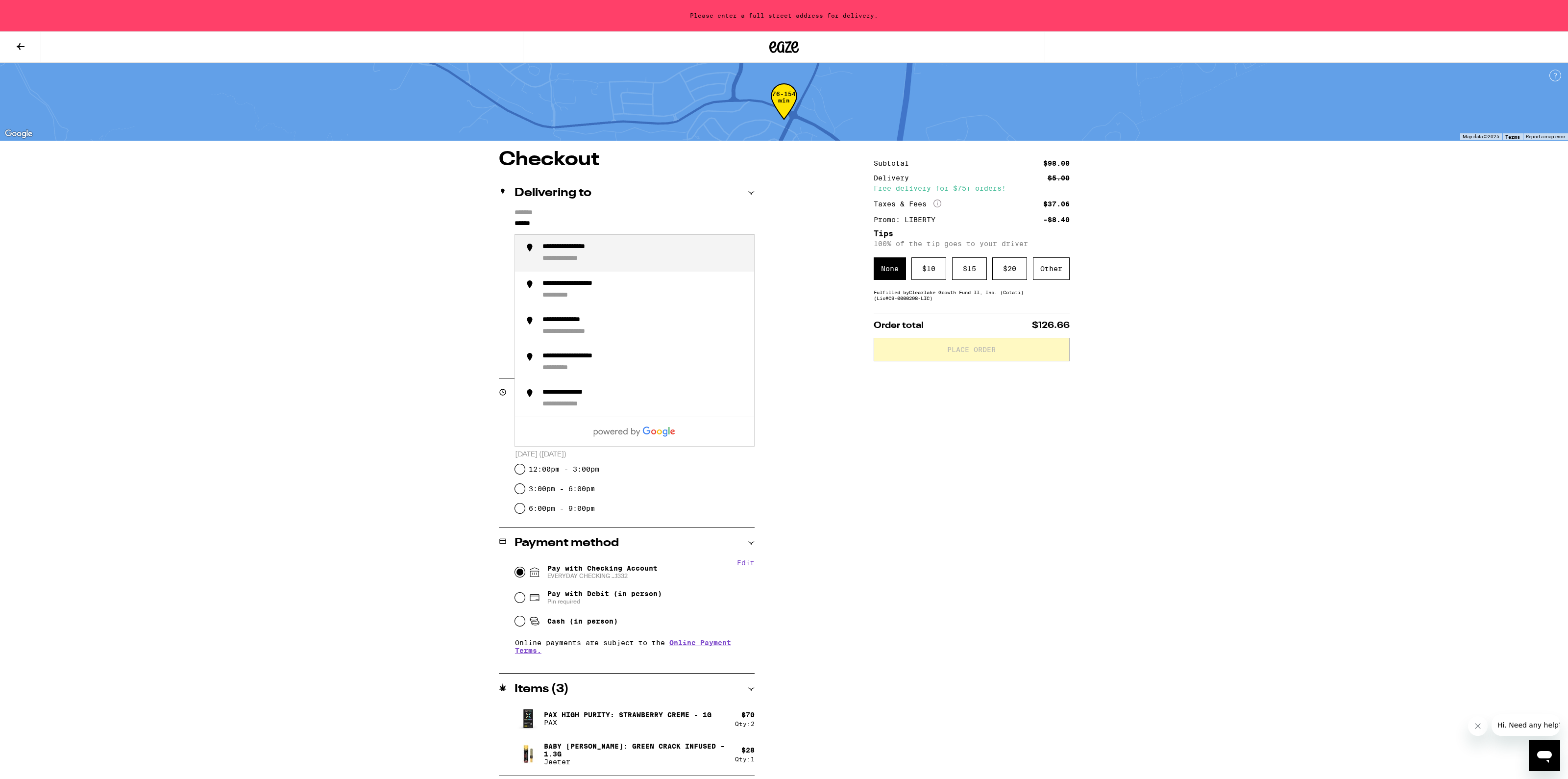
click at [539, 259] on li "**********" at bounding box center [634, 252] width 239 height 36
type input "**********"
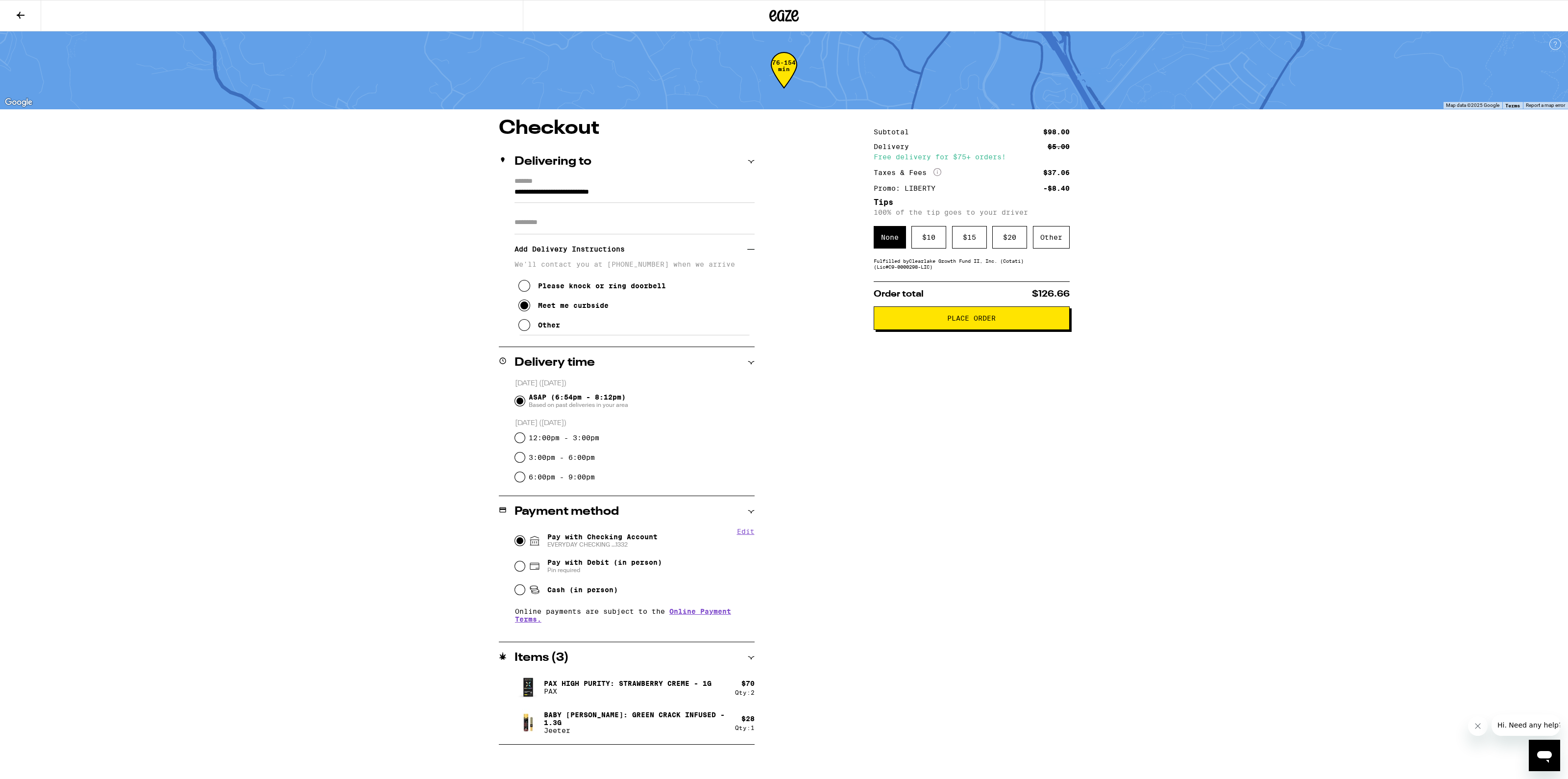
click at [985, 322] on span "Place Order" at bounding box center [972, 318] width 49 height 7
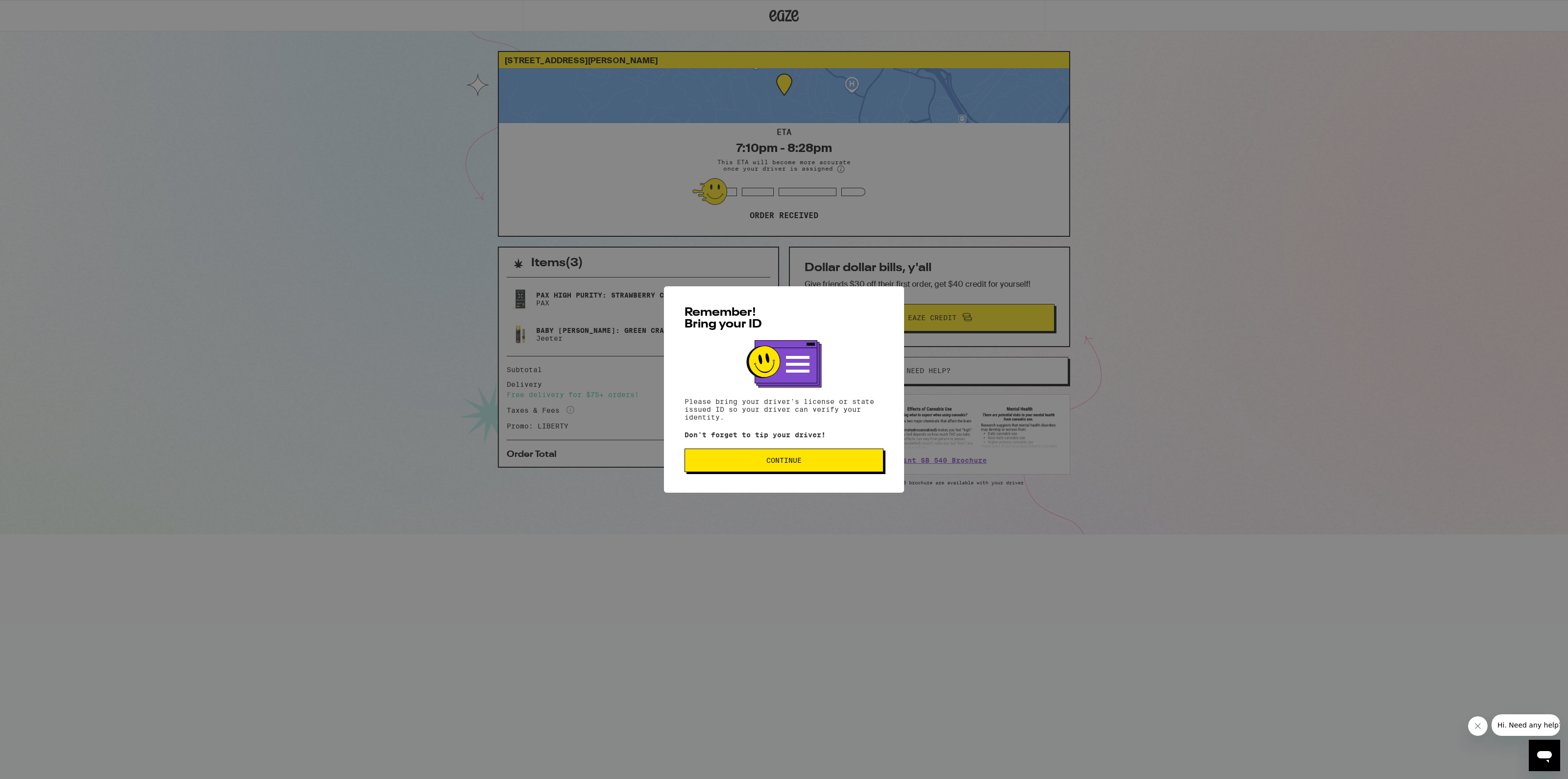
click at [814, 460] on span "Continue" at bounding box center [784, 460] width 183 height 7
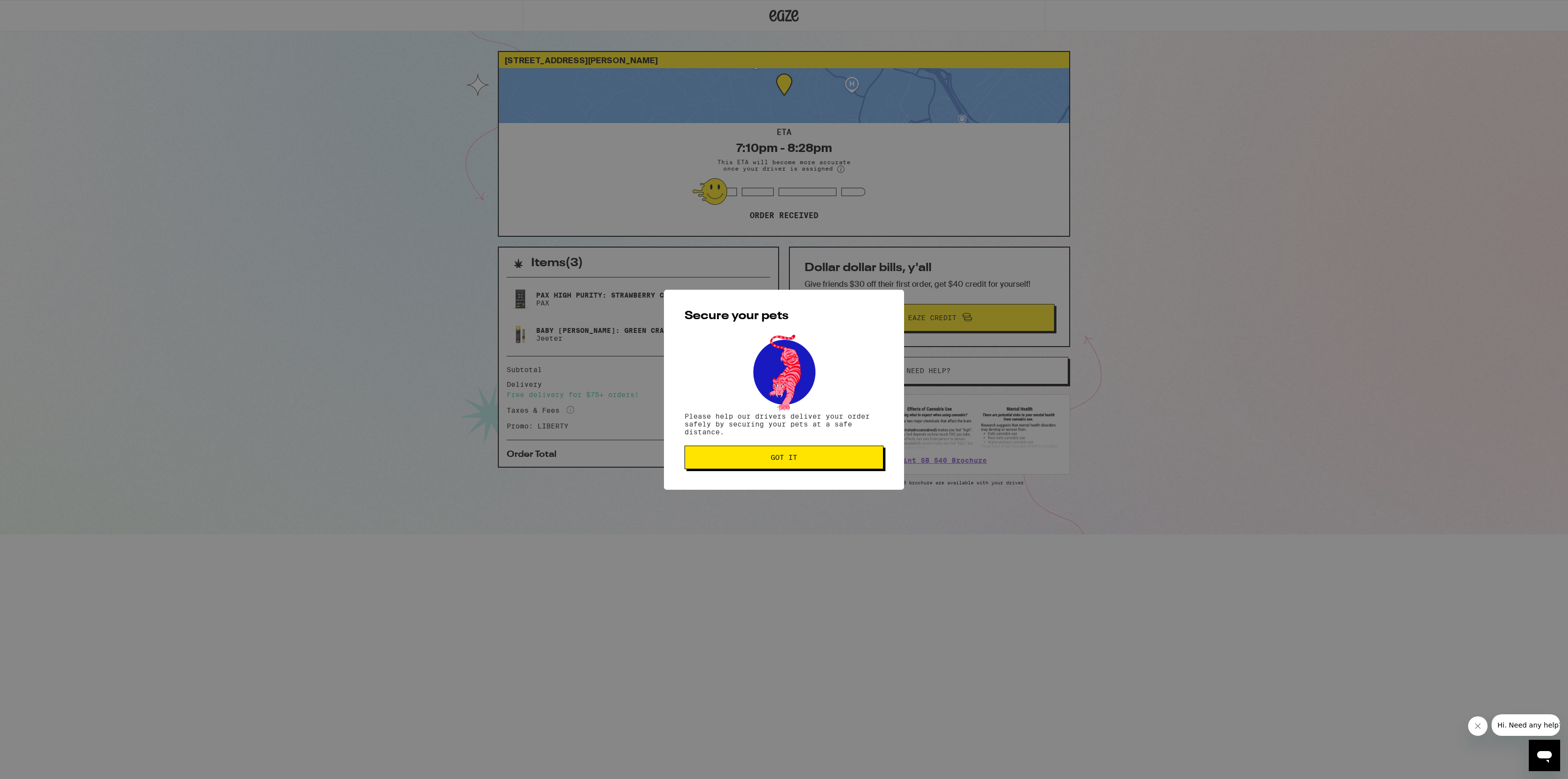
click at [814, 460] on span "Got it" at bounding box center [784, 457] width 183 height 7
